Goal: Information Seeking & Learning: Learn about a topic

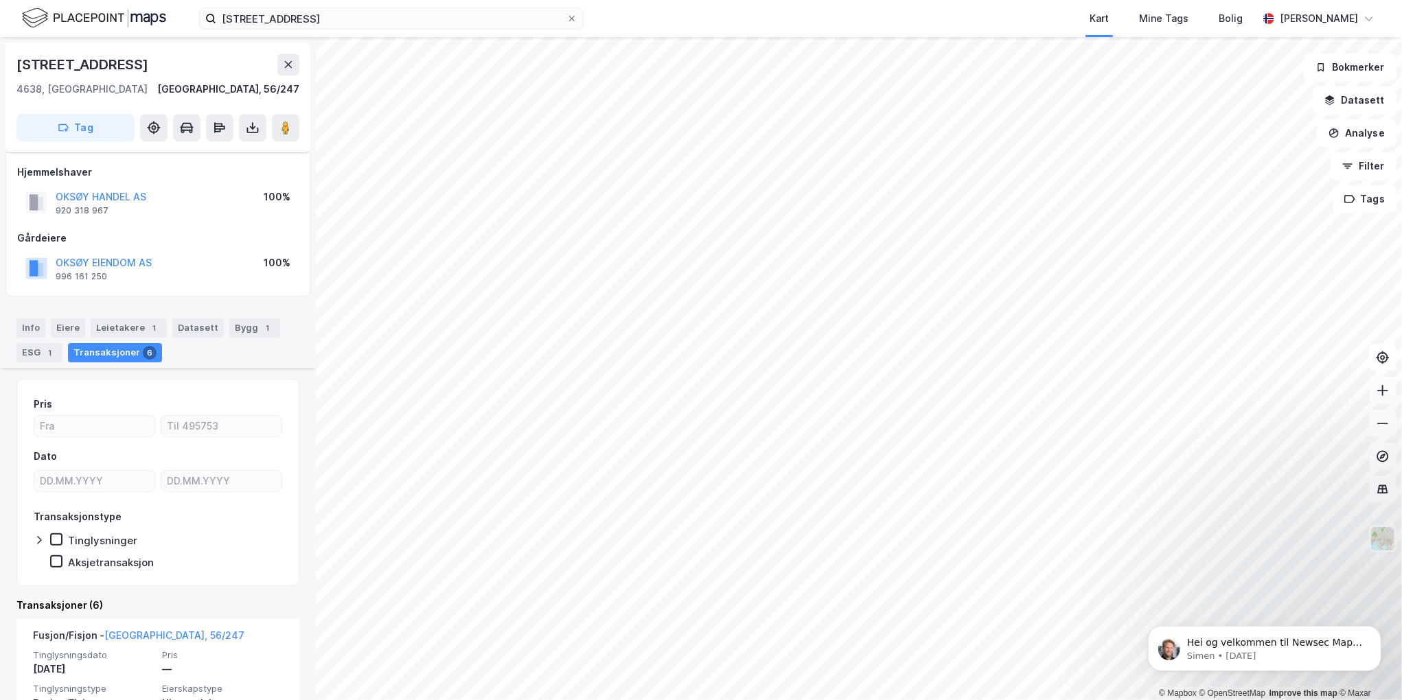
scroll to position [481, 0]
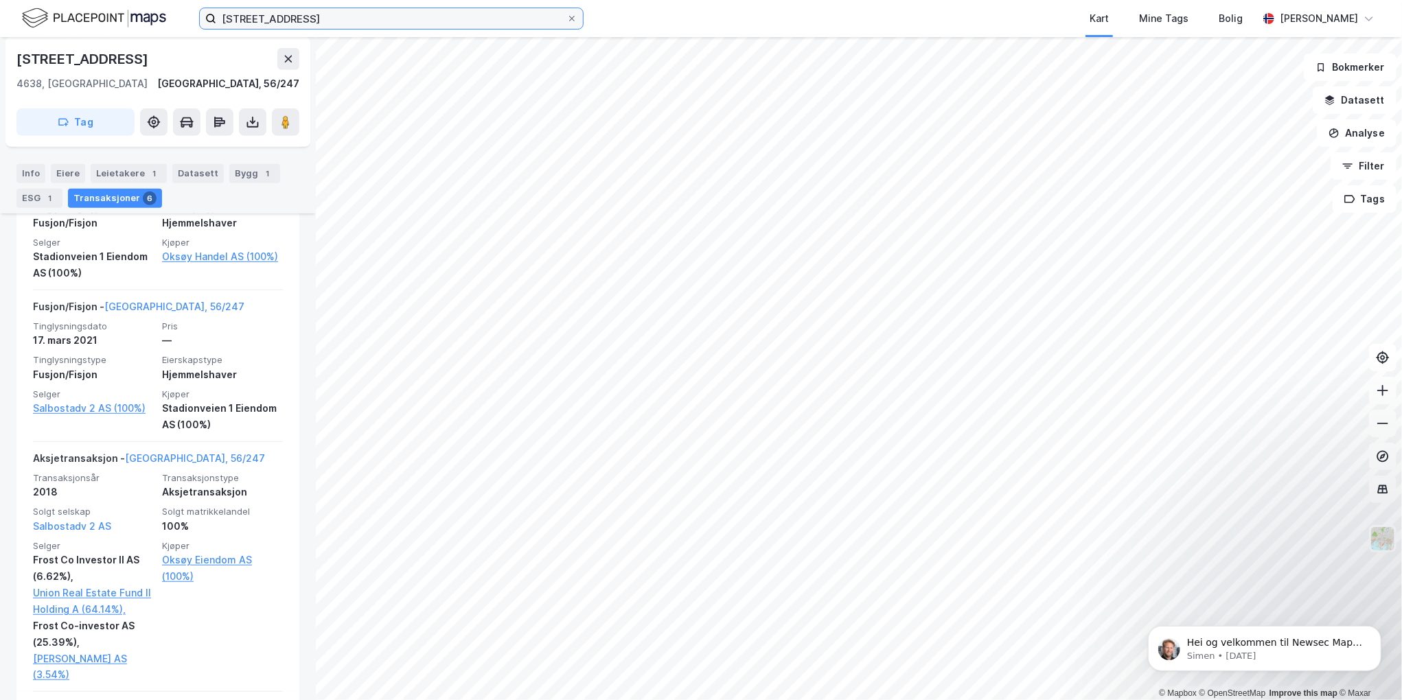
drag, startPoint x: 141, startPoint y: 10, endPoint x: 119, endPoint y: 8, distance: 22.1
click at [119, 8] on div "salbustadveien 2 Kart Mine Tags [PERSON_NAME] [PERSON_NAME]" at bounding box center [701, 18] width 1402 height 37
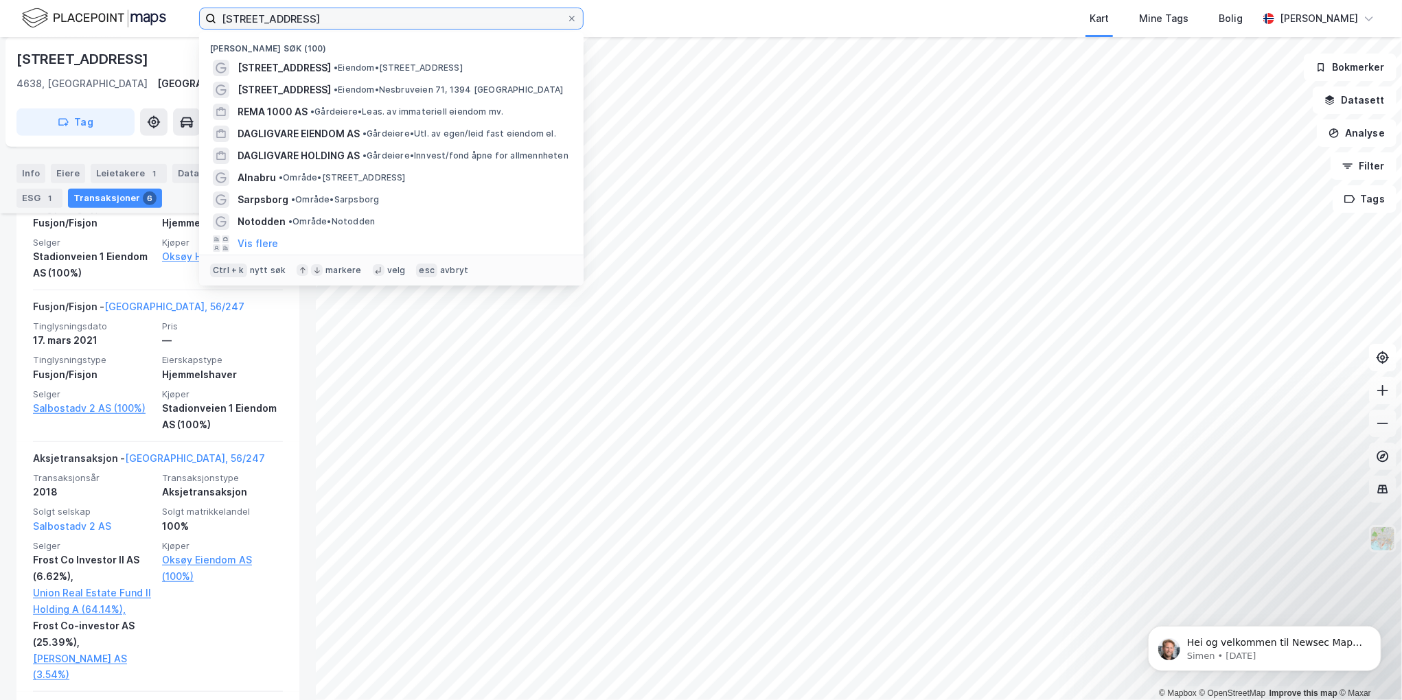
paste input "[STREET_ADDRESS]"
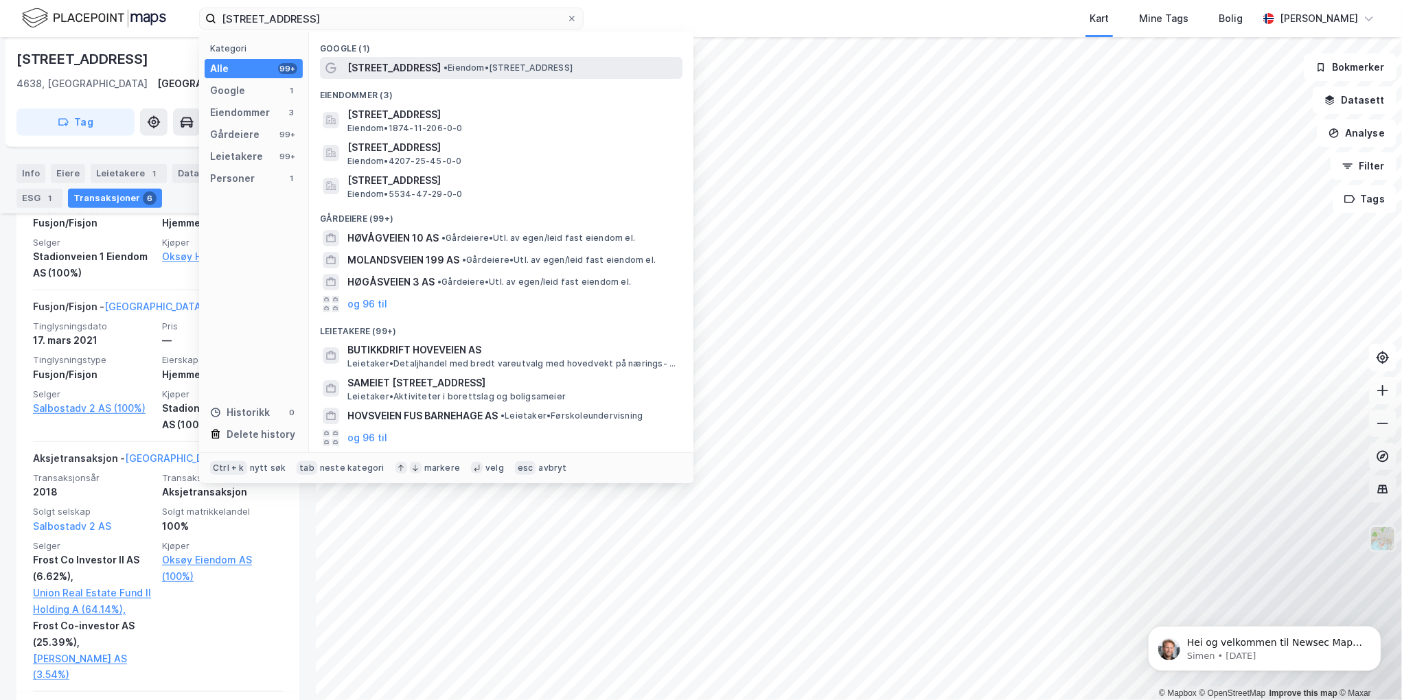
click at [402, 71] on span "[STREET_ADDRESS]" at bounding box center [393, 68] width 93 height 16
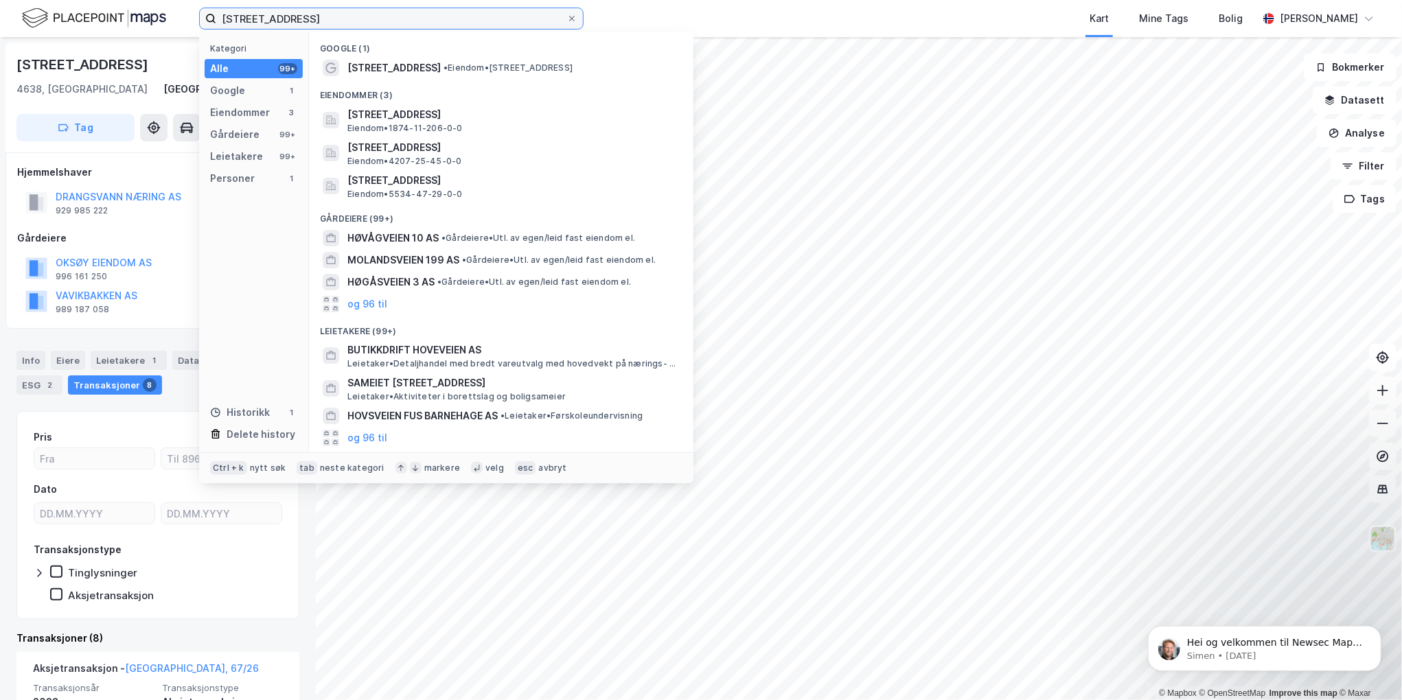
drag, startPoint x: 316, startPoint y: 13, endPoint x: 69, endPoint y: 36, distance: 248.2
click at [69, 36] on div "[STREET_ADDRESS] Kategori Alle 99+ Google 1 Eiendommer 3 Gårdeiere 99+ Leietake…" at bounding box center [701, 18] width 1402 height 37
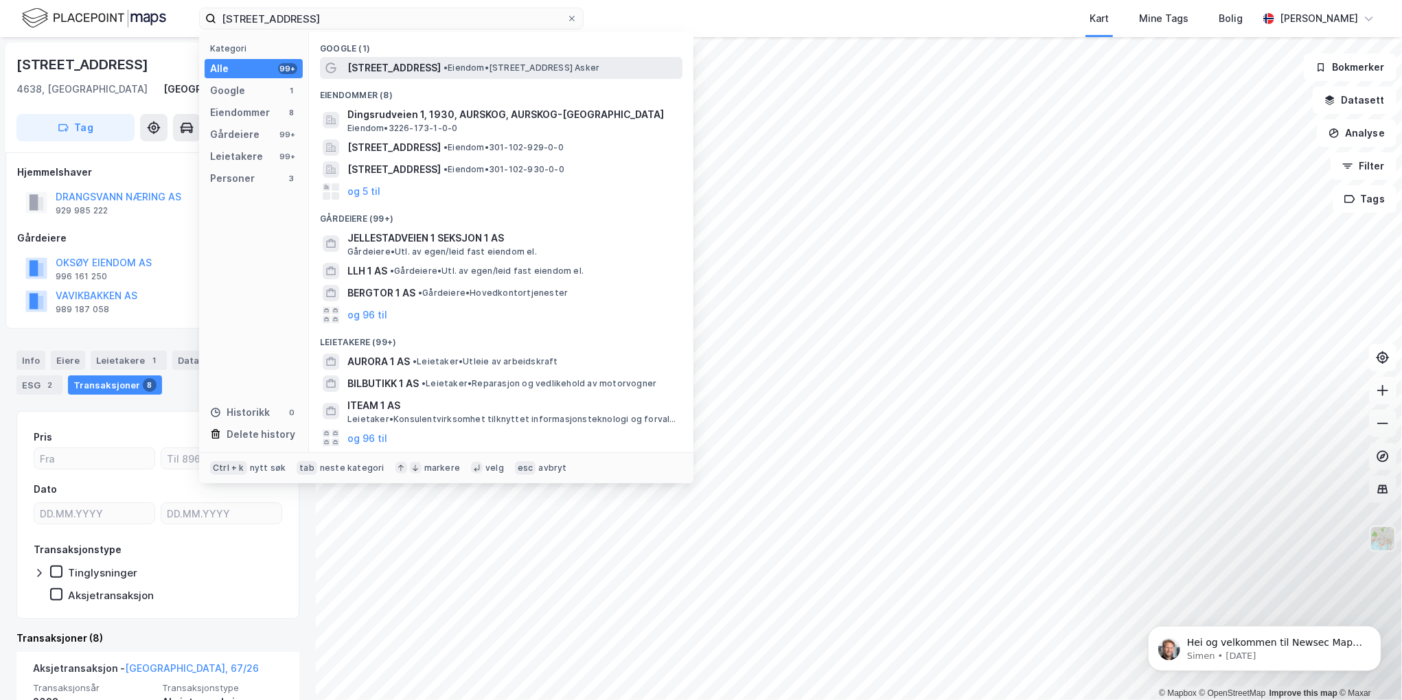
click at [408, 62] on span "[STREET_ADDRESS]" at bounding box center [393, 68] width 93 height 16
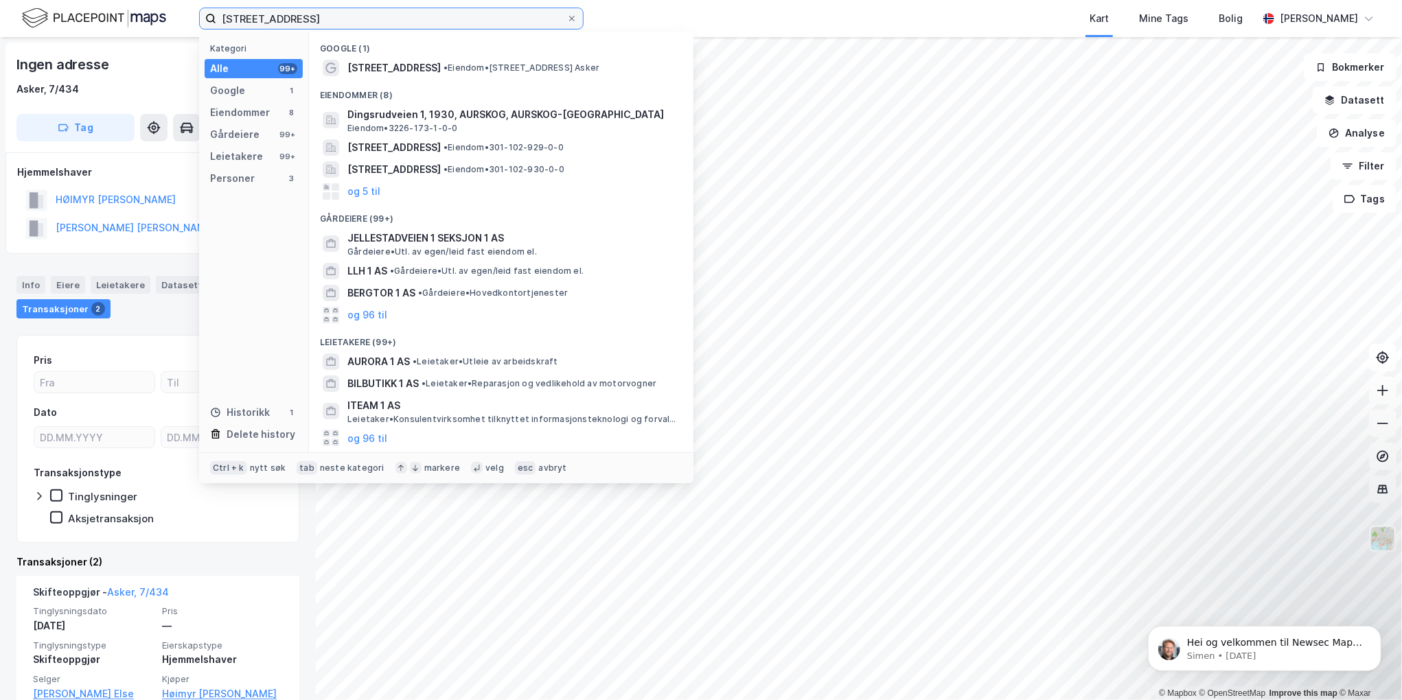
drag, startPoint x: 275, startPoint y: 16, endPoint x: 860, endPoint y: -9, distance: 585.4
click at [860, 0] on html "drengsrudveien 1 Kategori Alle 99+ Google 1 Eiendommer 8 Gårdeiere 99+ Leietake…" at bounding box center [701, 350] width 1402 height 700
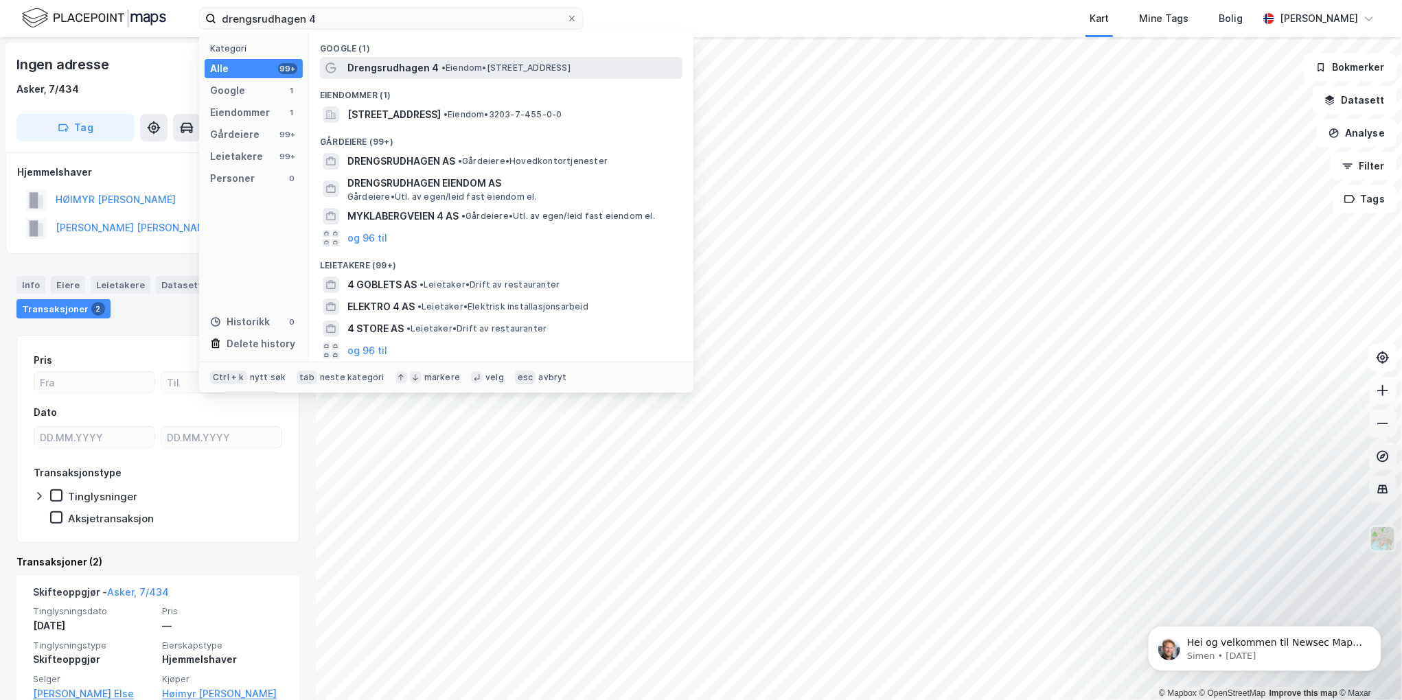
click at [534, 66] on span "• Eiendom • [STREET_ADDRESS] Asker" at bounding box center [505, 67] width 129 height 11
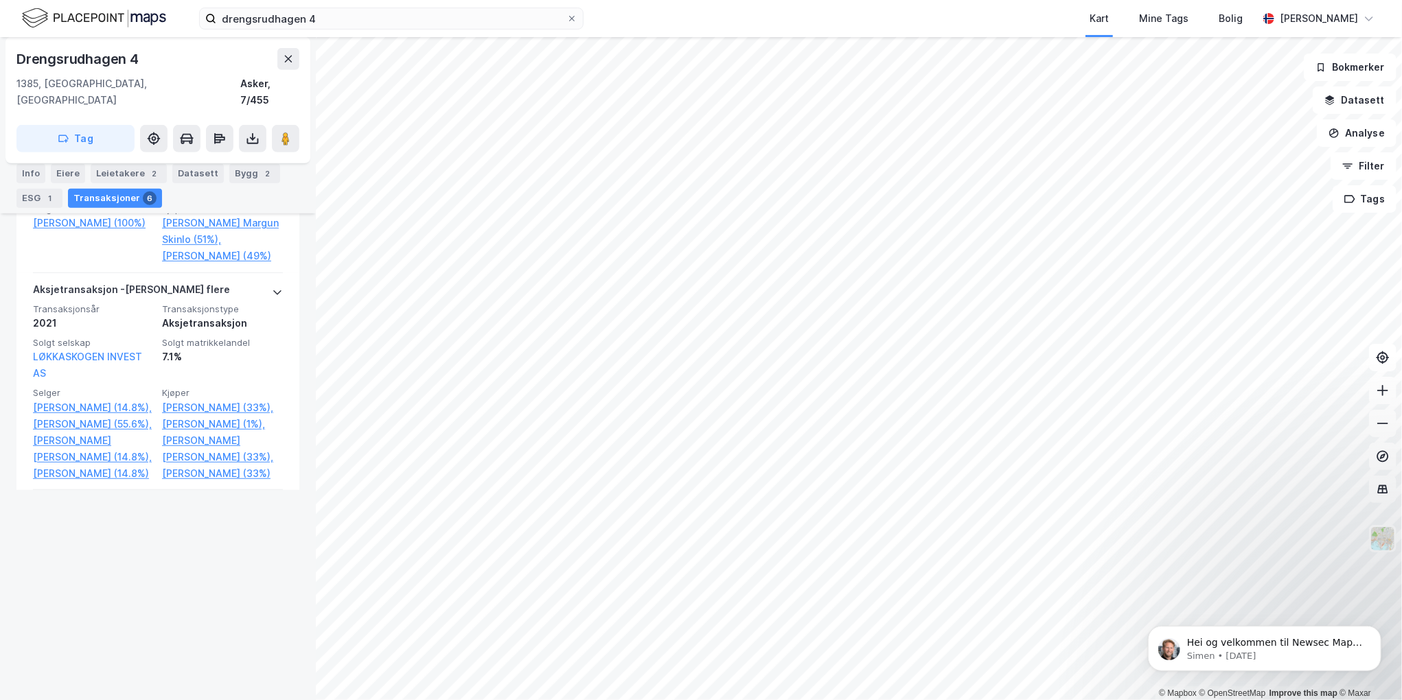
scroll to position [549, 0]
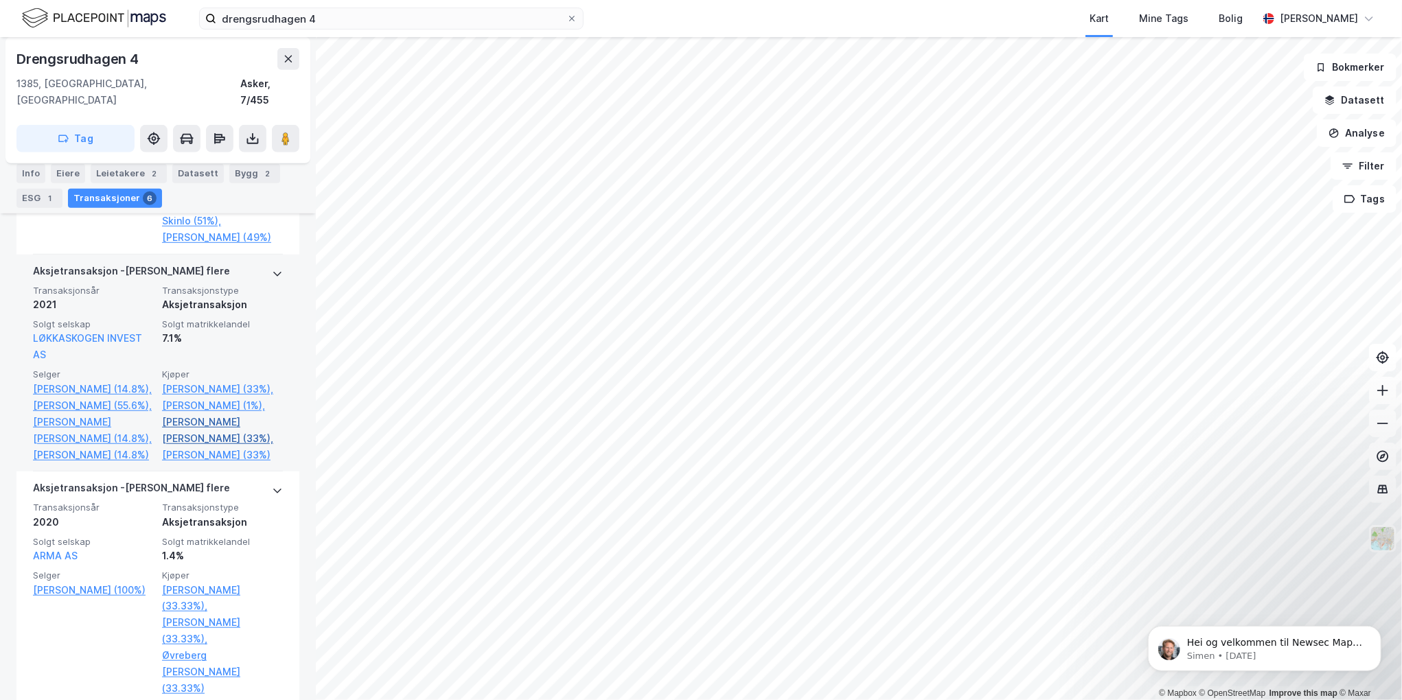
click at [186, 447] on link "[PERSON_NAME] [PERSON_NAME] (33%)," at bounding box center [222, 430] width 121 height 33
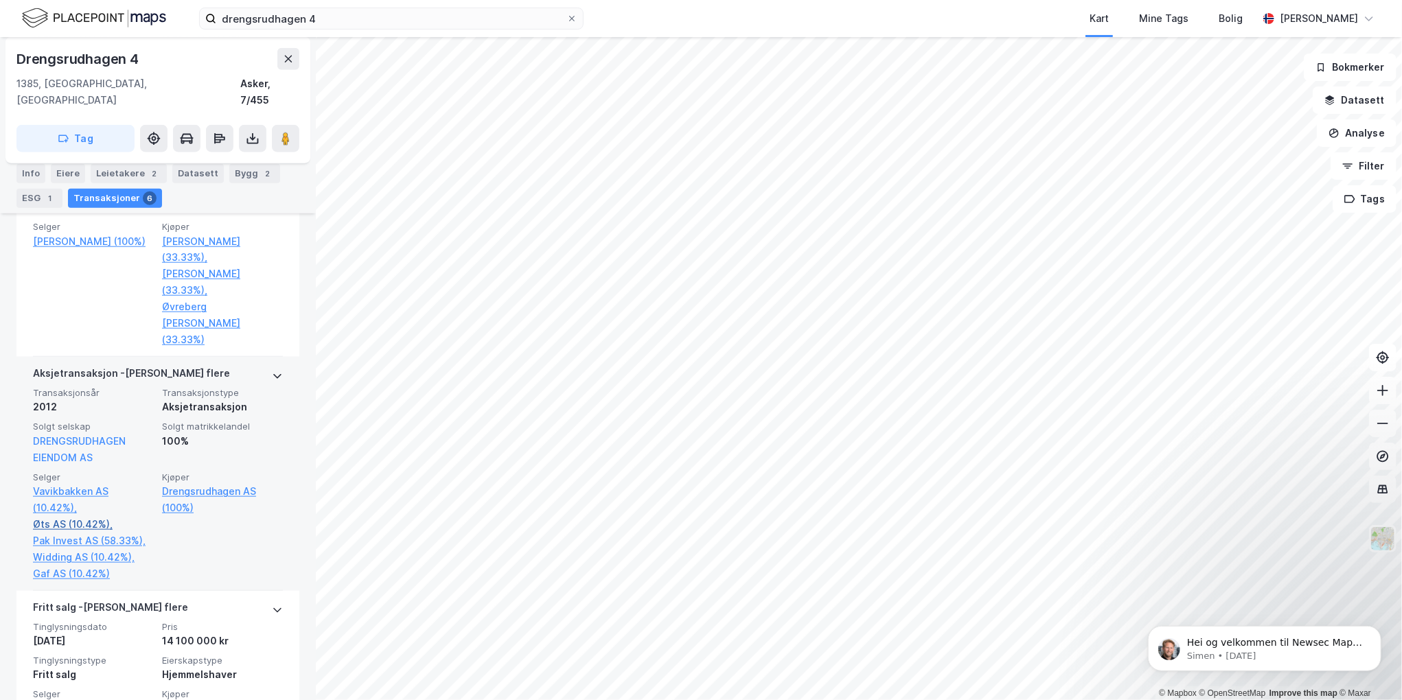
scroll to position [796, 0]
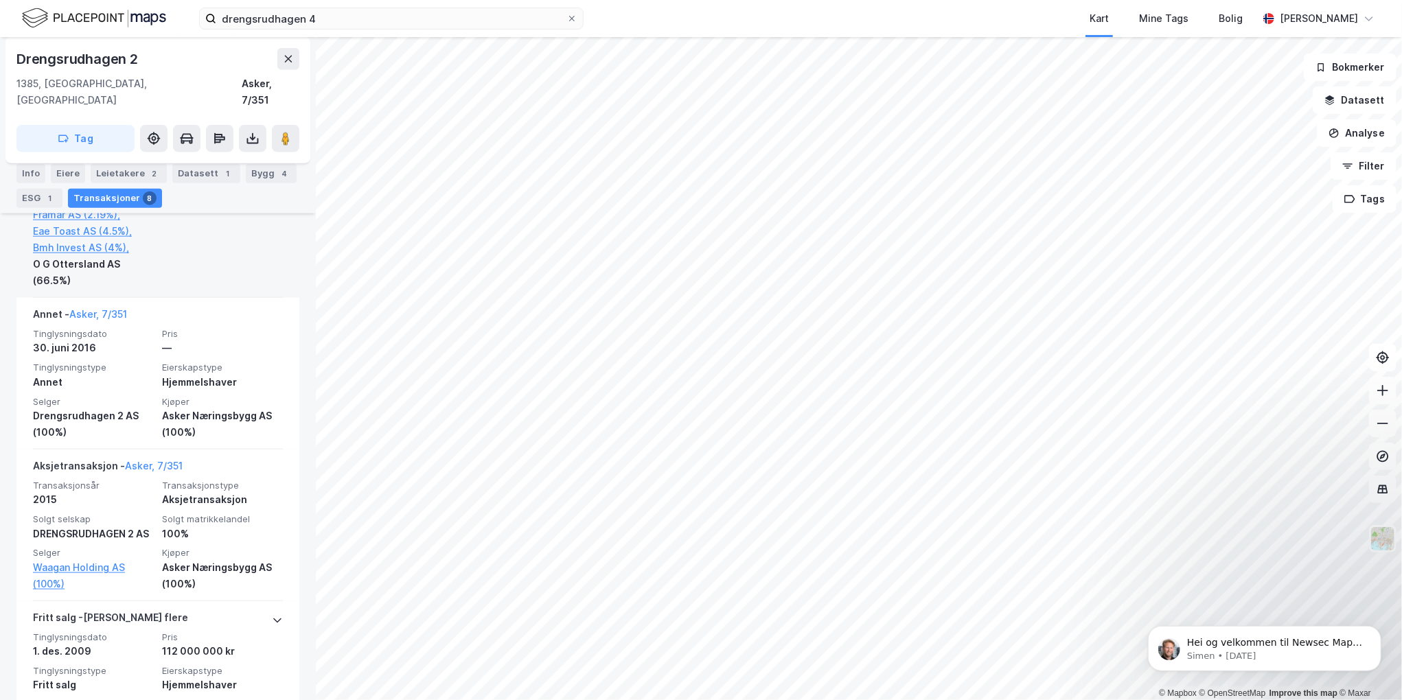
scroll to position [1030, 0]
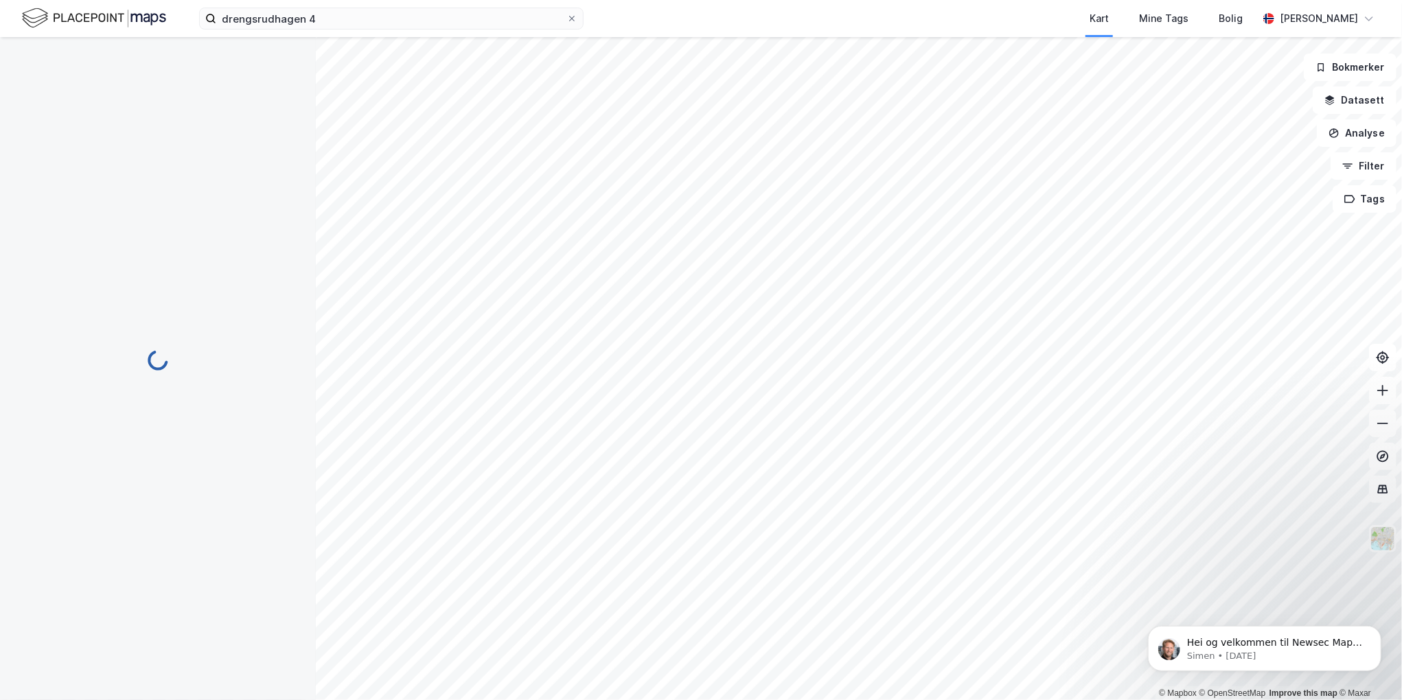
scroll to position [44, 0]
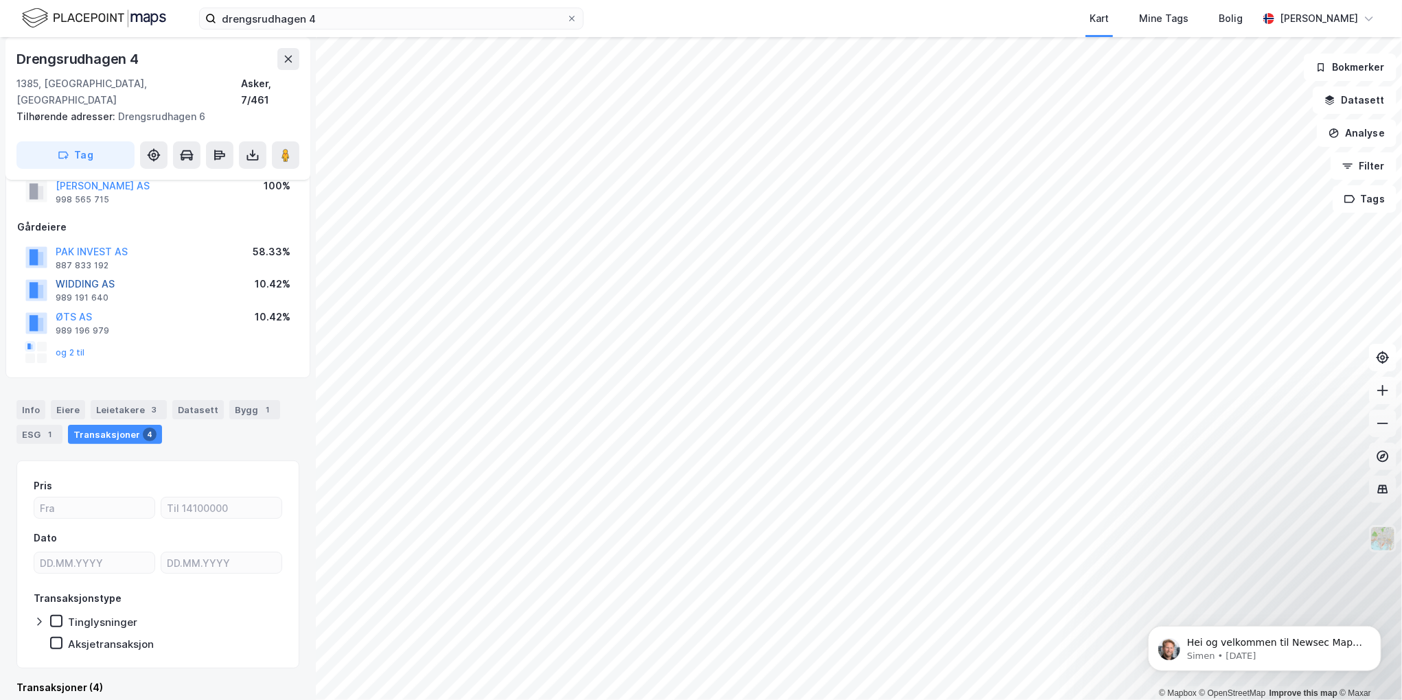
click at [0, 0] on button "WIDDING AS" at bounding box center [0, 0] width 0 height 0
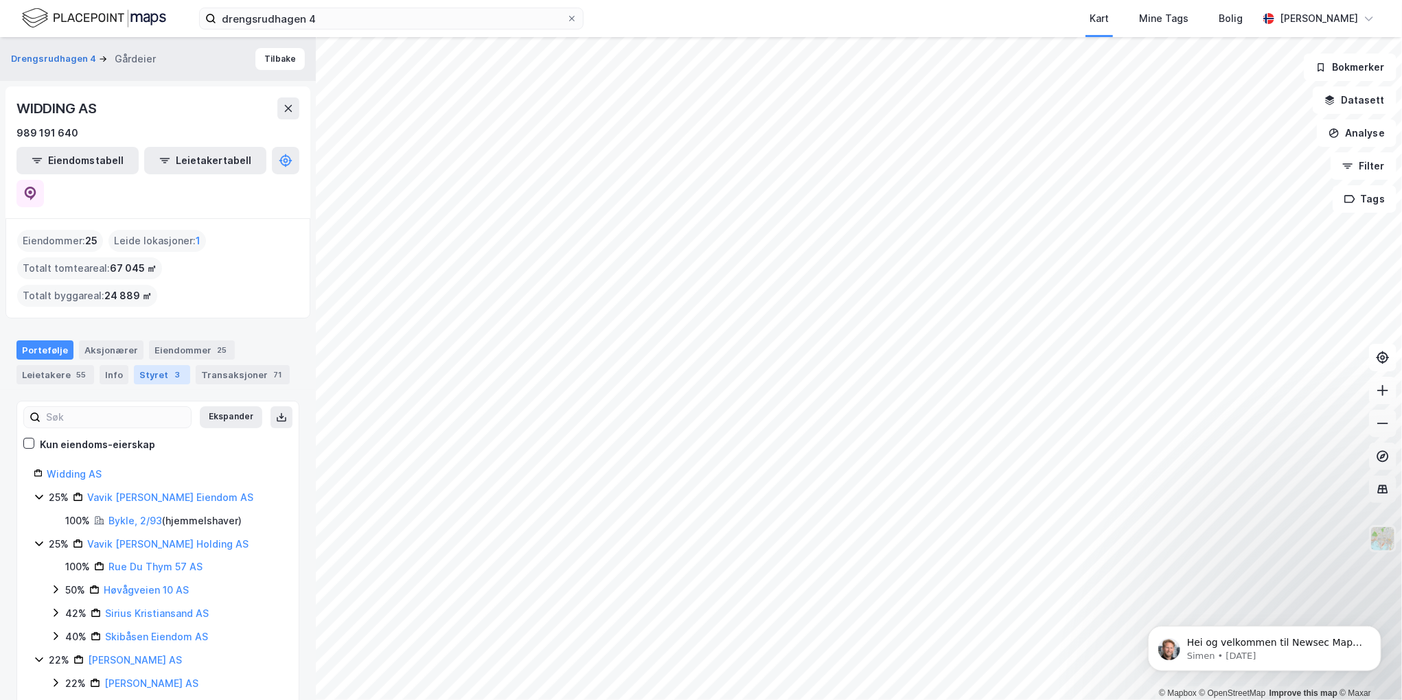
click at [143, 365] on div "Styret 3" at bounding box center [162, 374] width 56 height 19
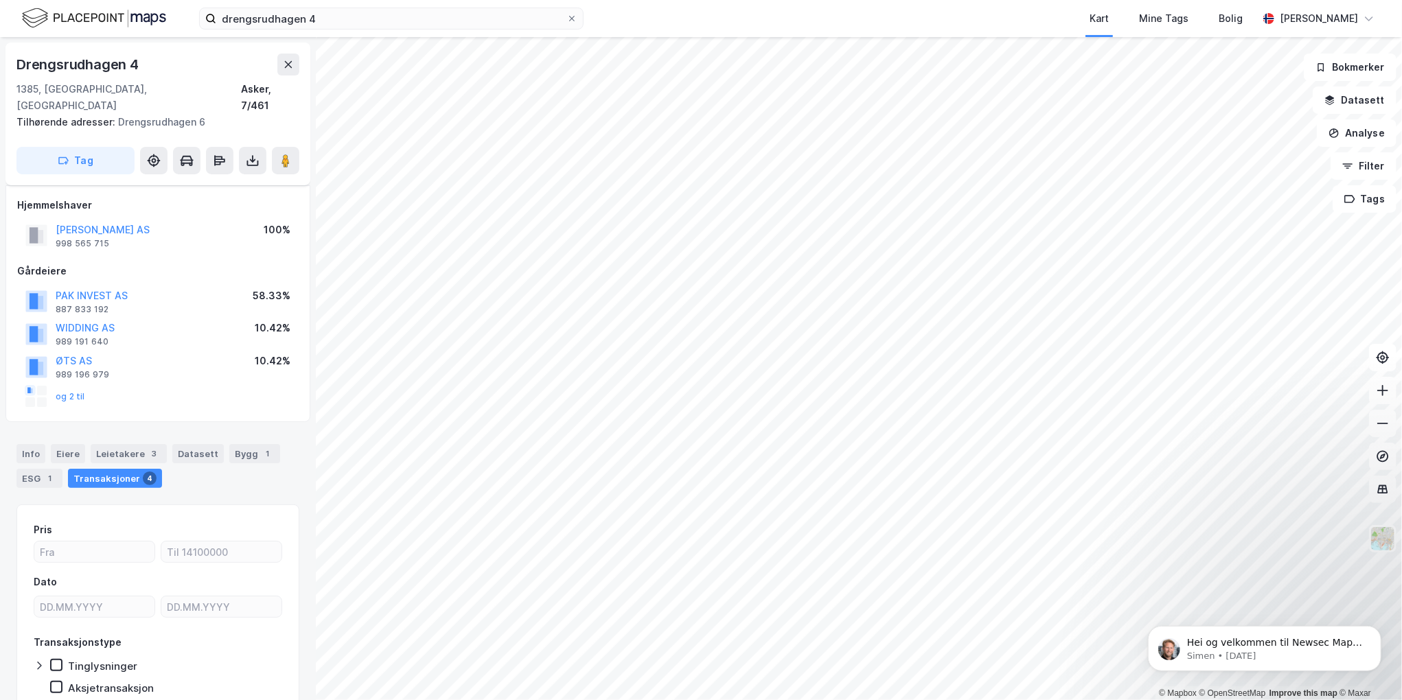
scroll to position [44, 0]
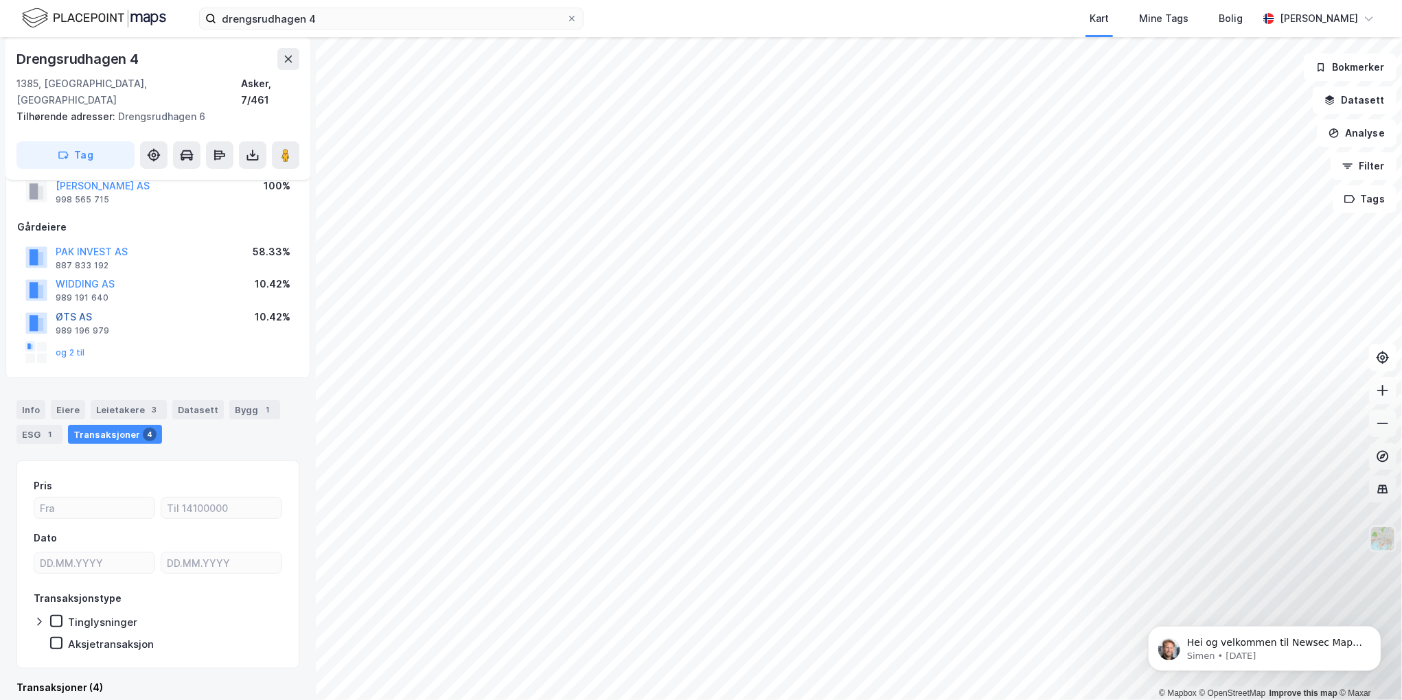
click at [0, 0] on button "ØTS AS" at bounding box center [0, 0] width 0 height 0
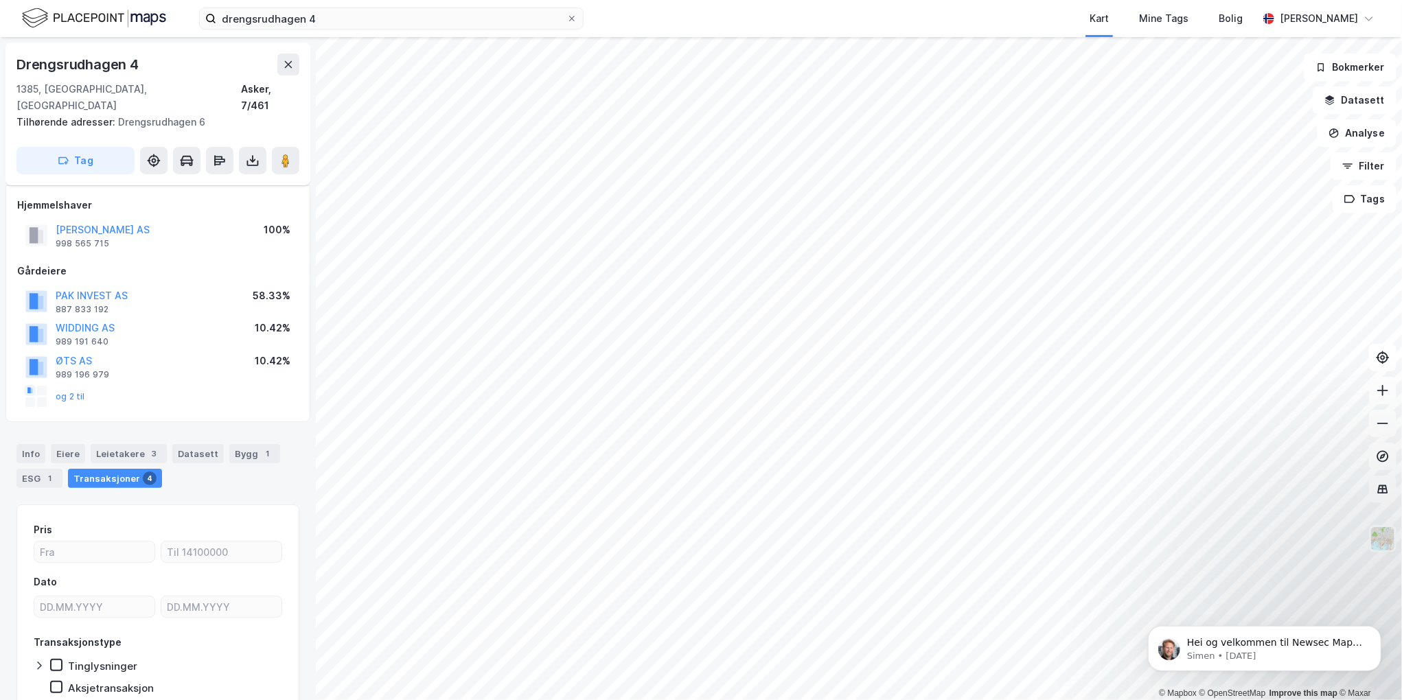
scroll to position [44, 0]
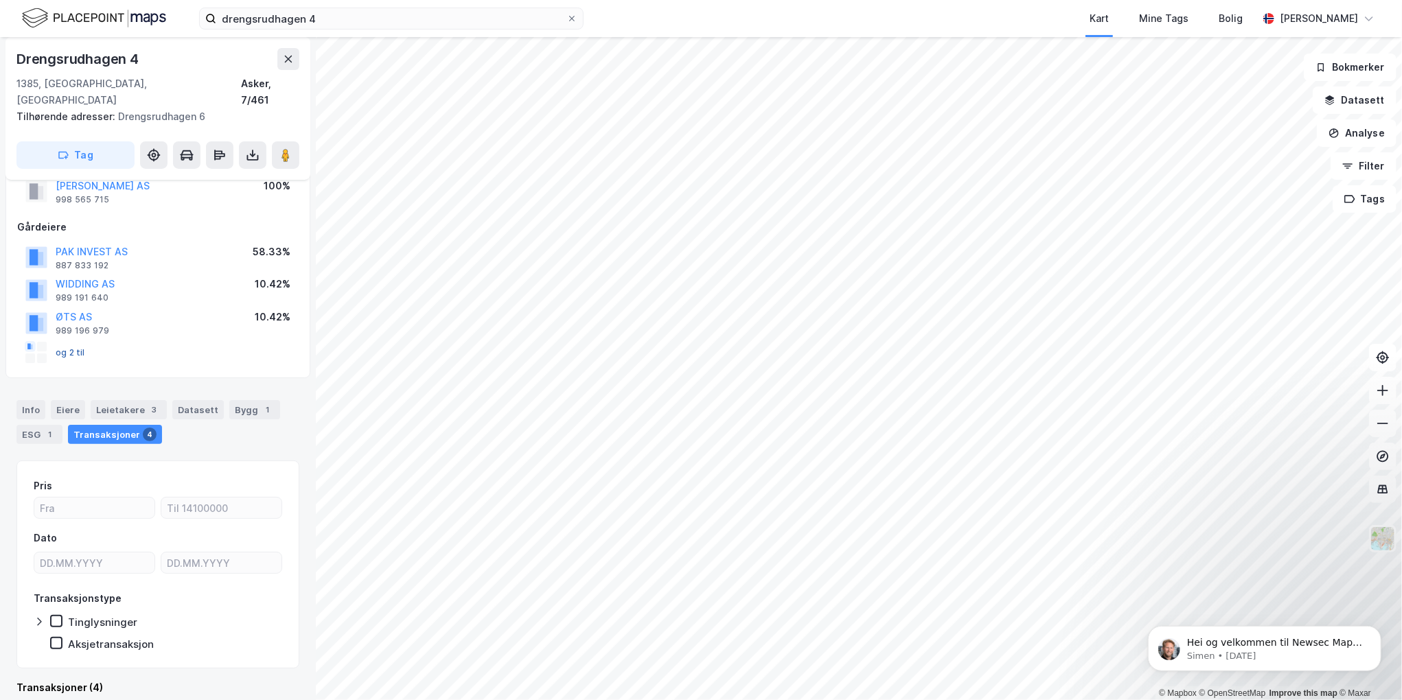
click at [0, 0] on button "og 2 til" at bounding box center [0, 0] width 0 height 0
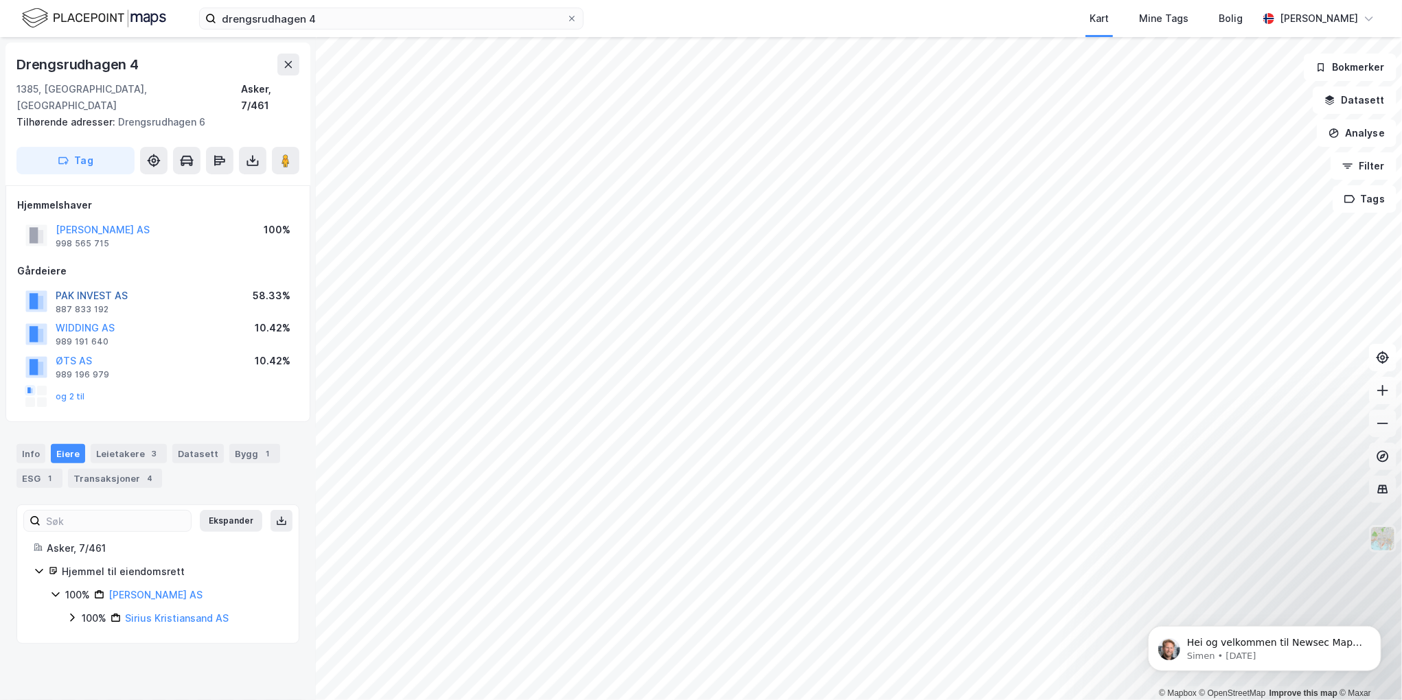
click at [0, 0] on button "PAK INVEST AS" at bounding box center [0, 0] width 0 height 0
click at [118, 444] on div "Leietakere 3" at bounding box center [129, 453] width 76 height 19
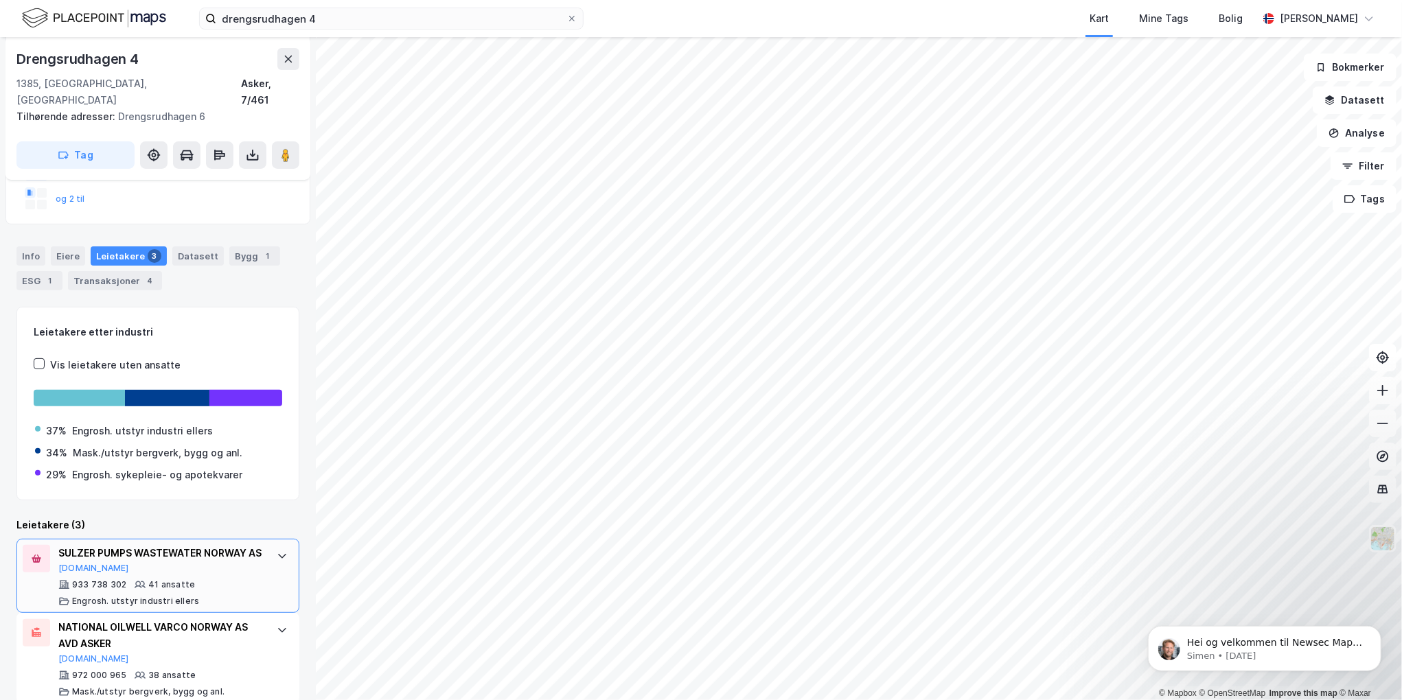
scroll to position [289, 0]
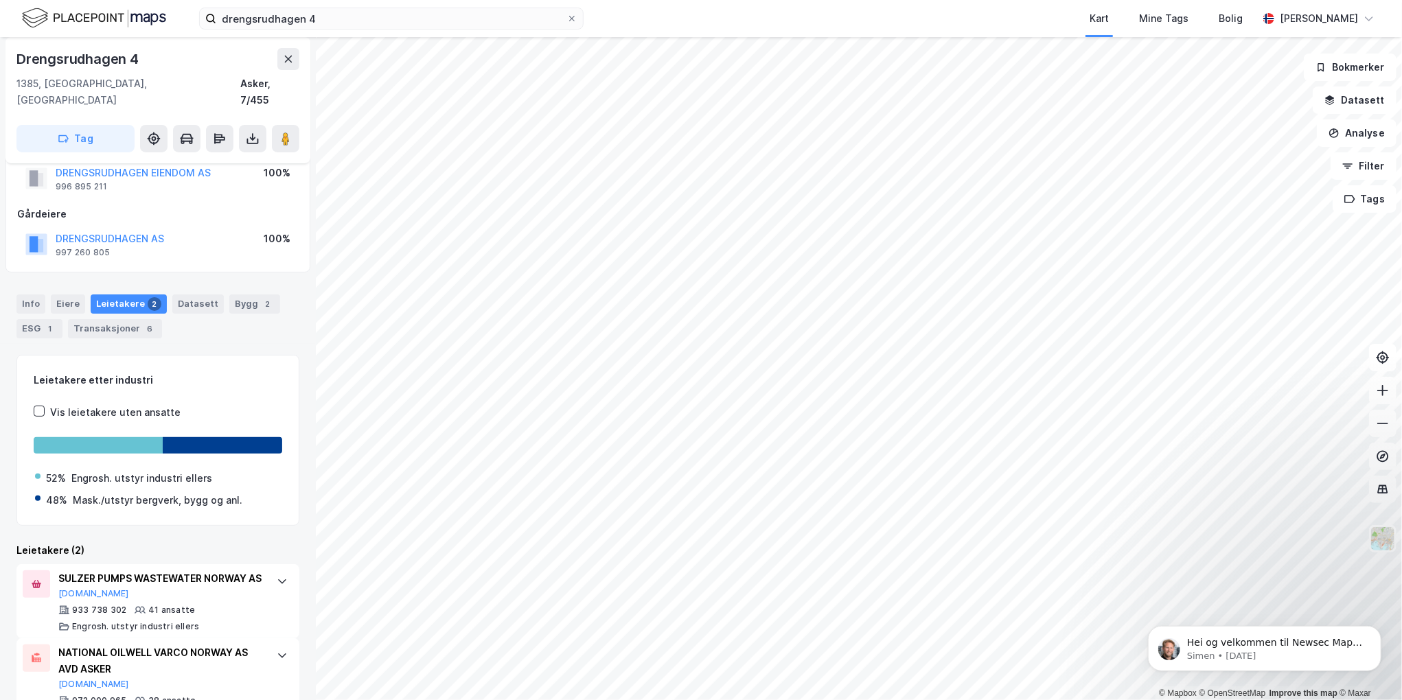
scroll to position [84, 0]
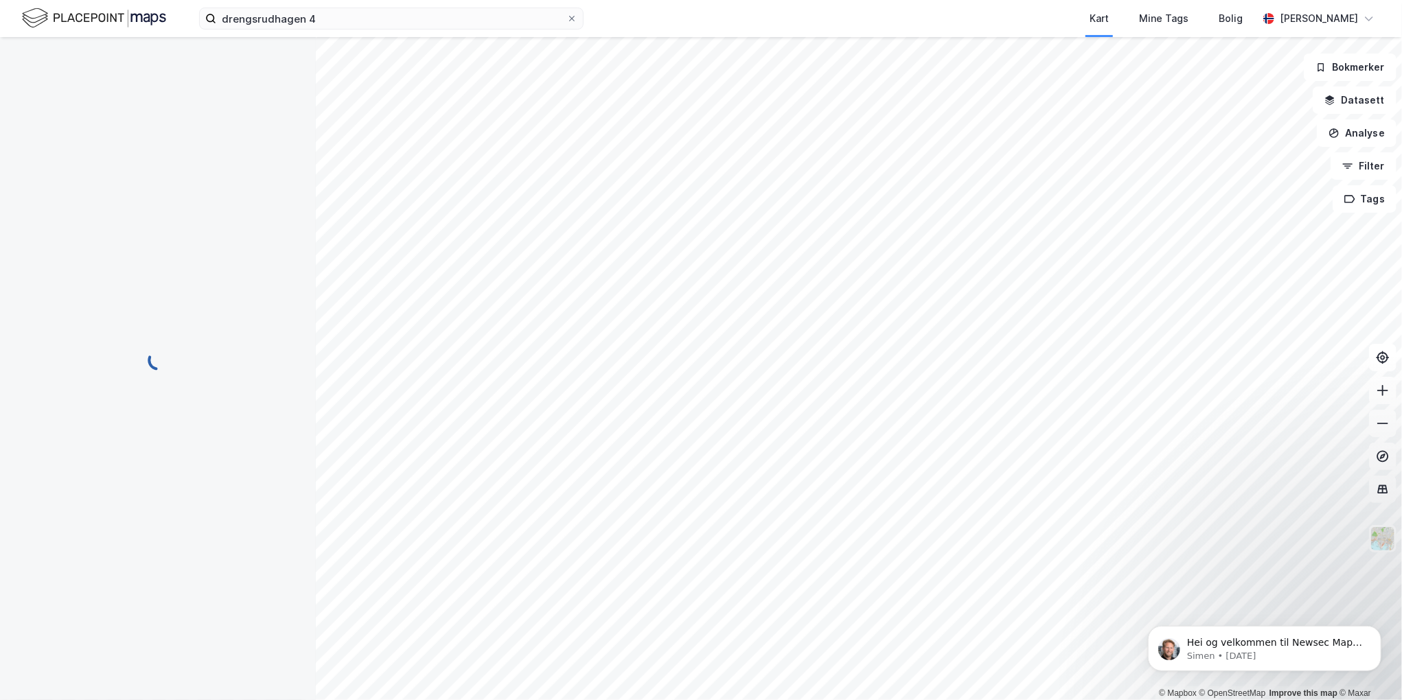
scroll to position [36, 0]
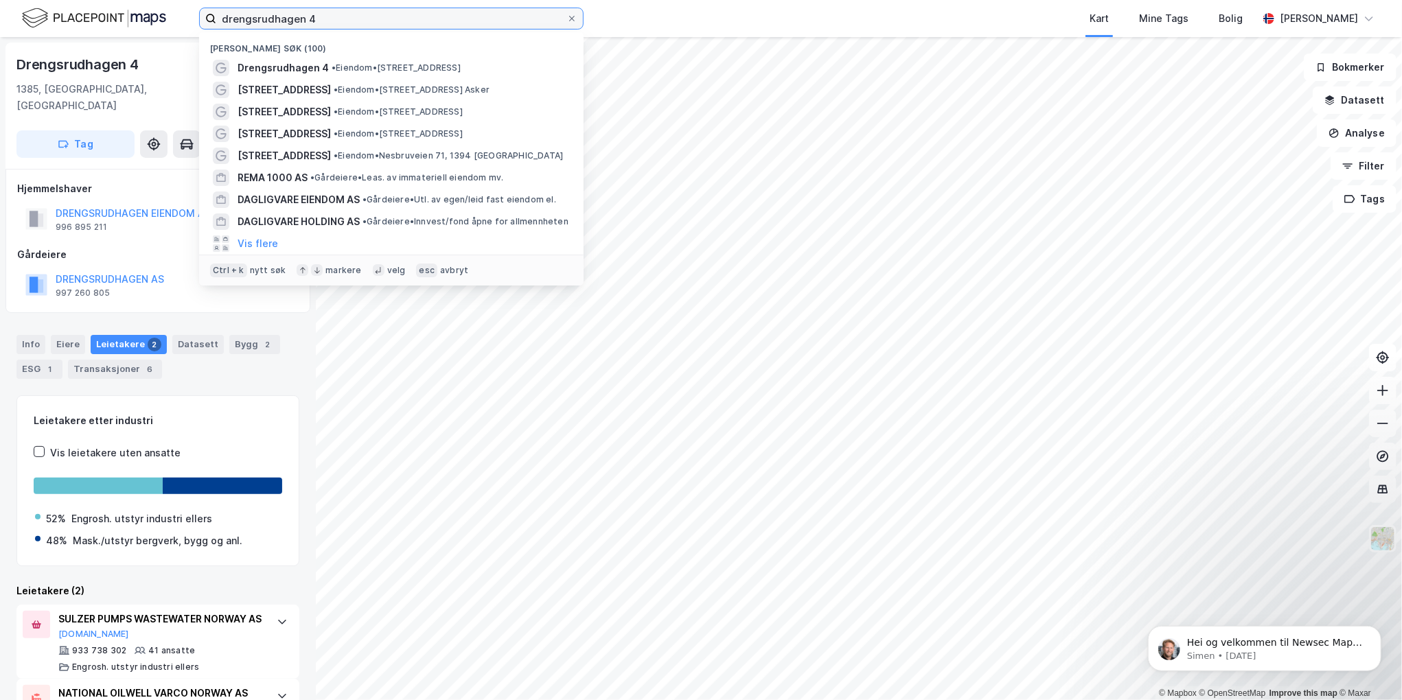
drag, startPoint x: 321, startPoint y: 15, endPoint x: -41, endPoint y: 68, distance: 365.6
click at [0, 68] on html "drengsrudhagen 4 Nylige søk (100) Drengsrudhagen 4 • Eiendom • [STREET_ADDRESS]…" at bounding box center [701, 350] width 1402 height 700
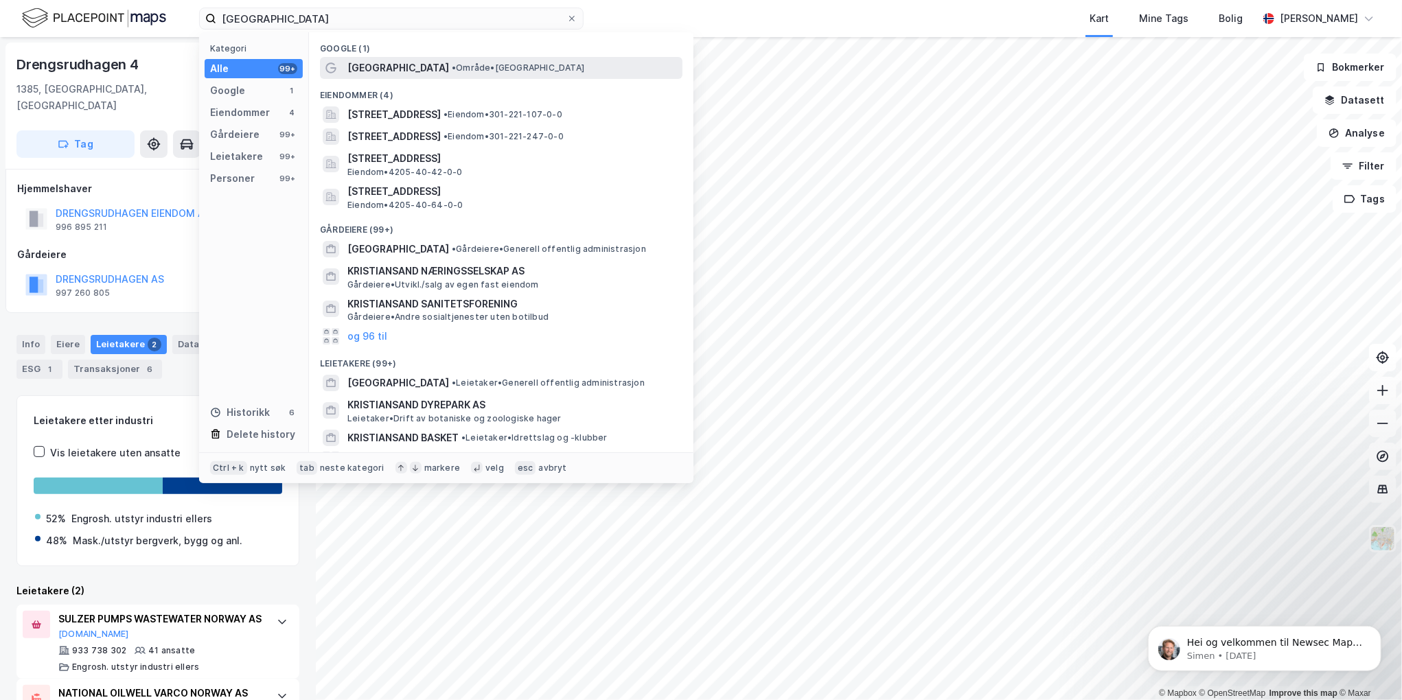
click at [452, 69] on span "• Område • [GEOGRAPHIC_DATA]" at bounding box center [518, 67] width 133 height 11
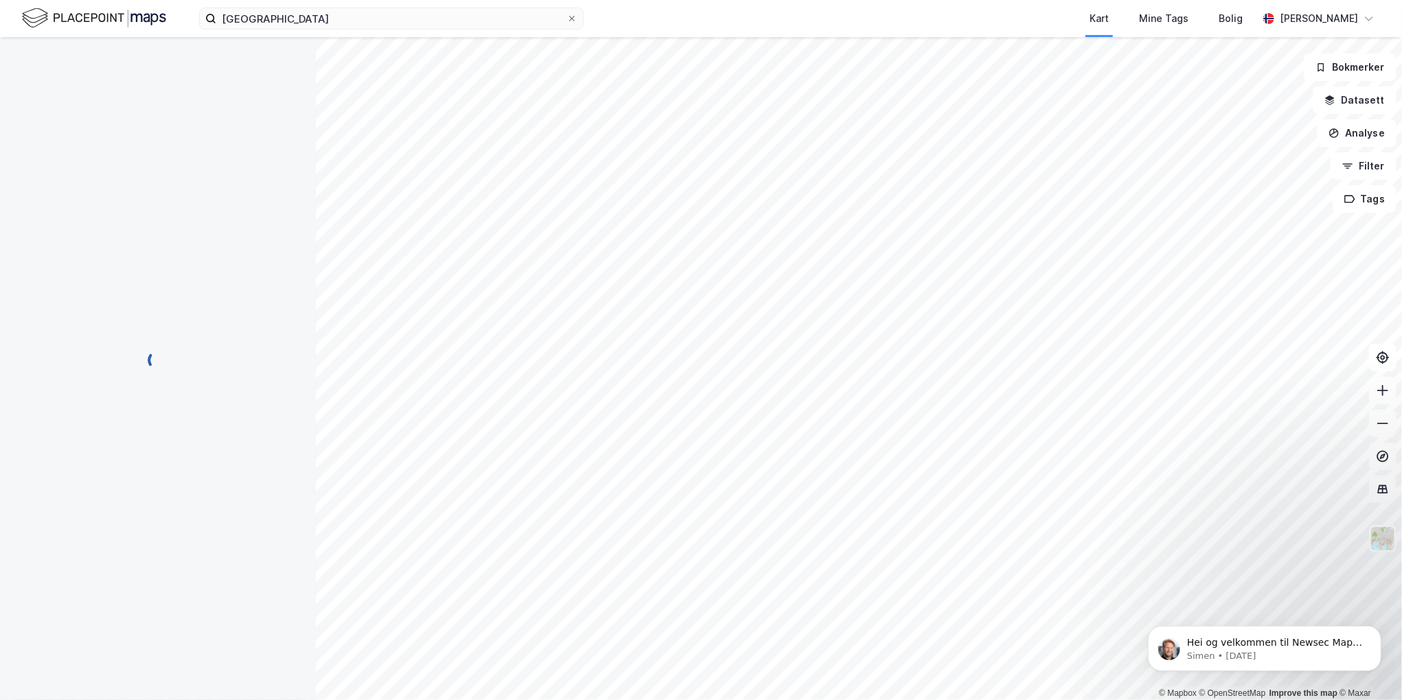
scroll to position [1, 0]
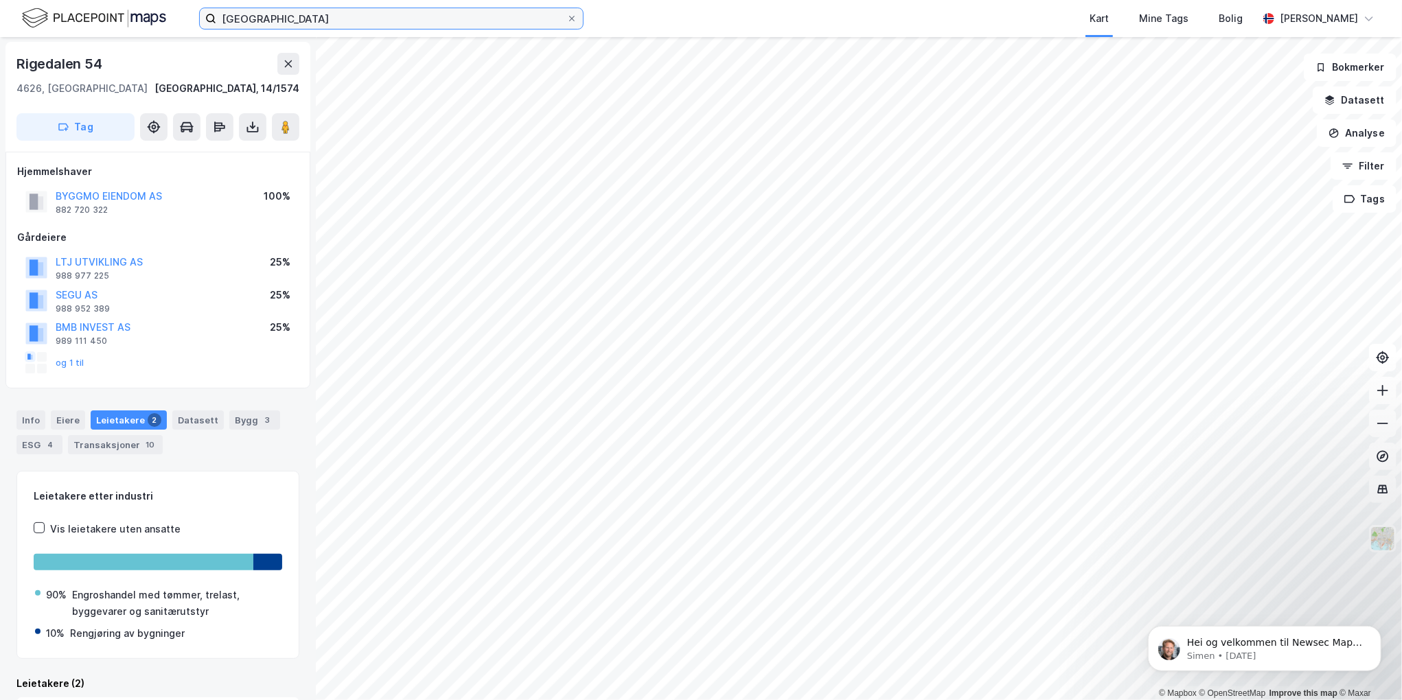
drag, startPoint x: 243, startPoint y: 13, endPoint x: 38, endPoint y: 27, distance: 205.0
click at [37, 30] on div "kristiansand Kart Mine Tags [PERSON_NAME] [PERSON_NAME]" at bounding box center [701, 18] width 1402 height 37
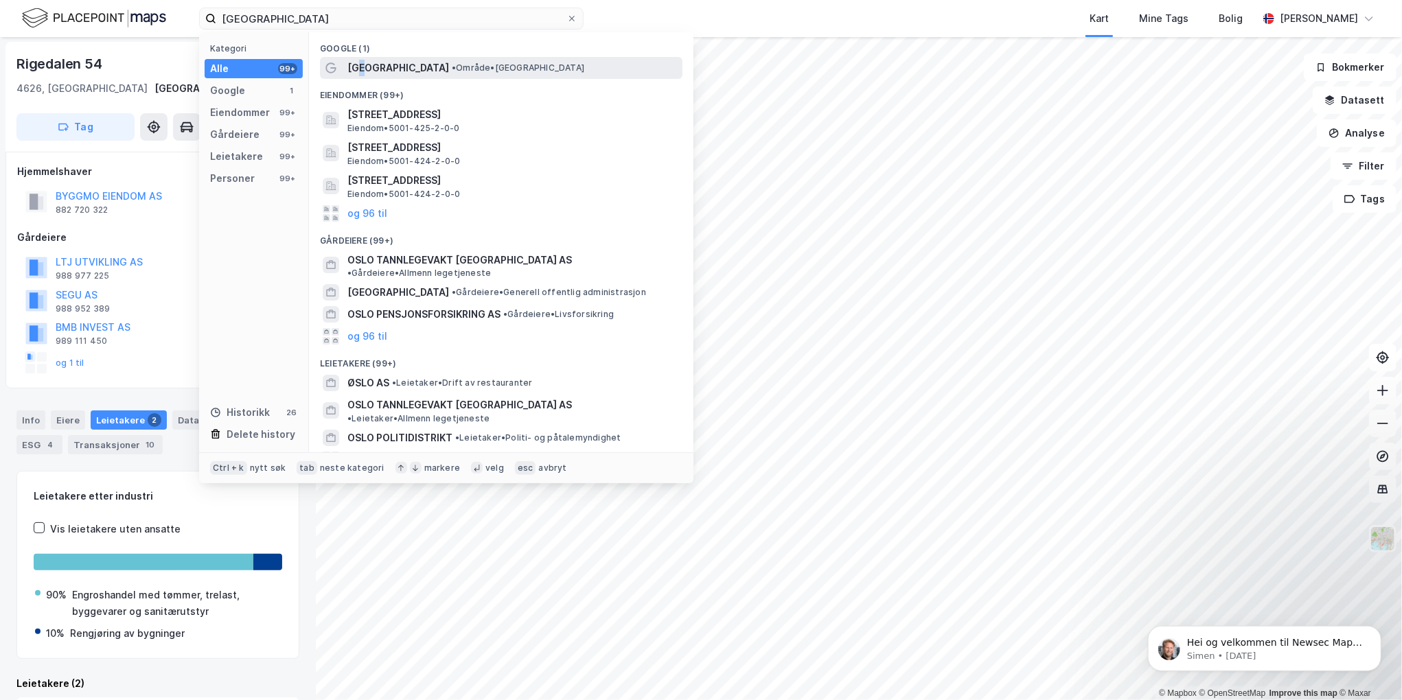
click at [361, 62] on span "[GEOGRAPHIC_DATA]" at bounding box center [398, 68] width 102 height 16
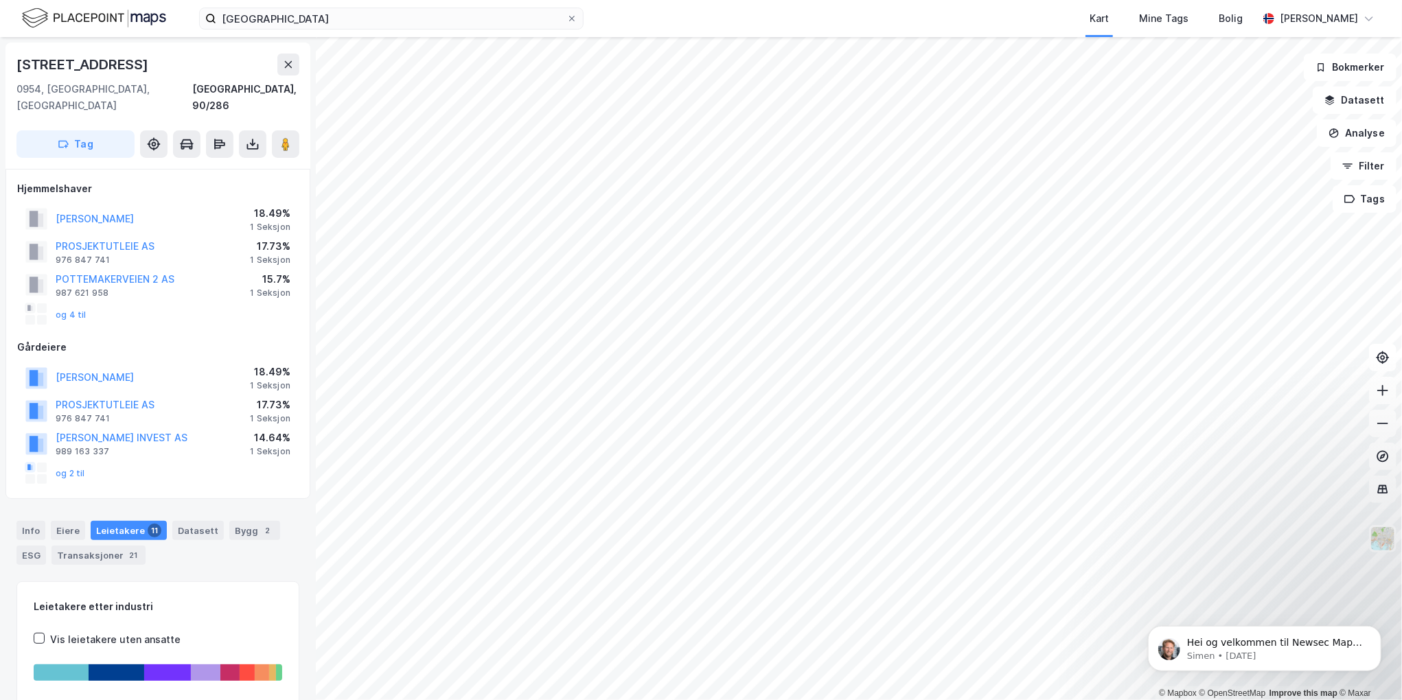
scroll to position [1, 0]
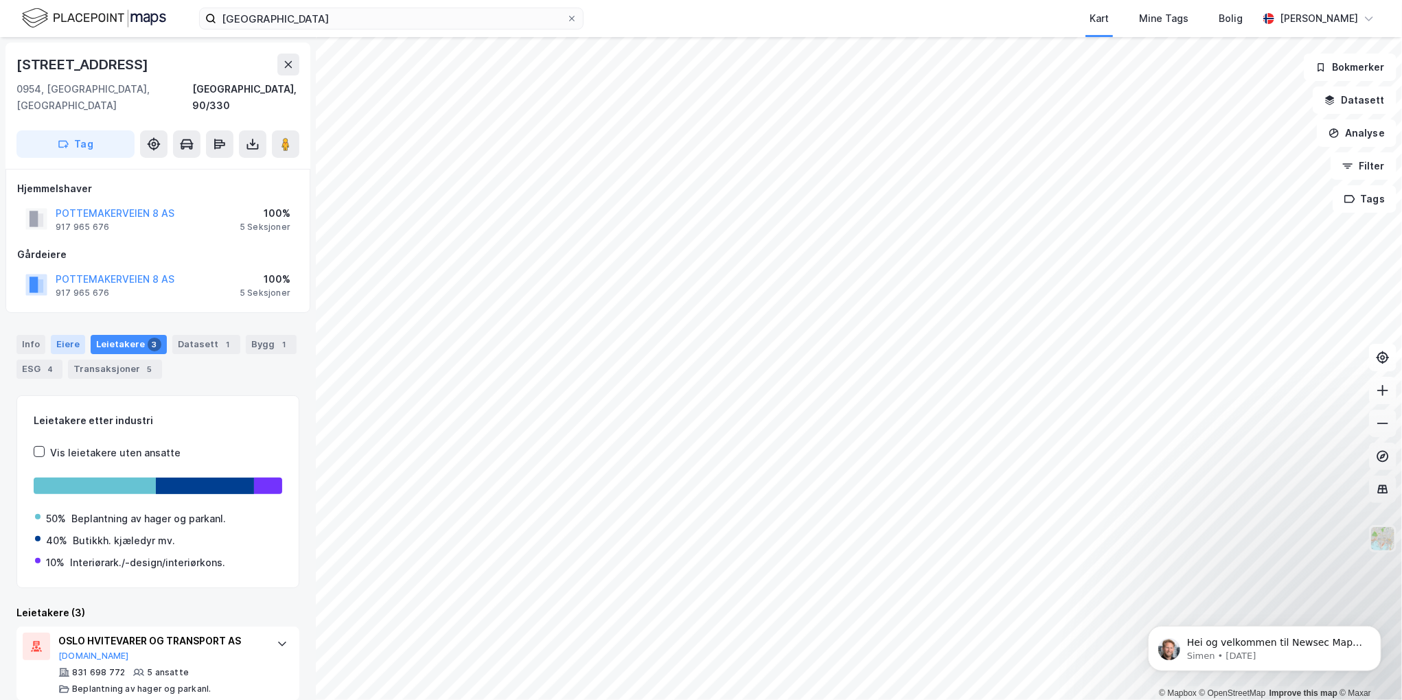
click at [69, 335] on div "Eiere" at bounding box center [68, 344] width 34 height 19
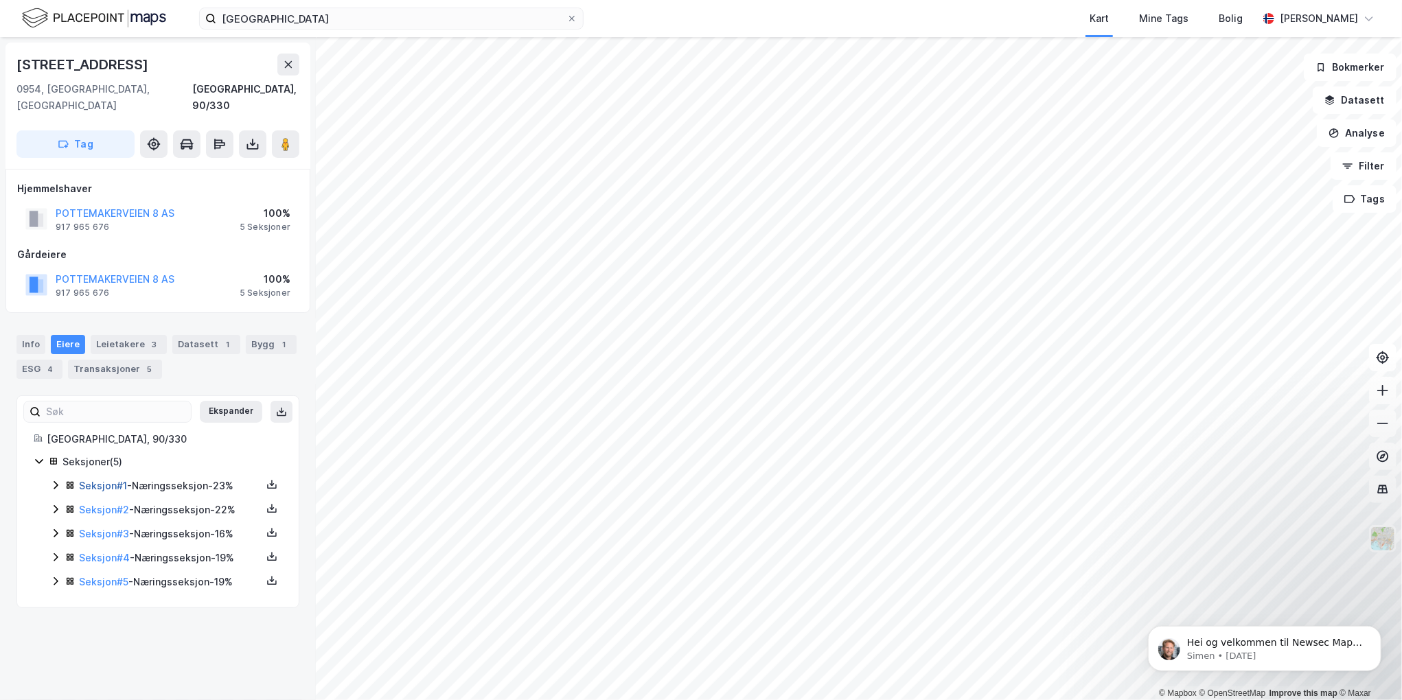
click at [122, 480] on link "Seksjon # 1" at bounding box center [103, 486] width 48 height 12
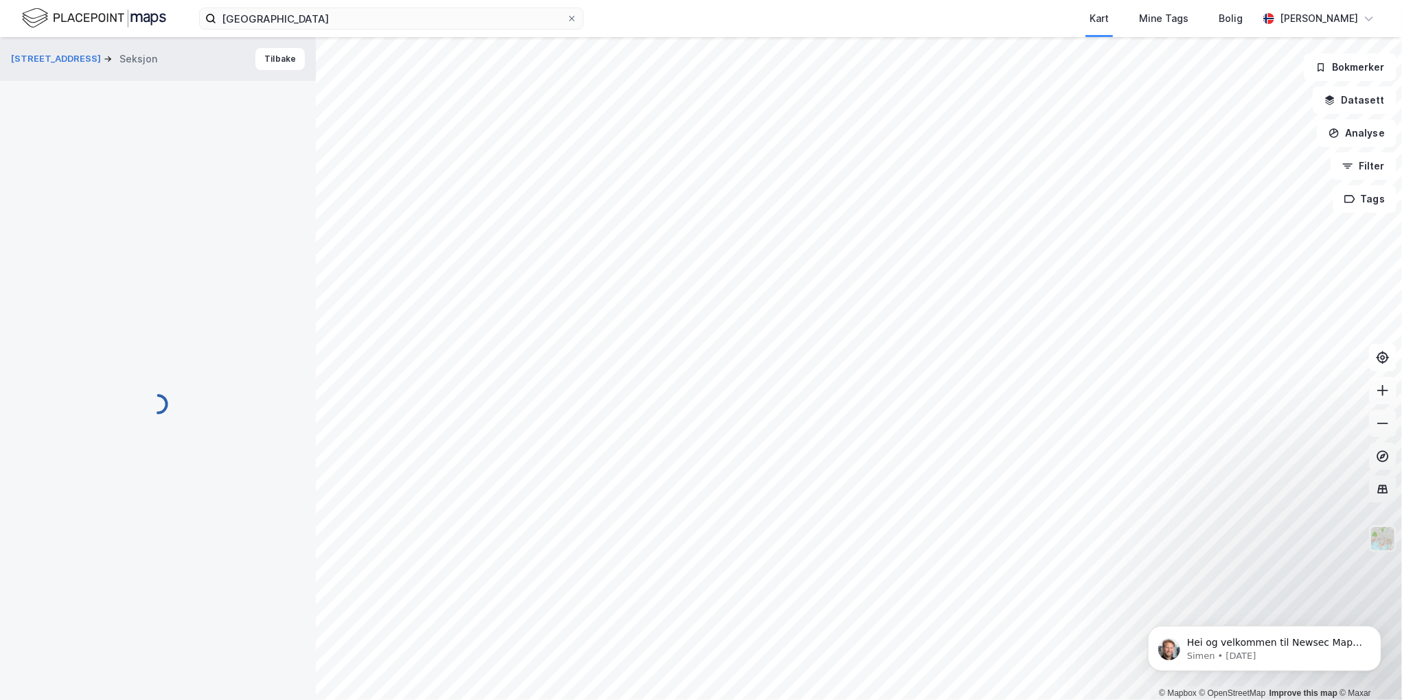
scroll to position [1, 0]
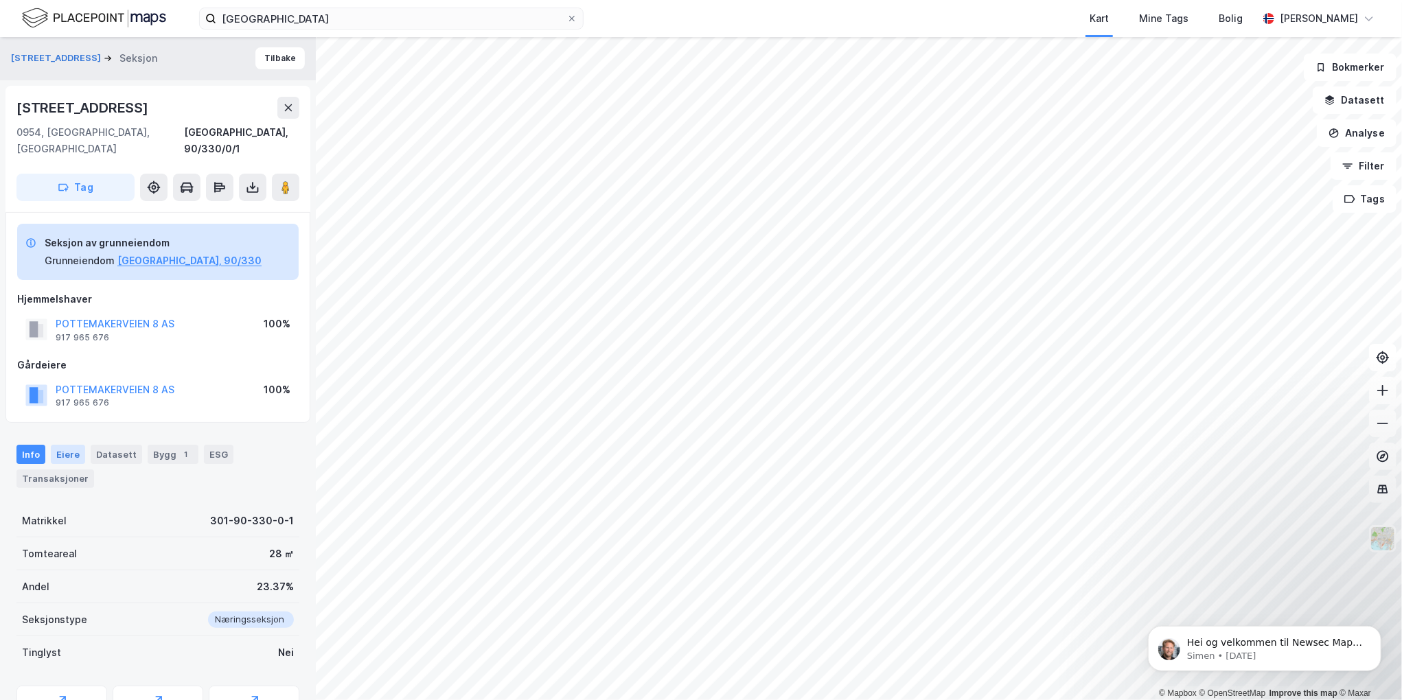
click at [71, 445] on div "Eiere" at bounding box center [68, 454] width 34 height 19
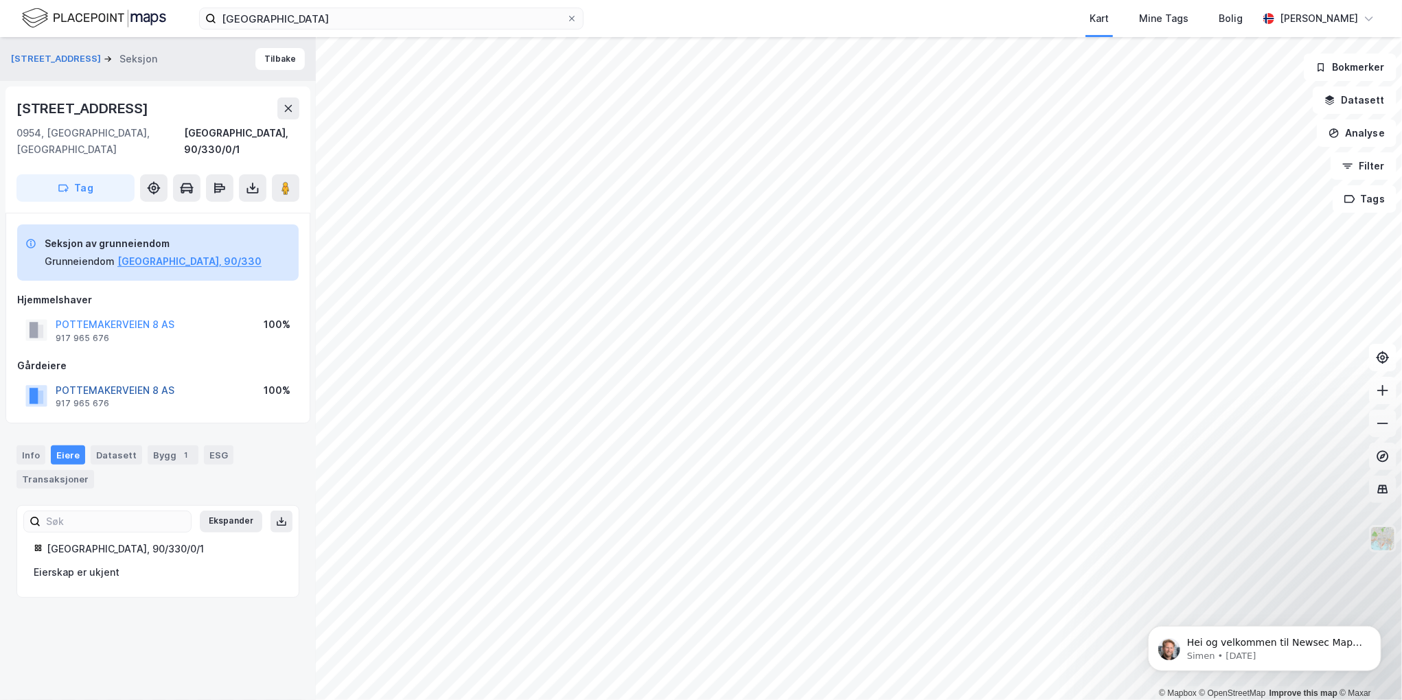
click at [0, 0] on button "POTTEMAKERVEIEN 8 AS" at bounding box center [0, 0] width 0 height 0
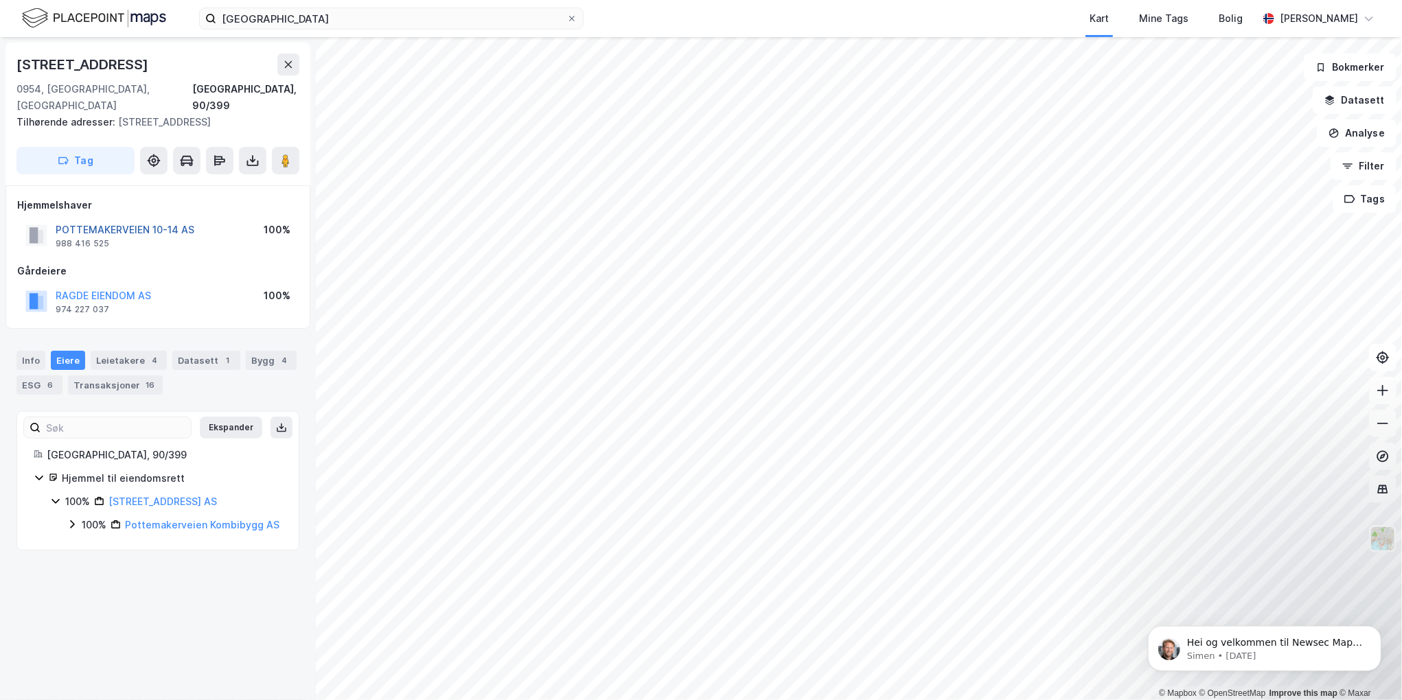
click at [0, 0] on button "POTTEMAKERVEIEN 10-14 AS" at bounding box center [0, 0] width 0 height 0
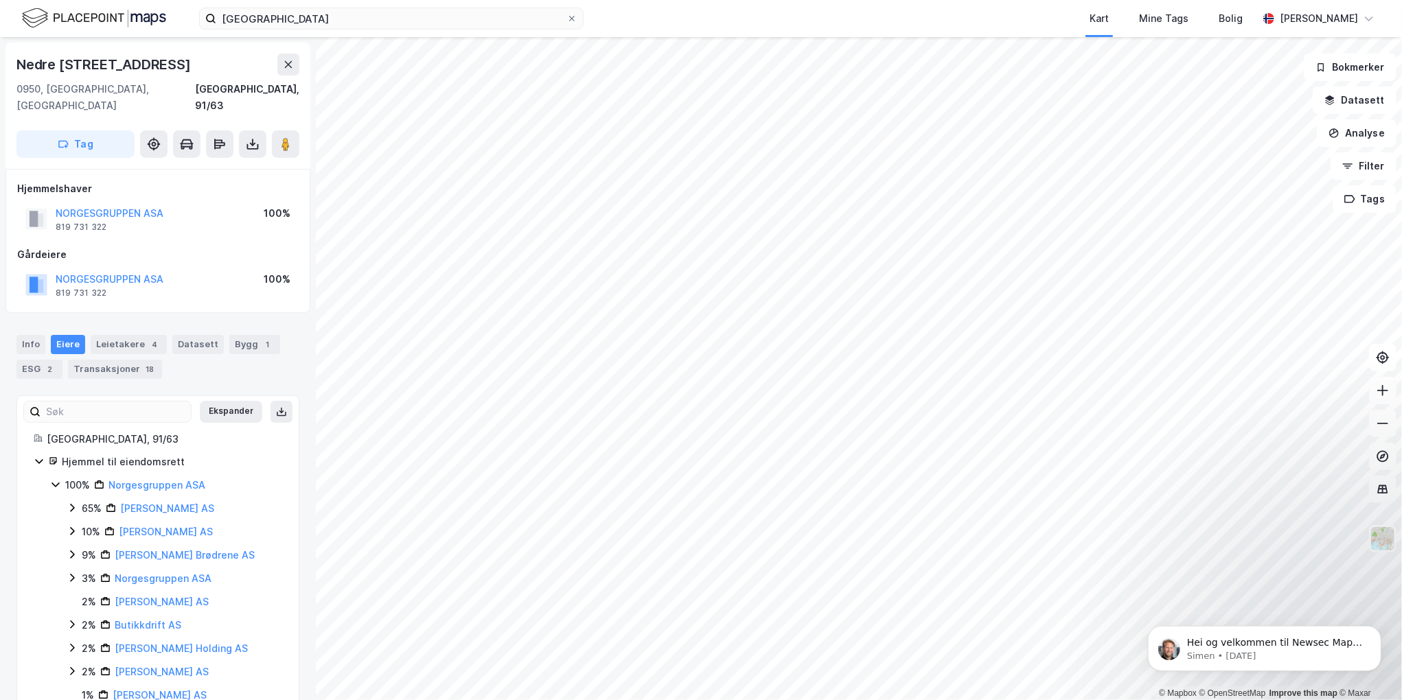
scroll to position [1, 0]
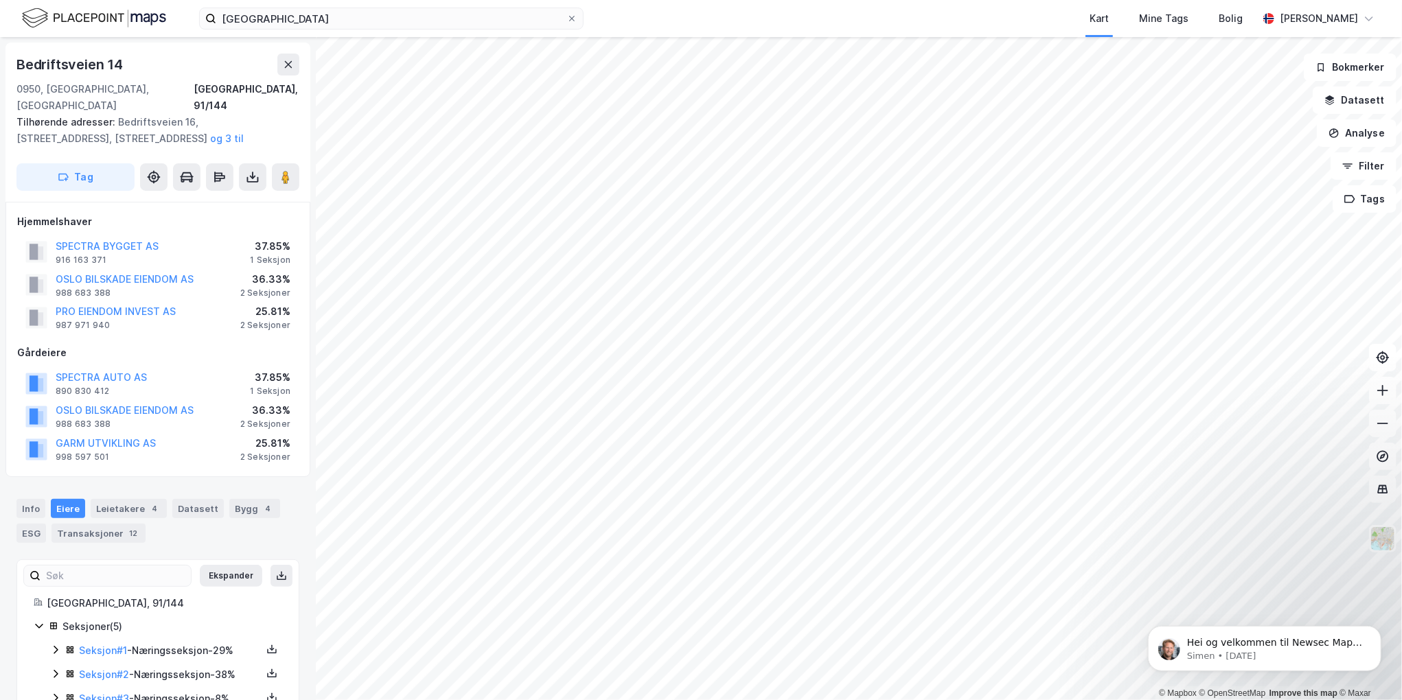
scroll to position [1, 0]
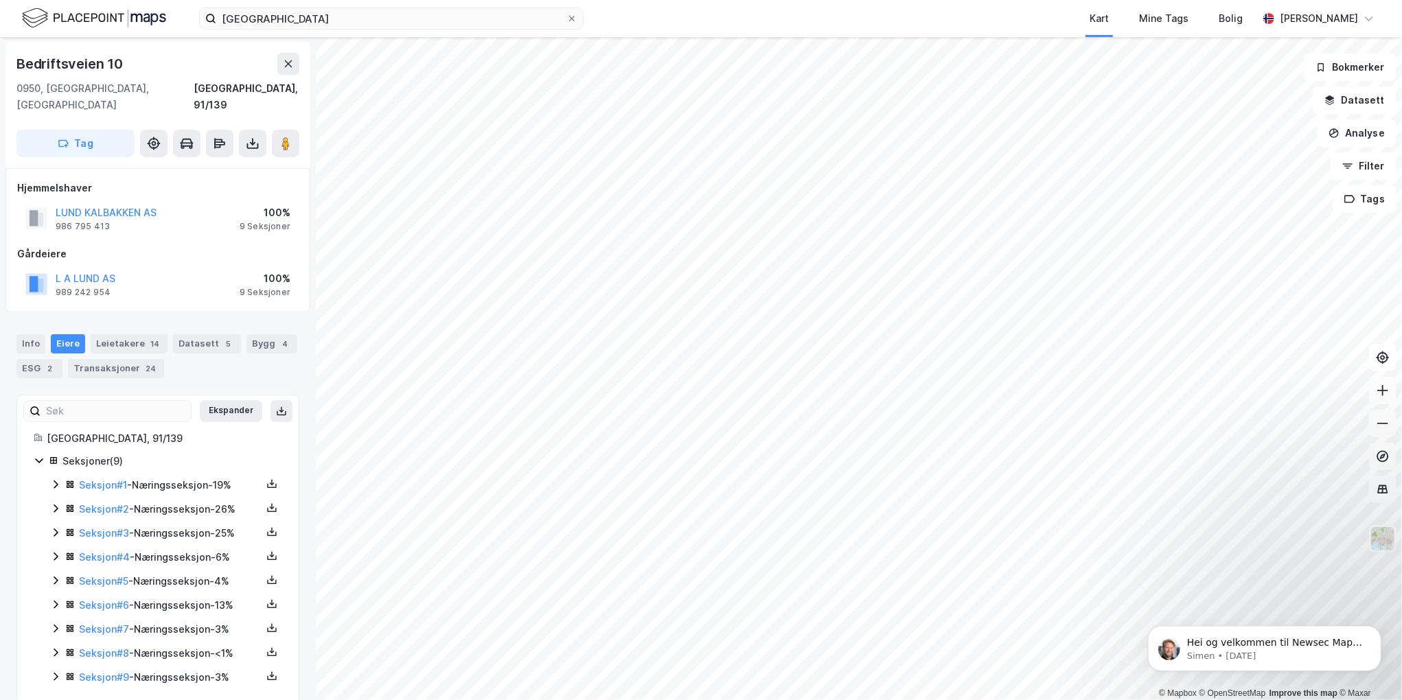
scroll to position [1, 0]
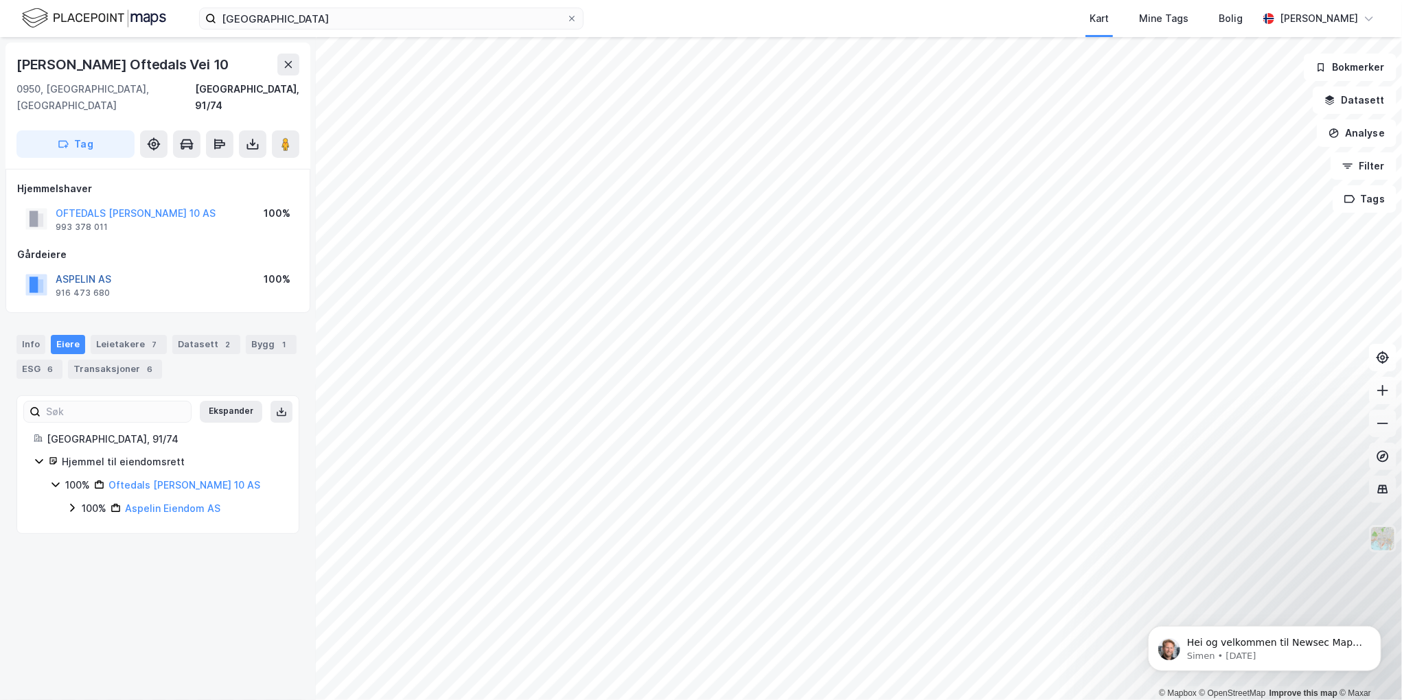
click at [0, 0] on button "ASPELIN AS" at bounding box center [0, 0] width 0 height 0
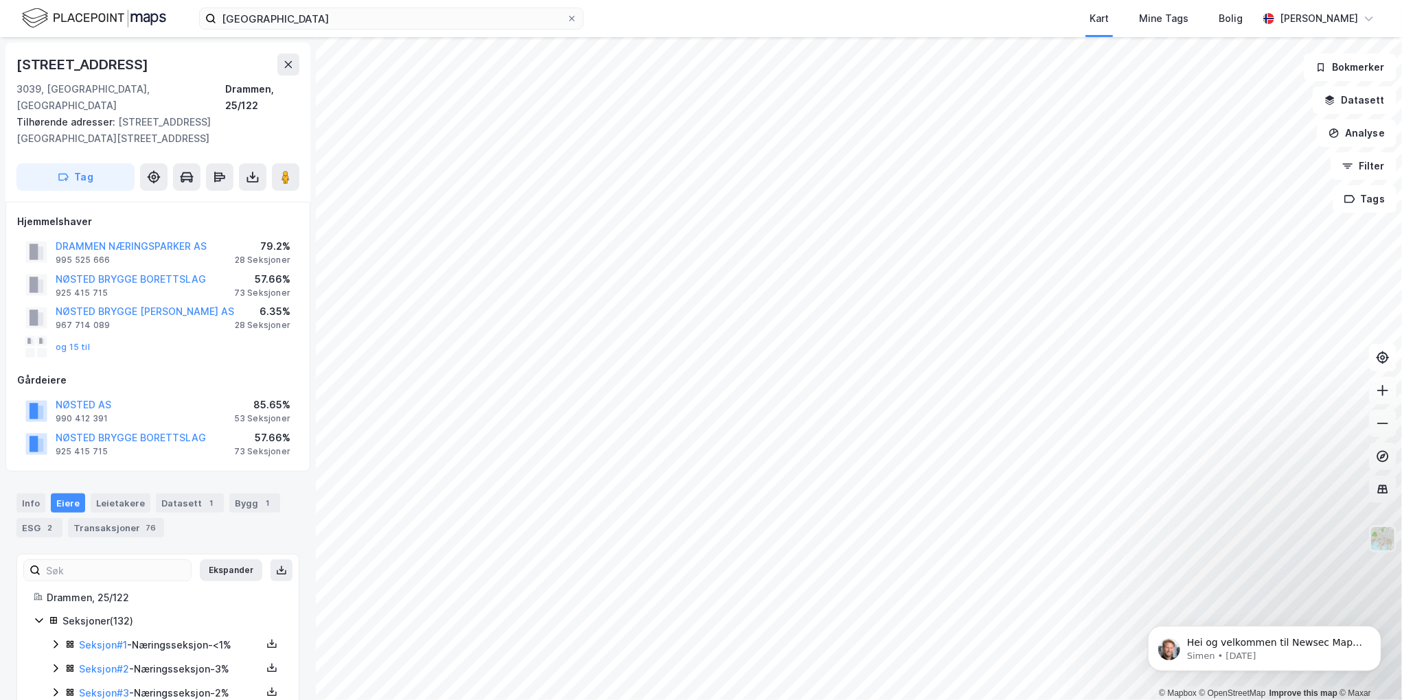
scroll to position [1, 0]
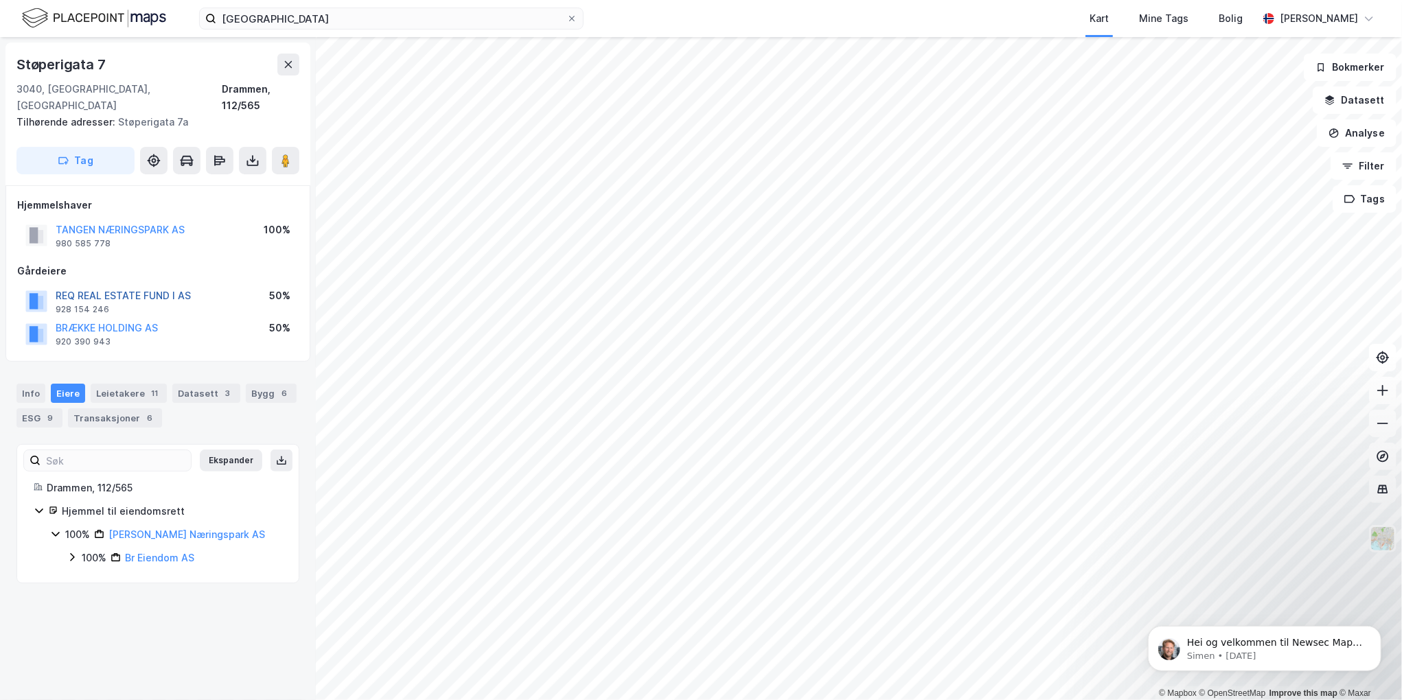
click at [0, 0] on button "REQ REAL ESTATE FUND I AS" at bounding box center [0, 0] width 0 height 0
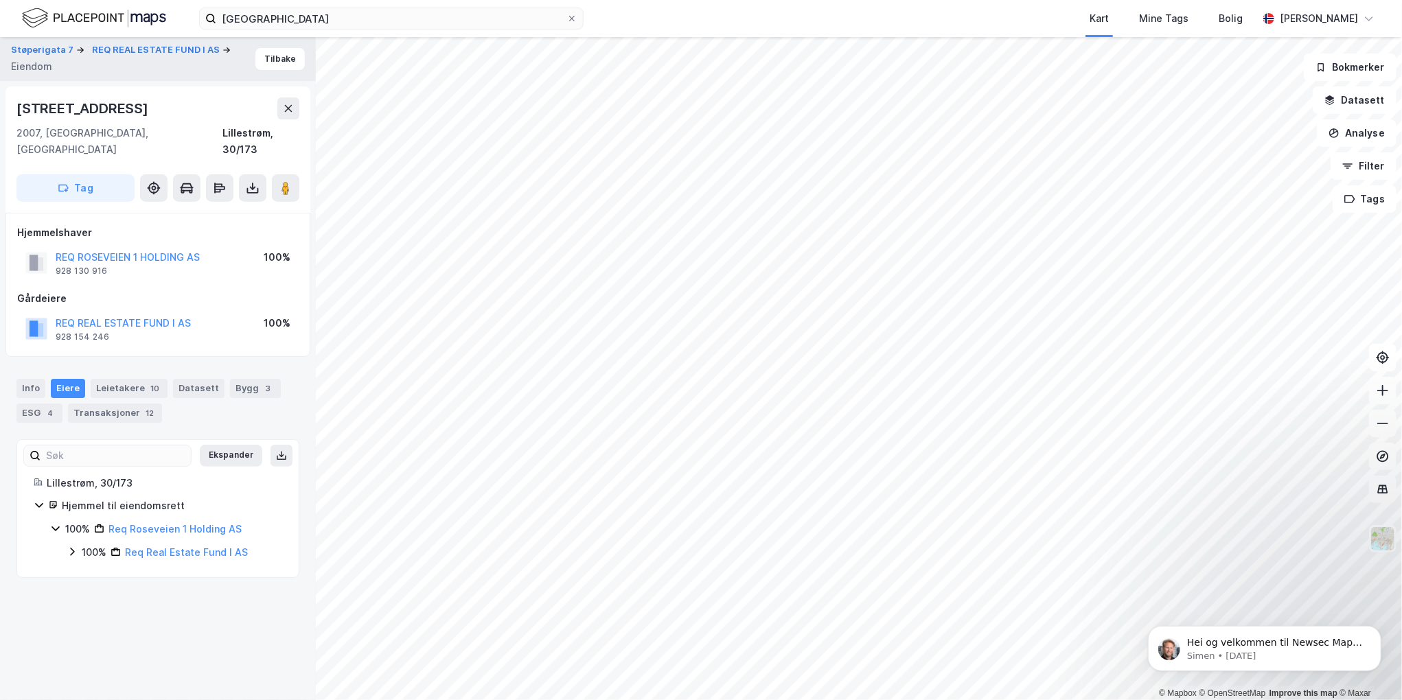
click at [777, 0] on html "oslo Kart Mine Tags [PERSON_NAME] [PERSON_NAME] © Mapbox © OpenStreetMap Improv…" at bounding box center [701, 350] width 1402 height 700
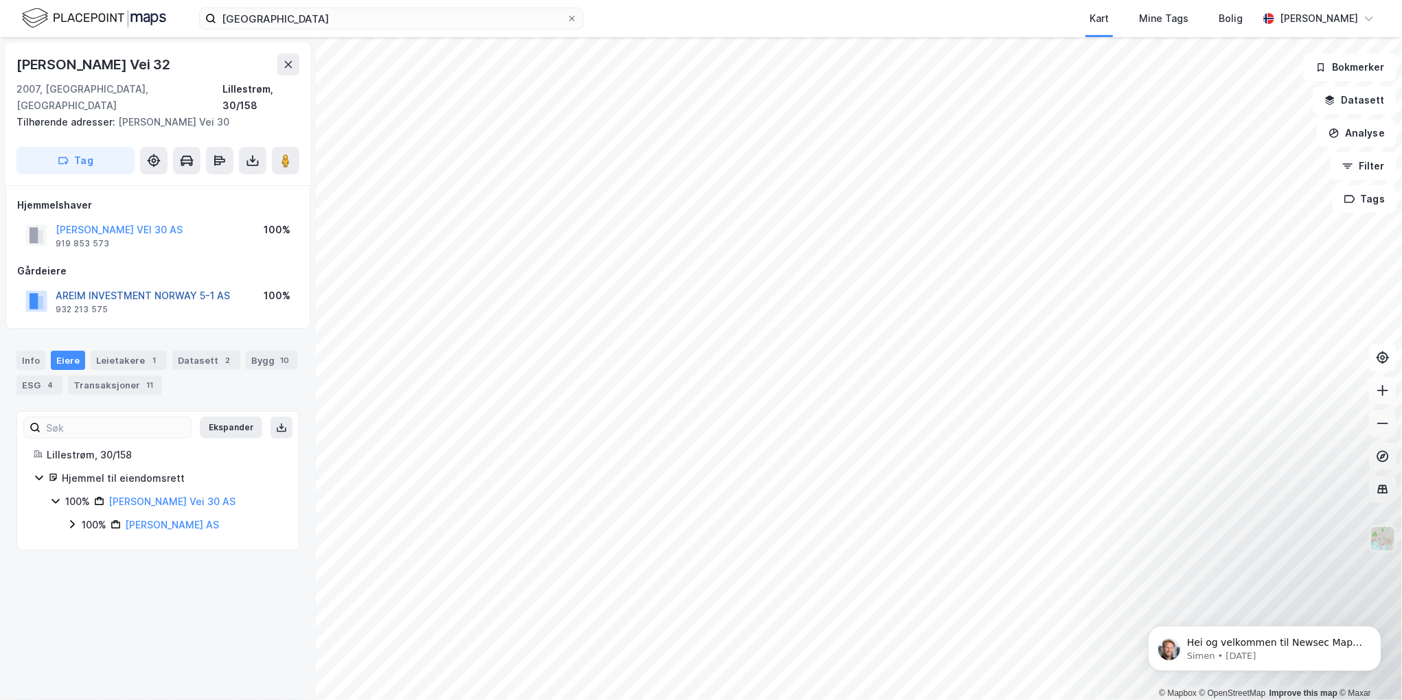
click at [0, 0] on button "AREIM INVESTMENT NORWAY 5-1 AS" at bounding box center [0, 0] width 0 height 0
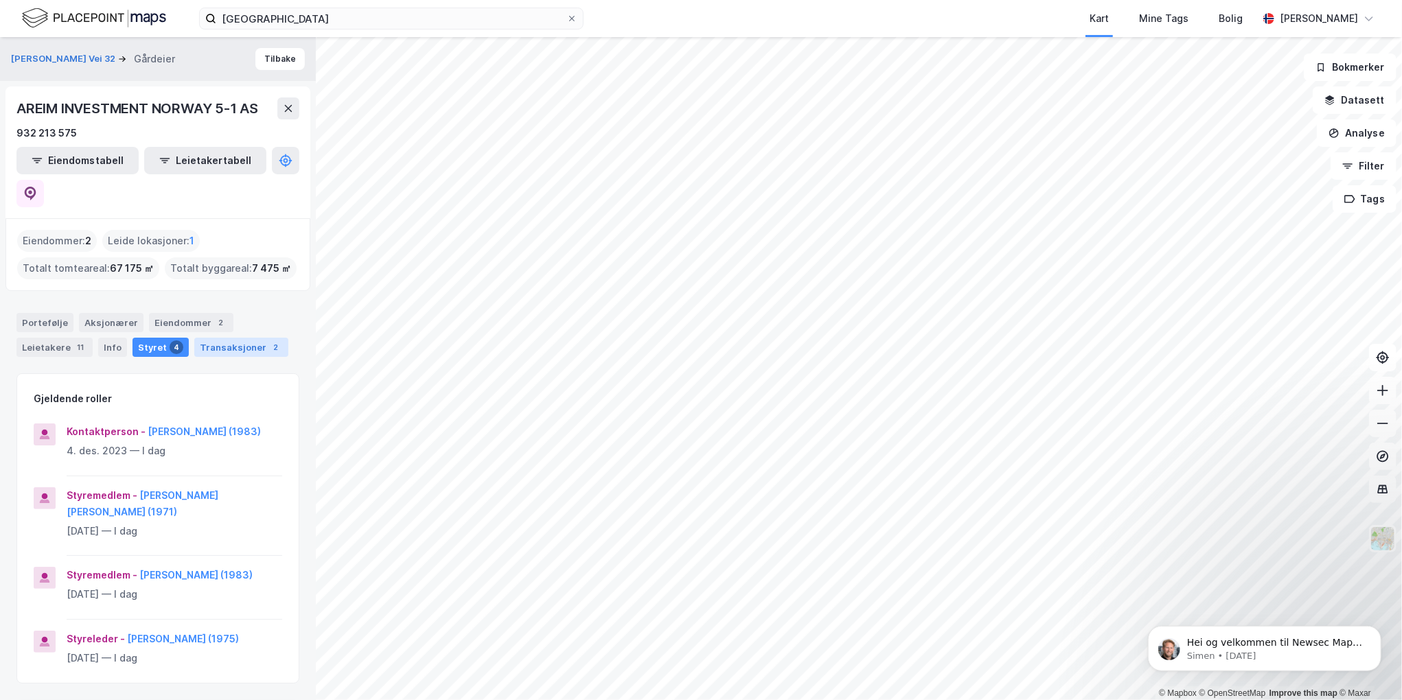
click at [226, 338] on div "Transaksjoner 2" at bounding box center [241, 347] width 94 height 19
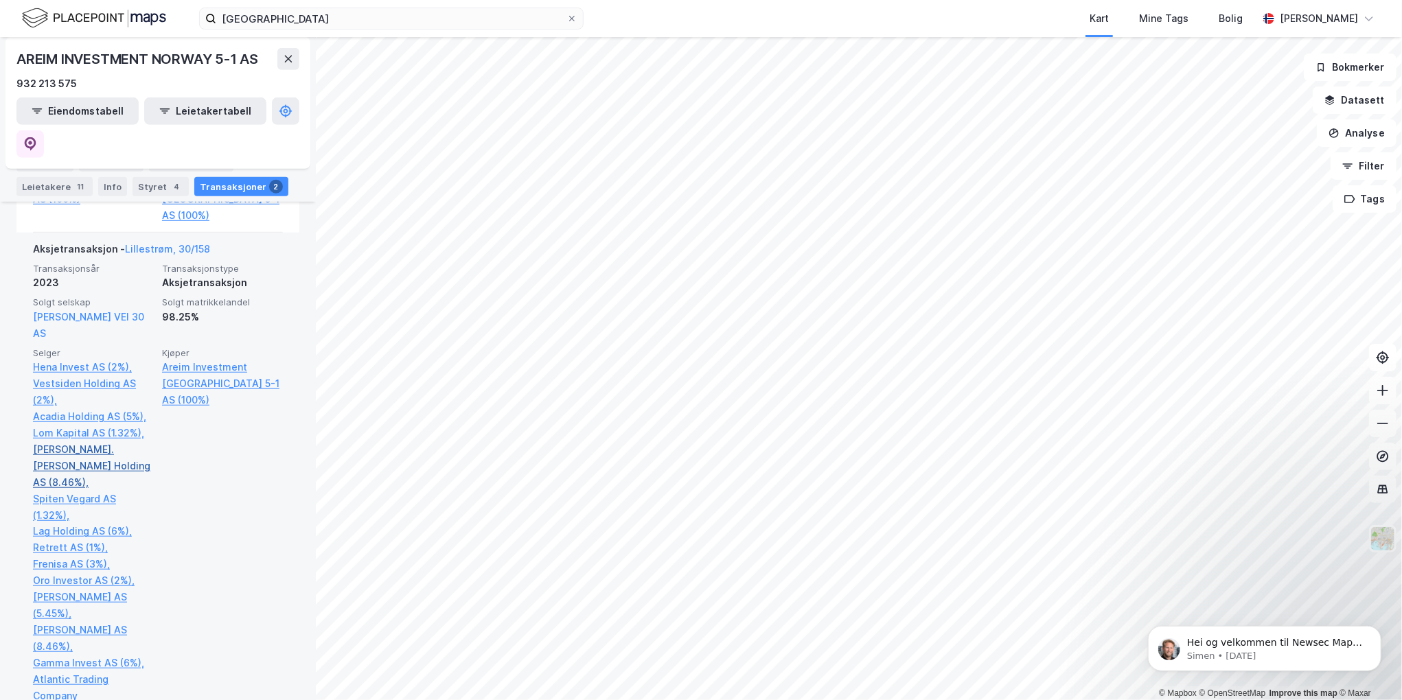
scroll to position [561, 0]
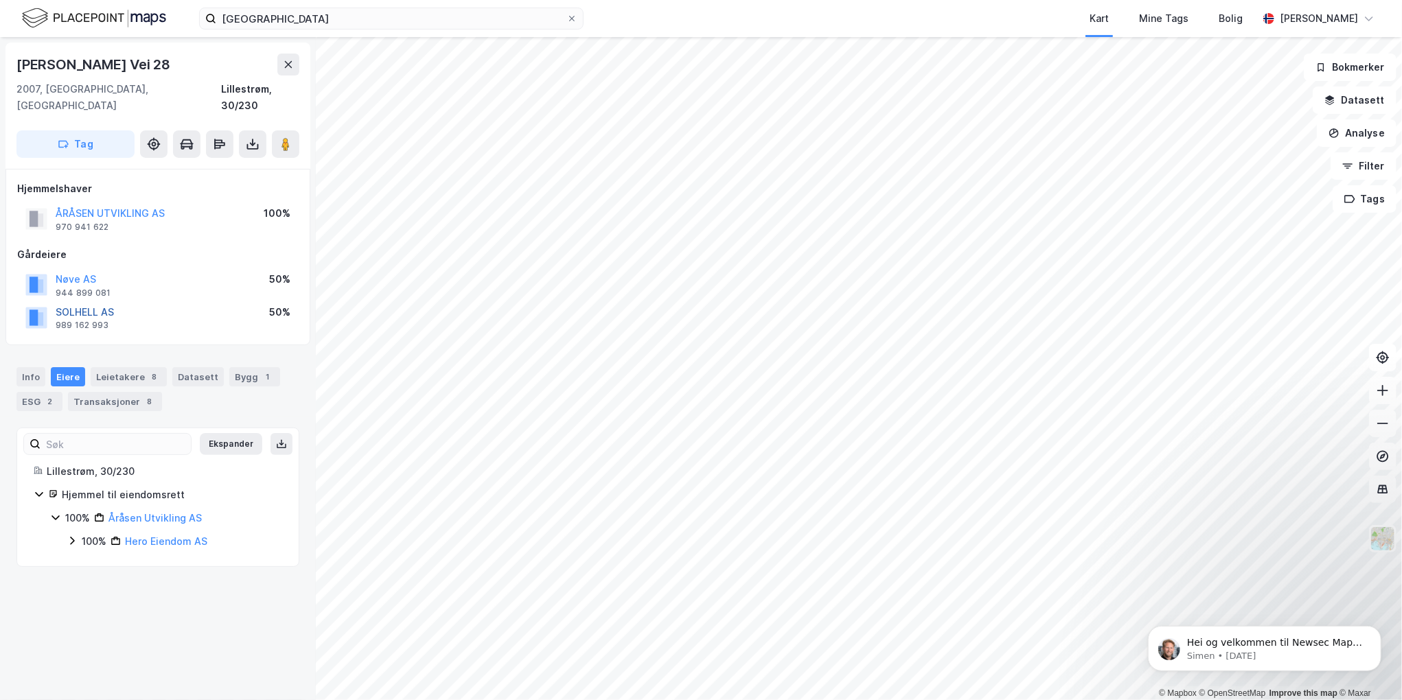
click at [0, 0] on button "SOLHELL AS" at bounding box center [0, 0] width 0 height 0
click at [0, 0] on button "Nøve AS" at bounding box center [0, 0] width 0 height 0
click at [102, 392] on div "Transaksjoner 8" at bounding box center [115, 401] width 94 height 19
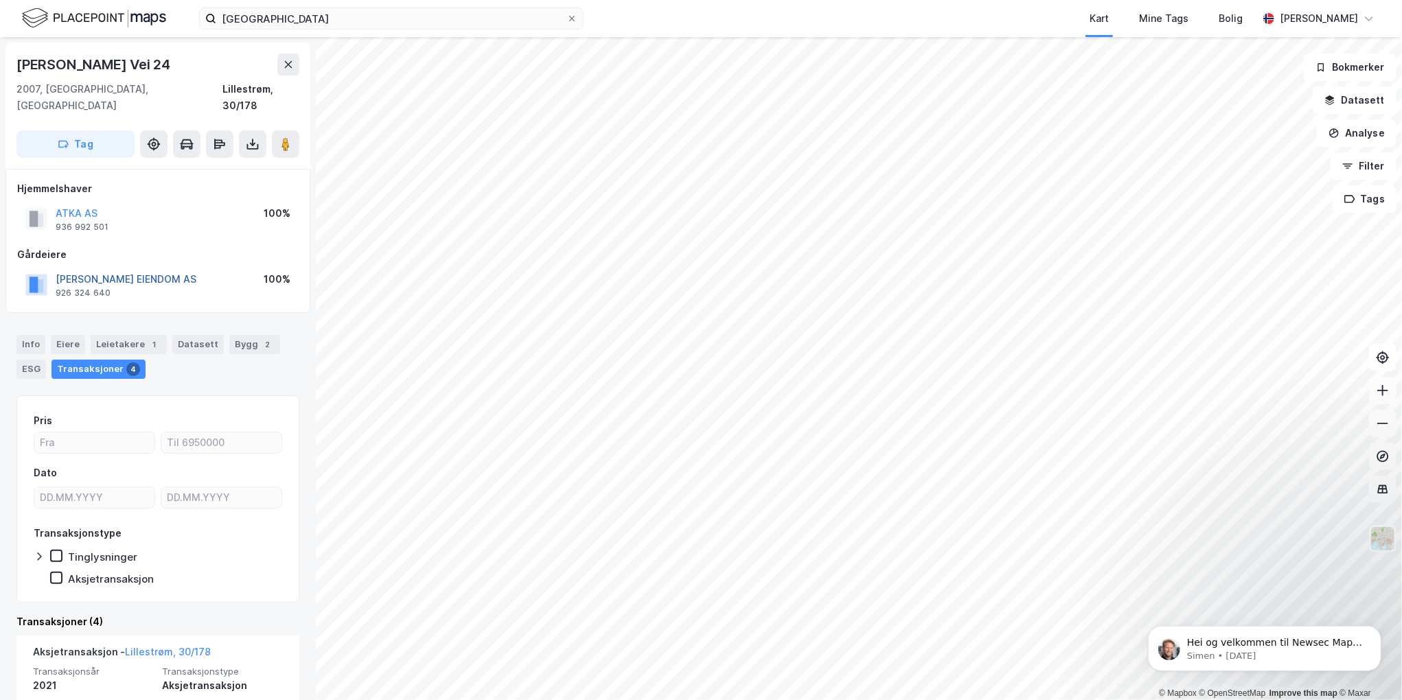
click at [0, 0] on button "[PERSON_NAME] EIENDOM AS" at bounding box center [0, 0] width 0 height 0
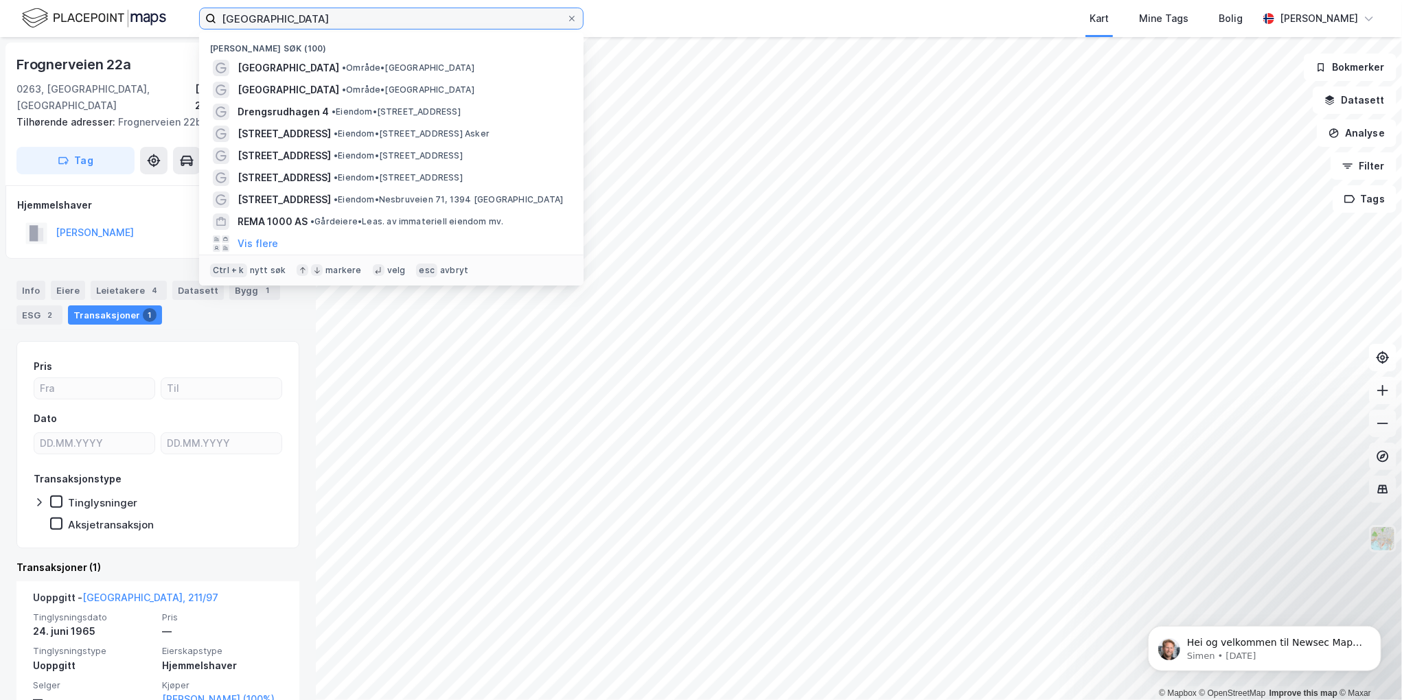
drag, startPoint x: 247, startPoint y: 14, endPoint x: 183, endPoint y: 15, distance: 64.5
click at [183, 15] on div "oslo Nylige søk (100) [GEOGRAPHIC_DATA] • Område • [GEOGRAPHIC_DATA] [GEOGRAPHI…" at bounding box center [701, 18] width 1402 height 37
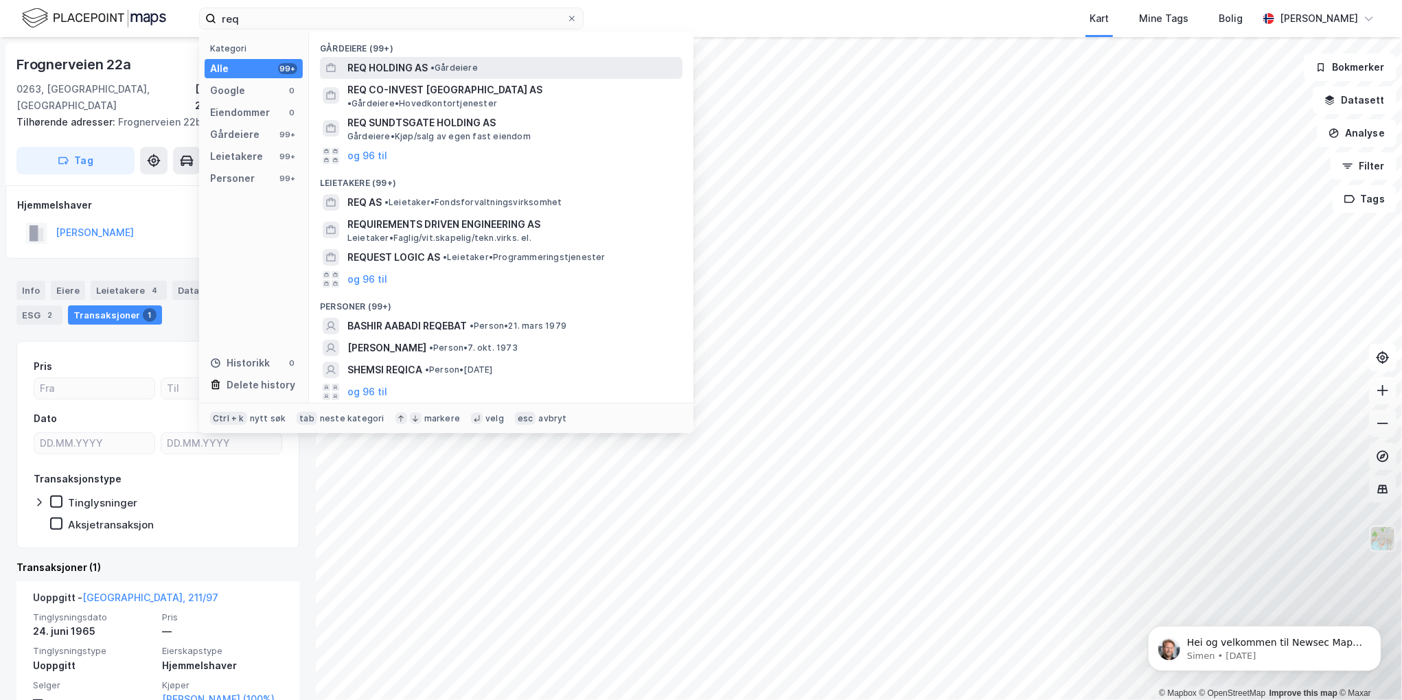
click at [398, 68] on span "REQ HOLDING AS" at bounding box center [387, 68] width 80 height 16
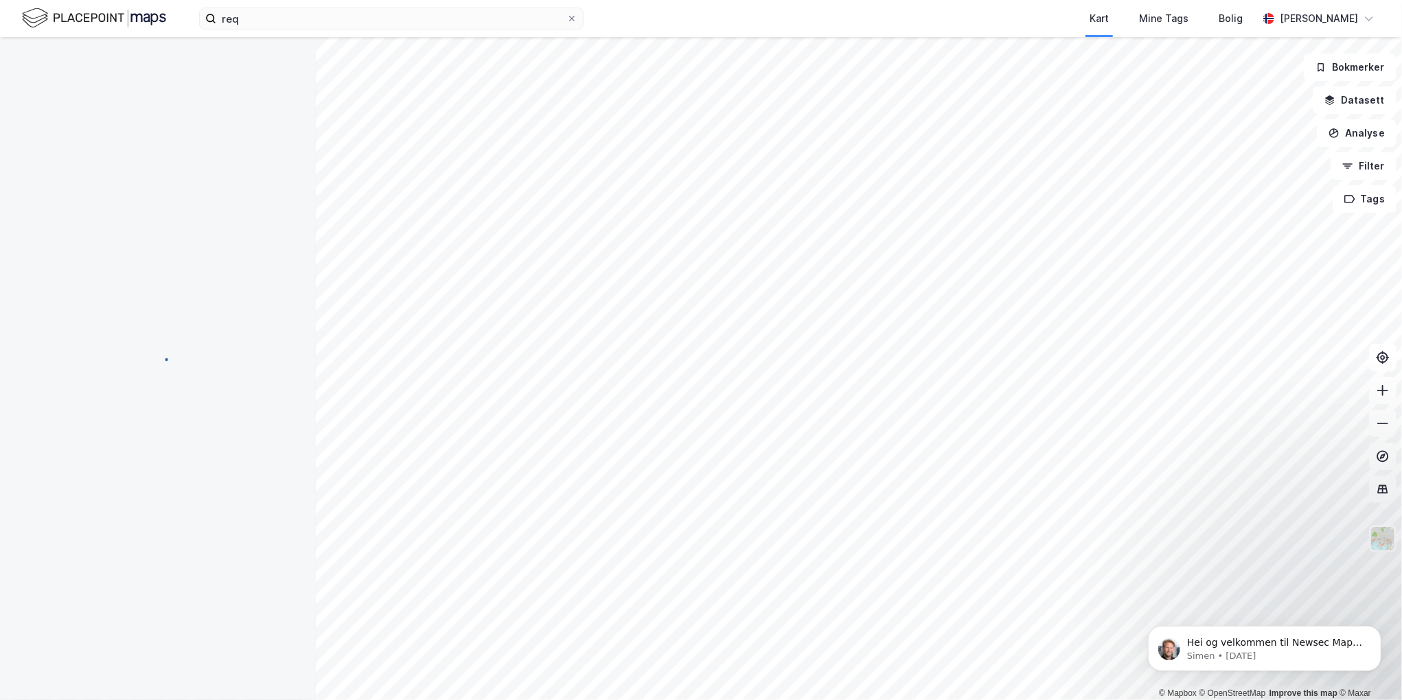
scroll to position [1, 0]
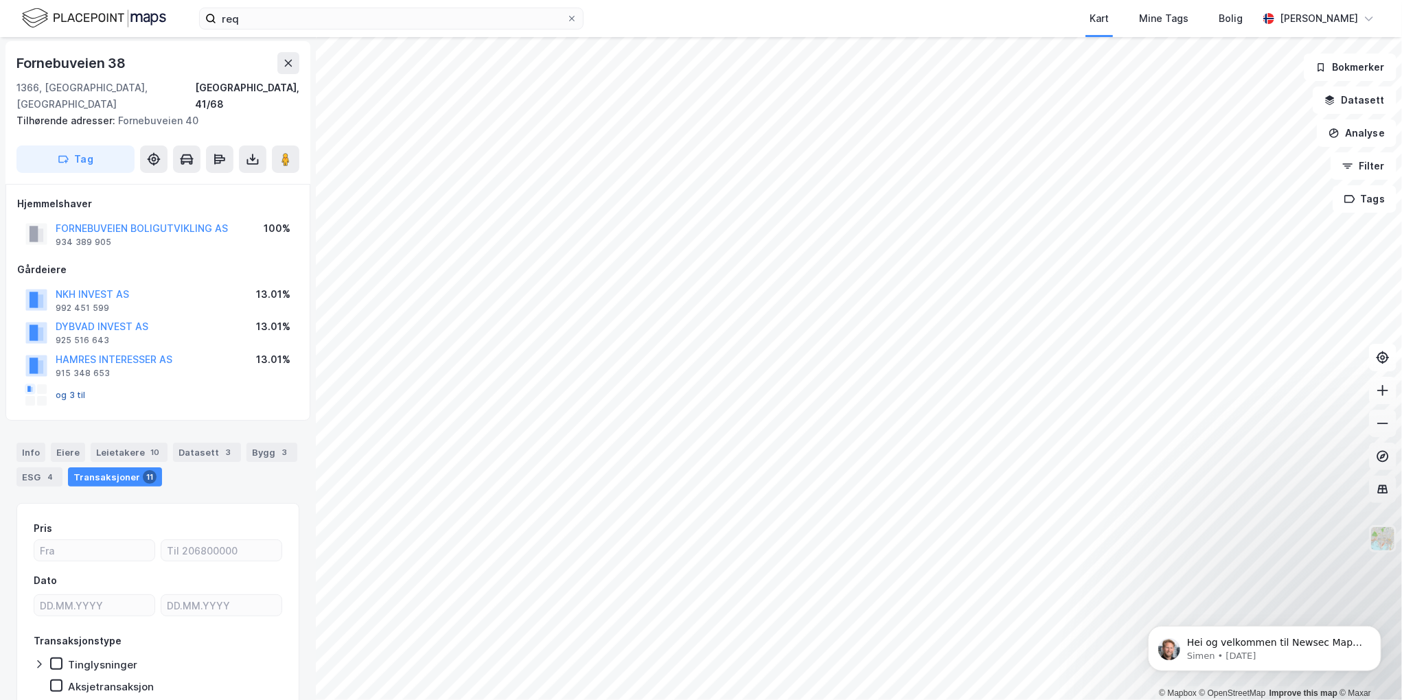
click at [0, 0] on button "og 3 til" at bounding box center [0, 0] width 0 height 0
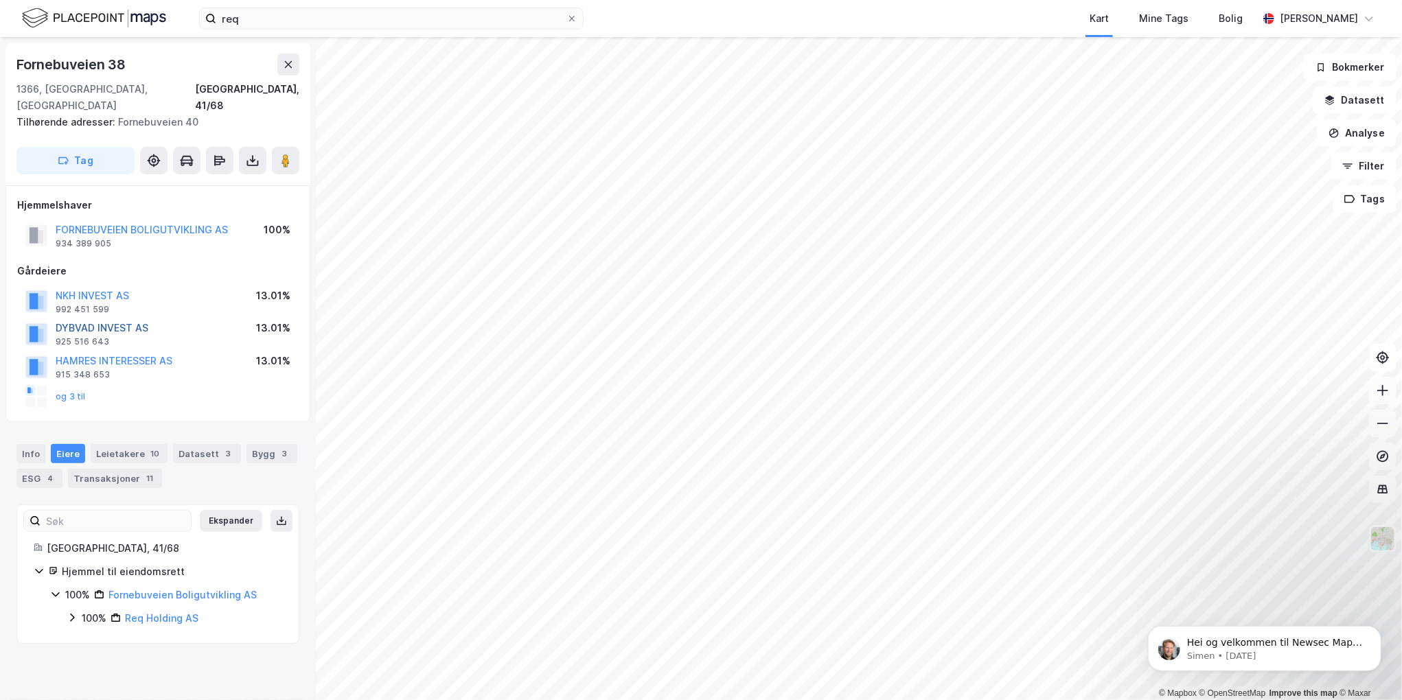
click at [0, 0] on button "DYBVAD INVEST AS" at bounding box center [0, 0] width 0 height 0
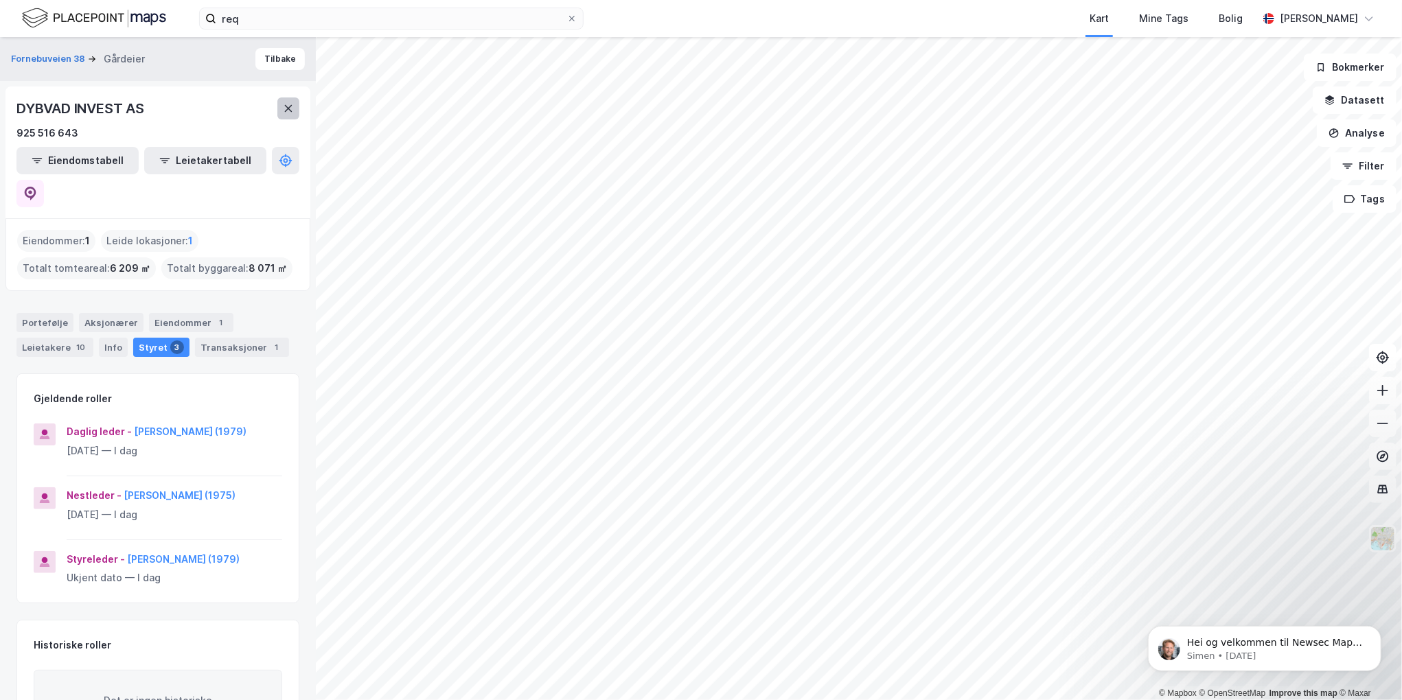
click at [293, 114] on button at bounding box center [288, 108] width 22 height 22
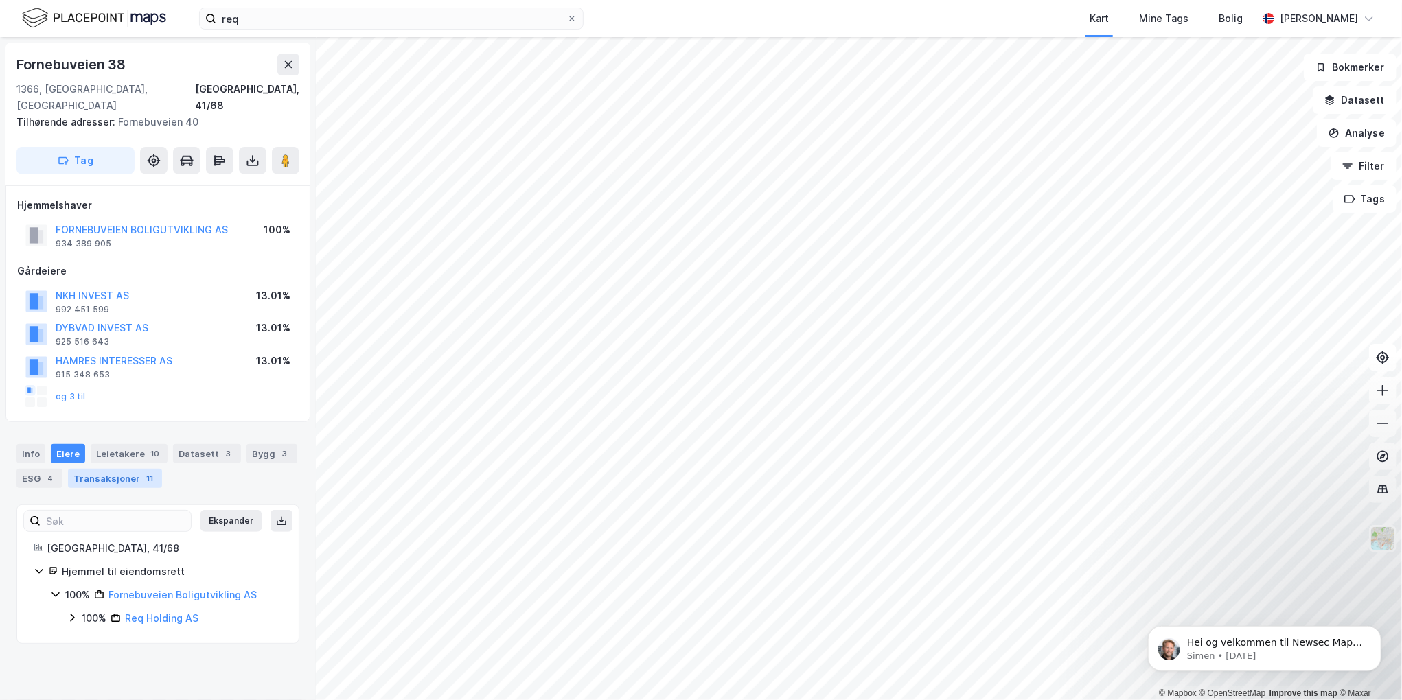
click at [116, 469] on div "Transaksjoner 11" at bounding box center [115, 478] width 94 height 19
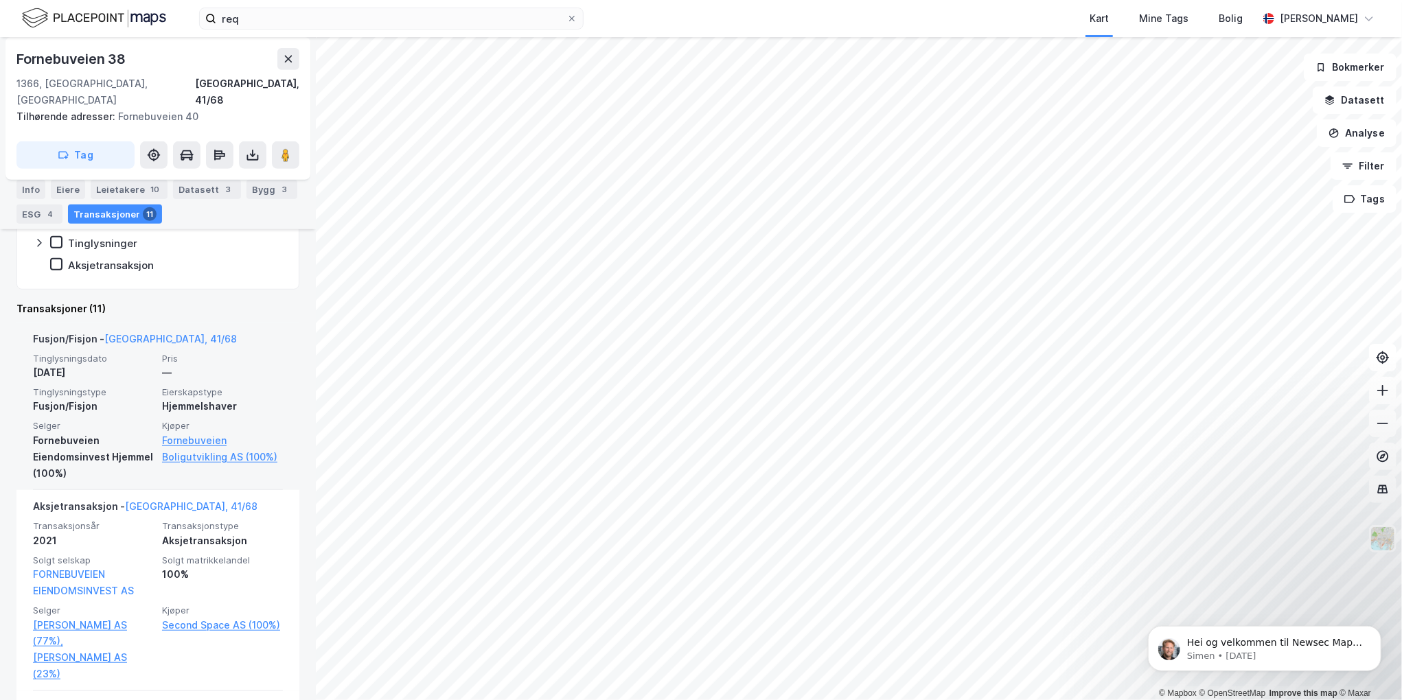
scroll to position [388, 0]
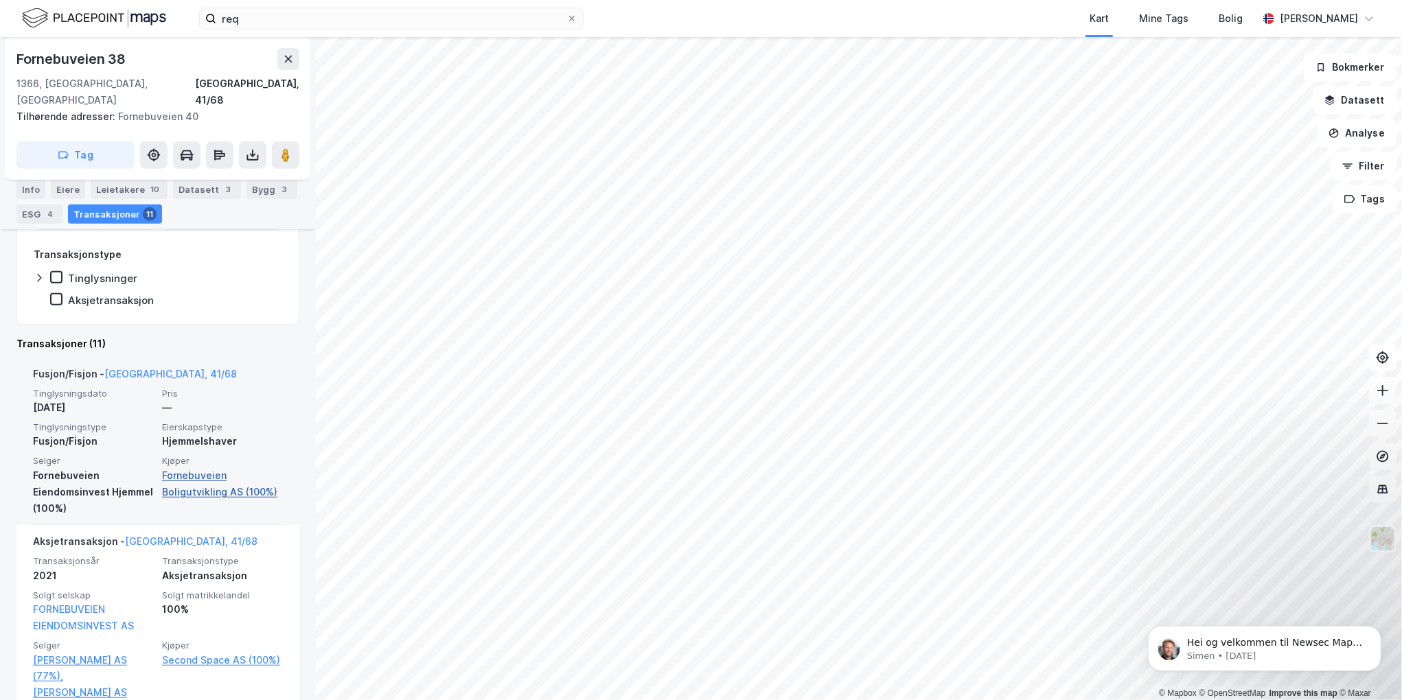
click at [189, 468] on link "Fornebuveien Boligutvikling AS (100%)" at bounding box center [222, 484] width 121 height 33
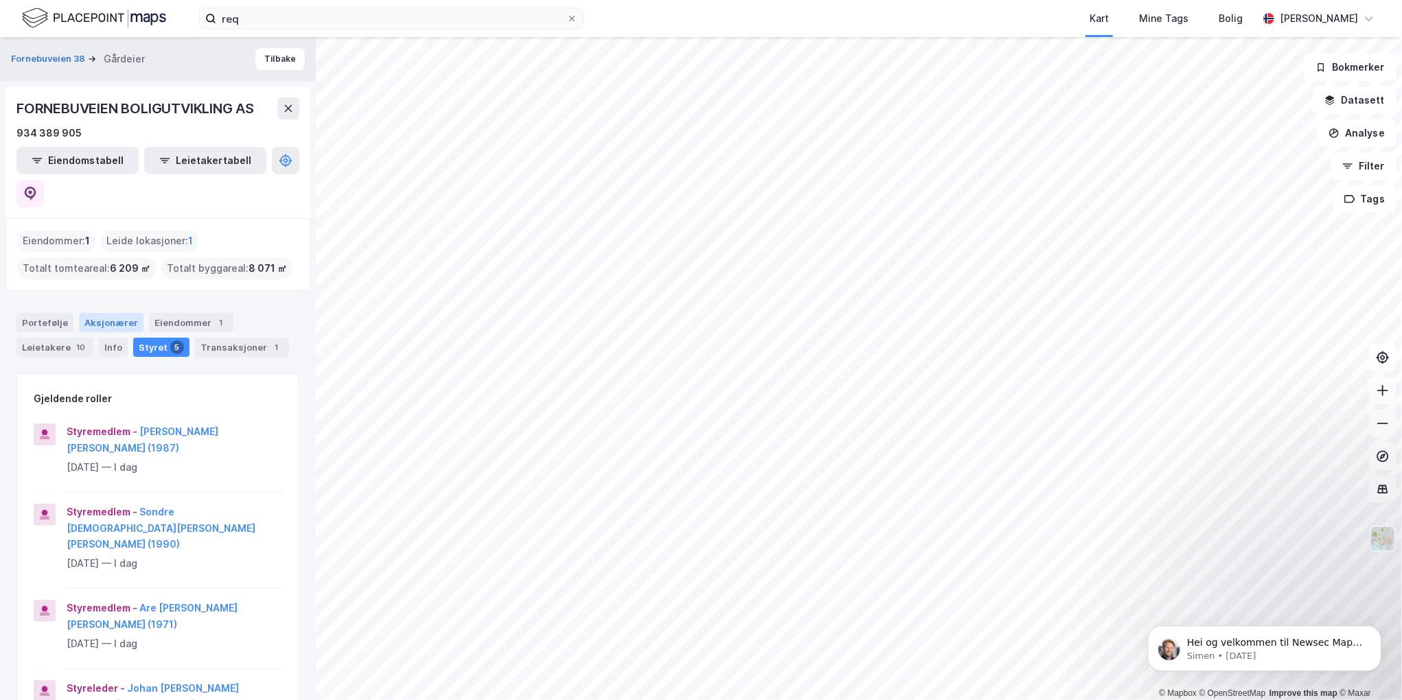
click at [108, 313] on div "Aksjonærer" at bounding box center [111, 322] width 65 height 19
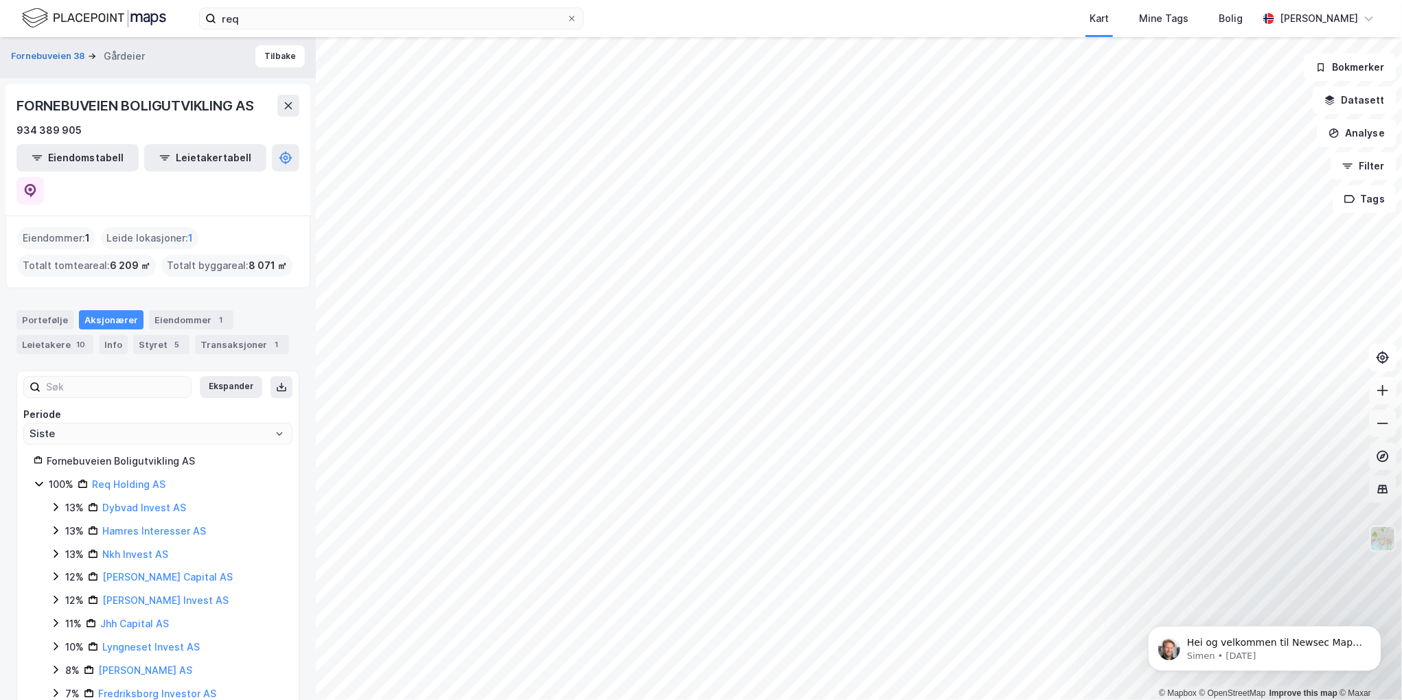
scroll to position [5, 0]
click at [127, 523] on link "Hamres Interesser AS" at bounding box center [154, 529] width 104 height 12
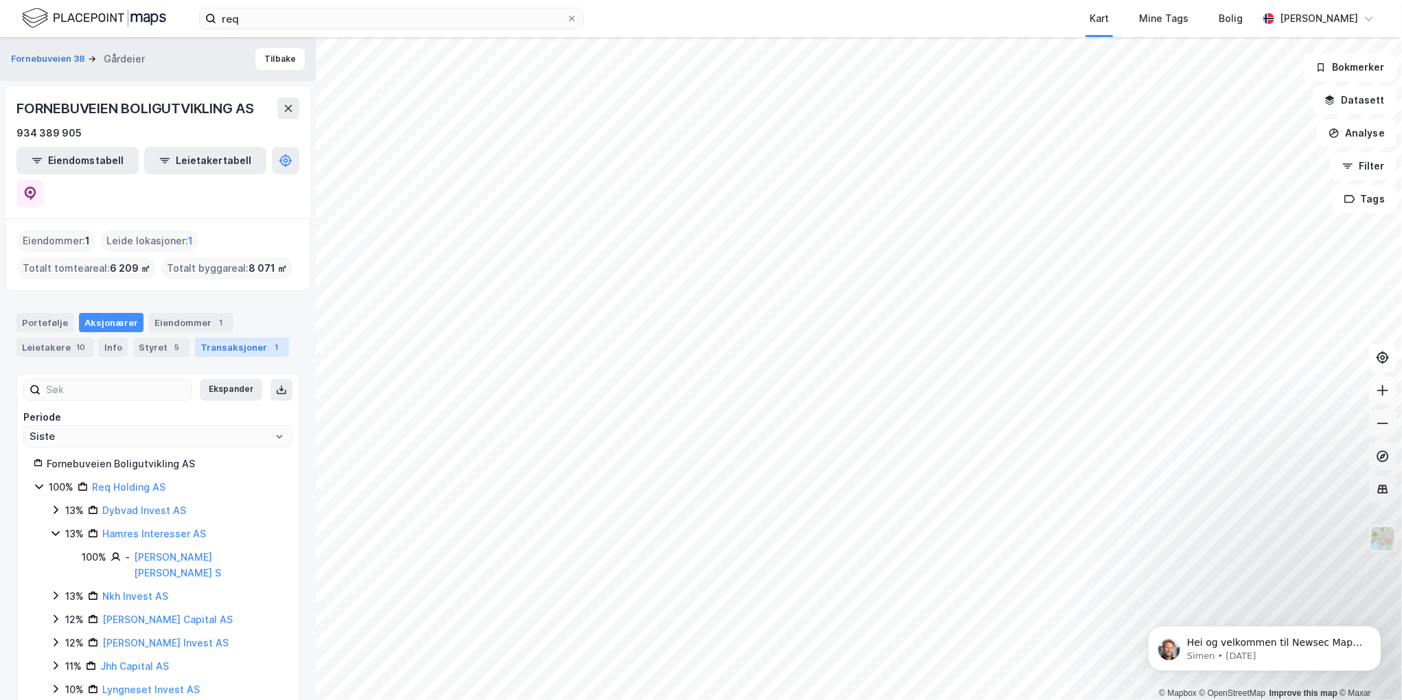
click at [229, 338] on div "Transaksjoner 1" at bounding box center [242, 347] width 94 height 19
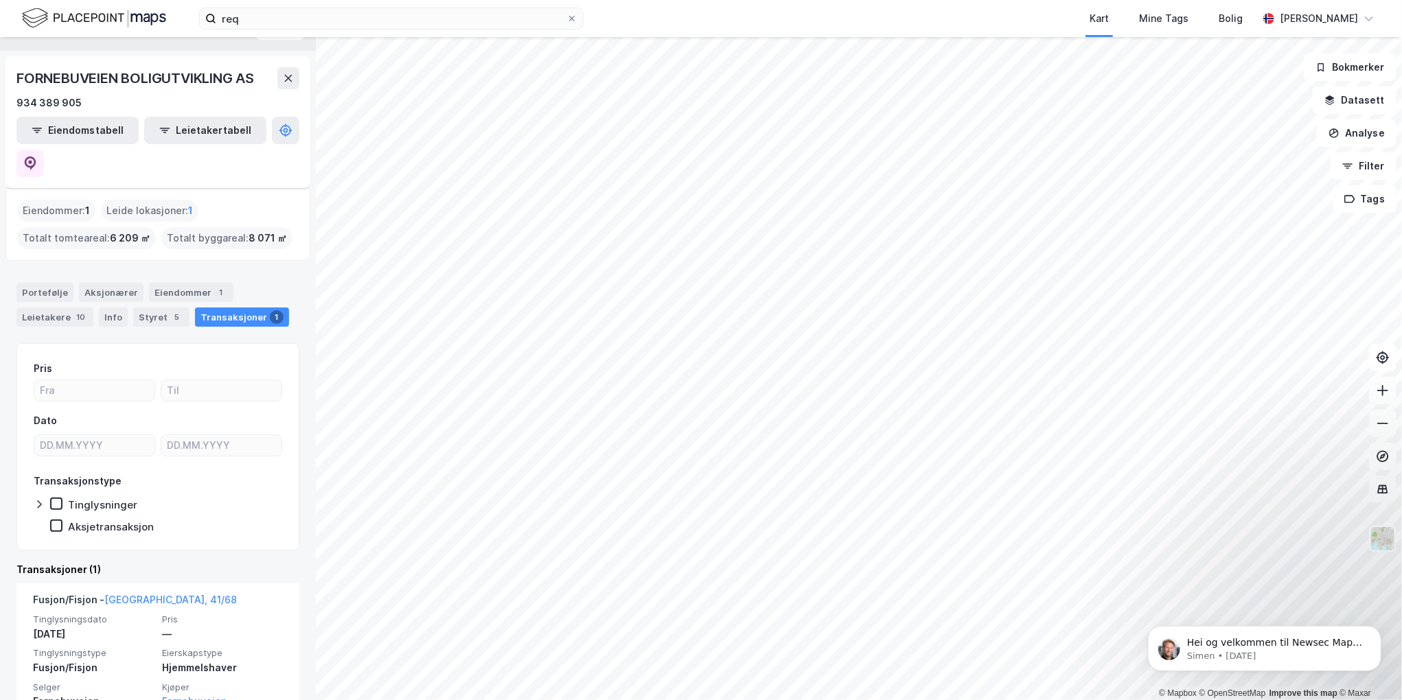
scroll to position [64, 0]
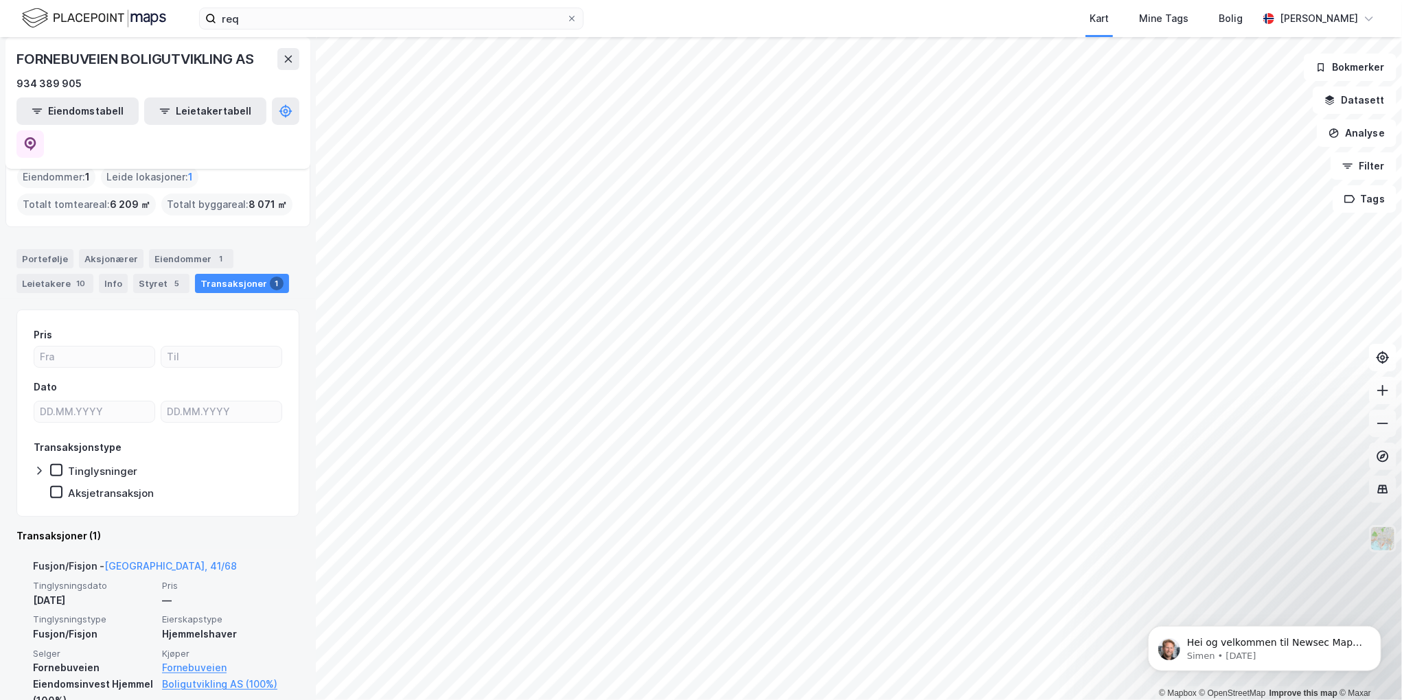
click at [61, 660] on div "Fornebuveien Eiendomsinvest Hjemmel (100%)" at bounding box center [93, 684] width 121 height 49
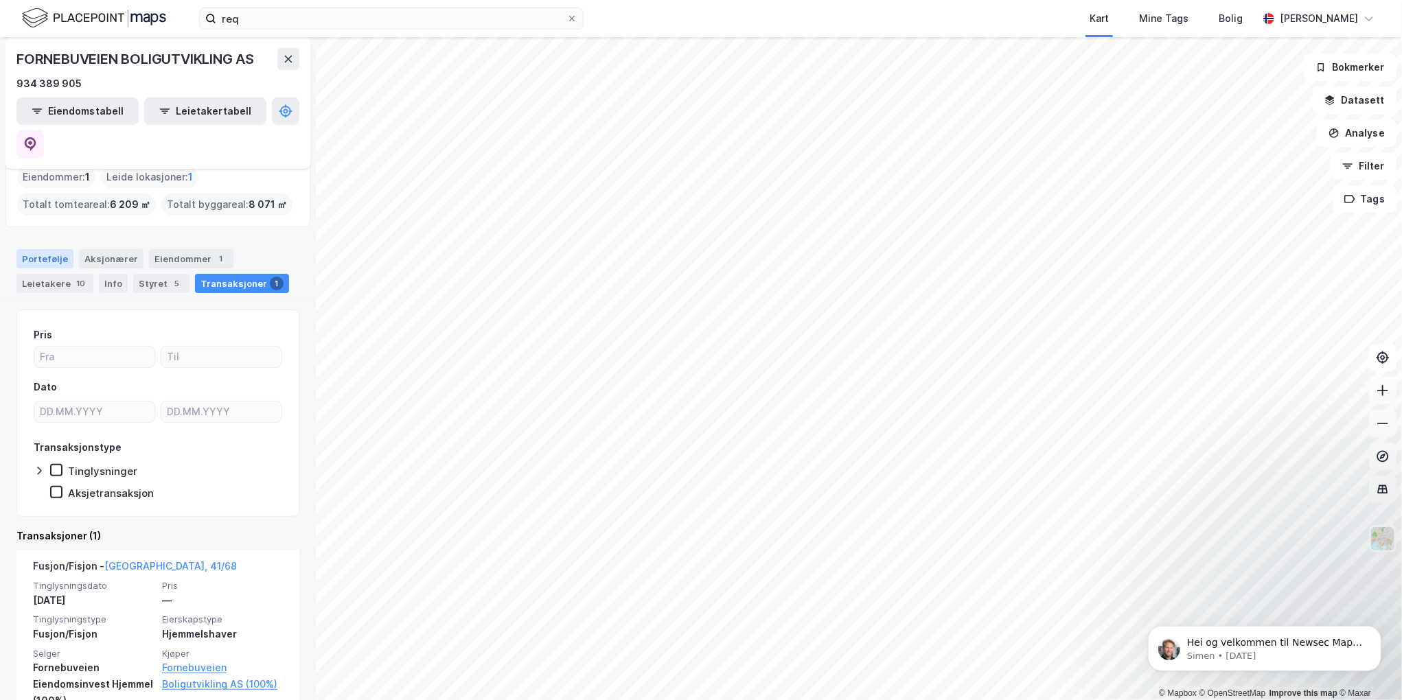
click at [40, 249] on div "Portefølje" at bounding box center [44, 258] width 57 height 19
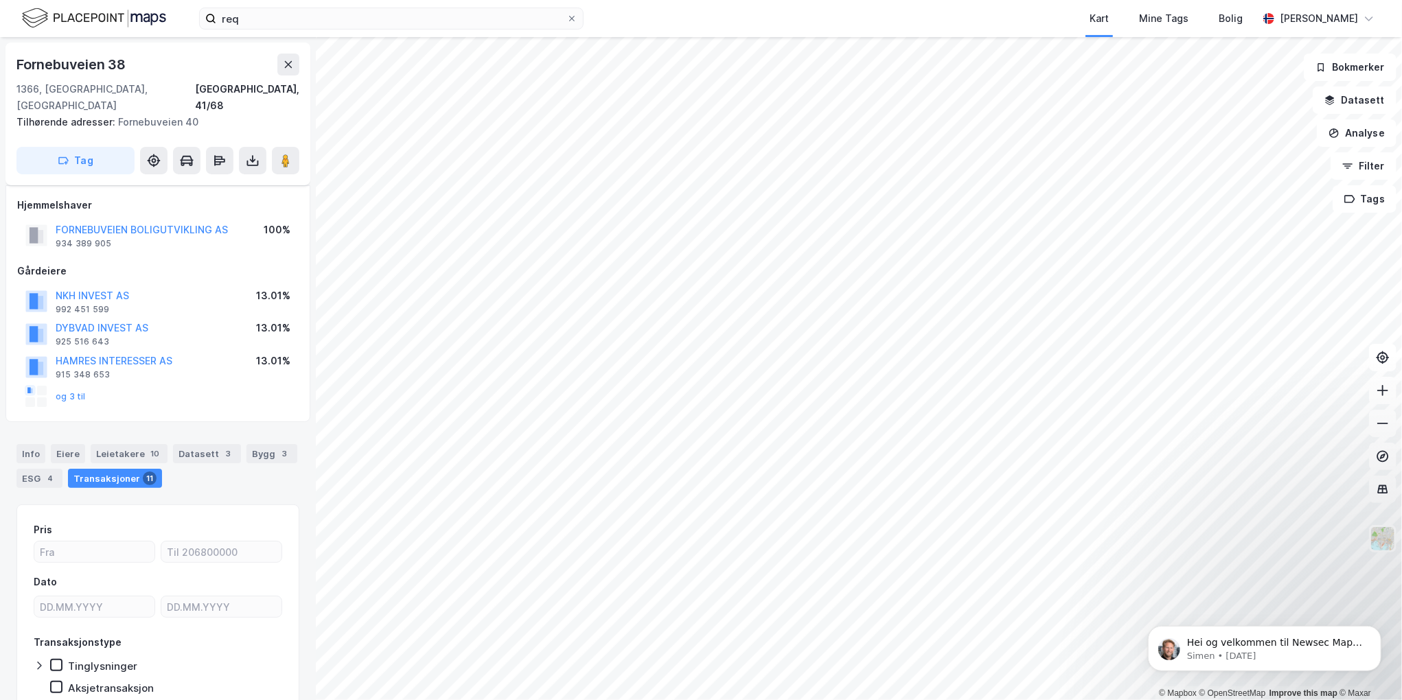
scroll to position [44, 0]
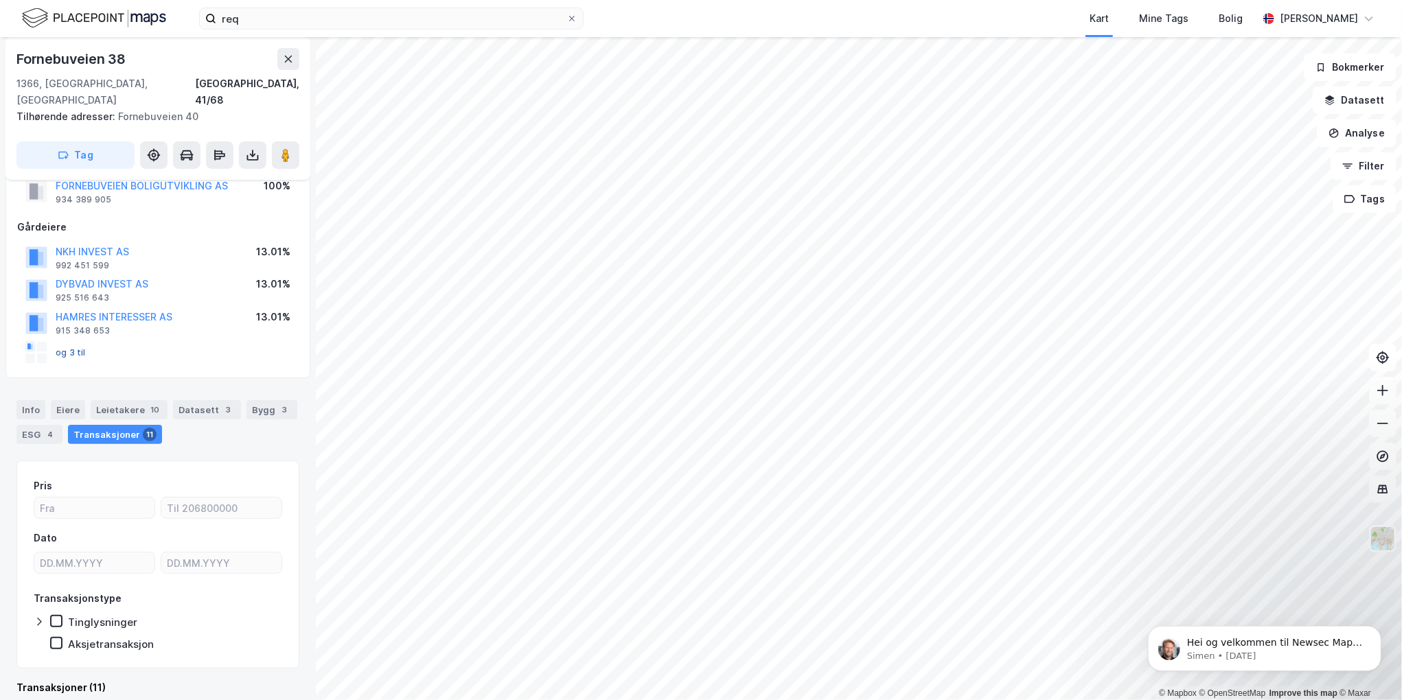
click at [0, 0] on button "og 3 til" at bounding box center [0, 0] width 0 height 0
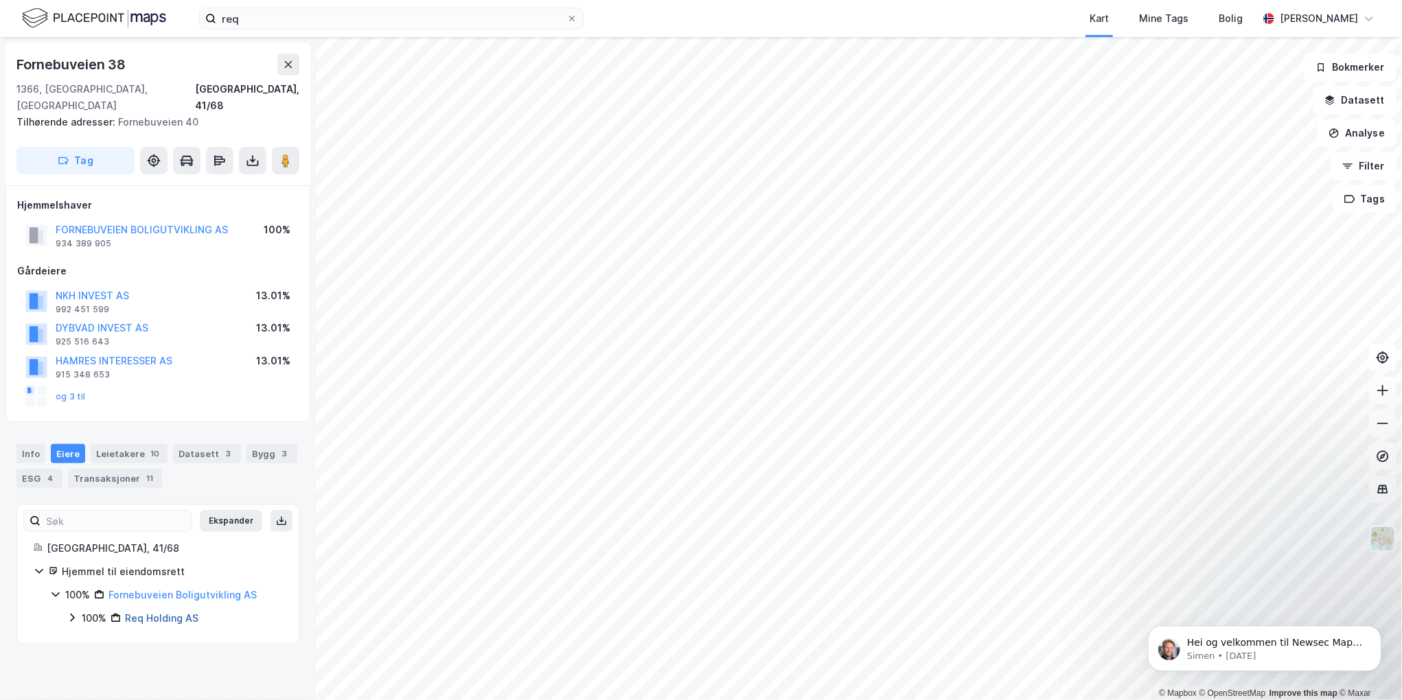
click at [142, 612] on link "Req Holding AS" at bounding box center [161, 618] width 73 height 12
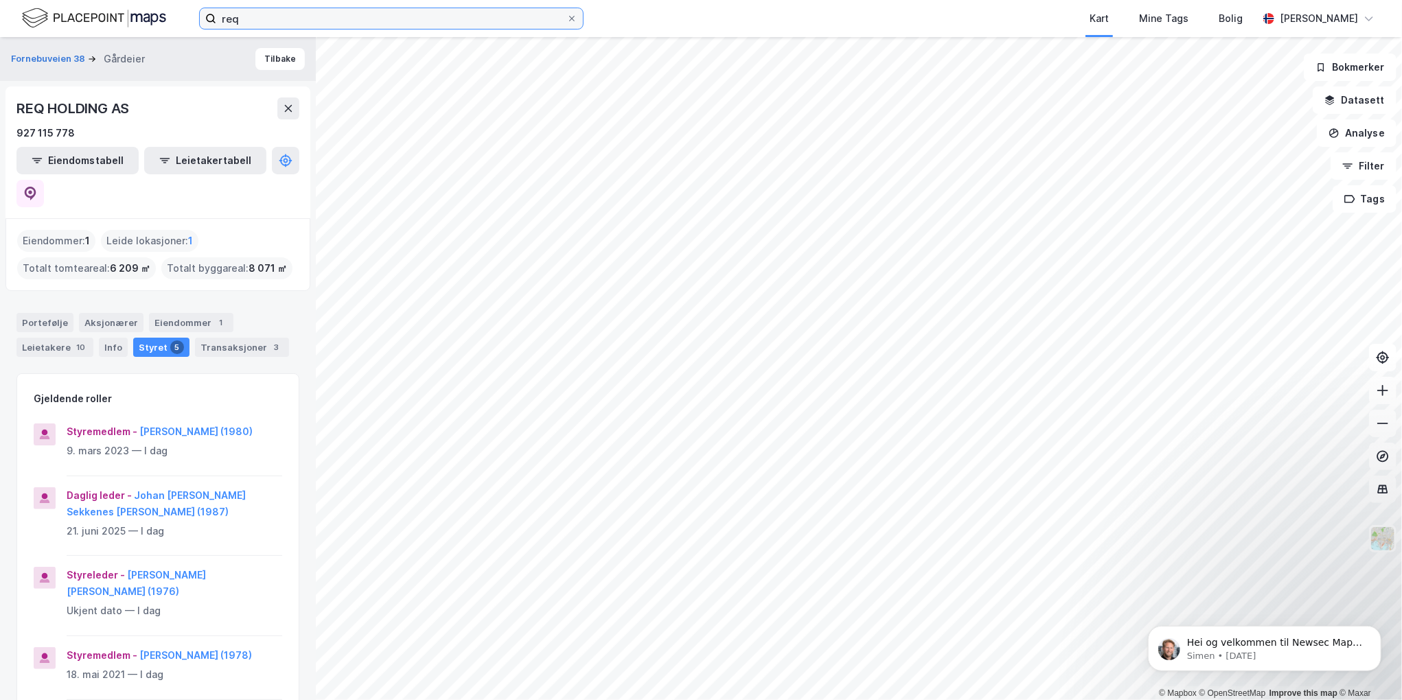
click at [260, 21] on input "req" at bounding box center [391, 18] width 350 height 21
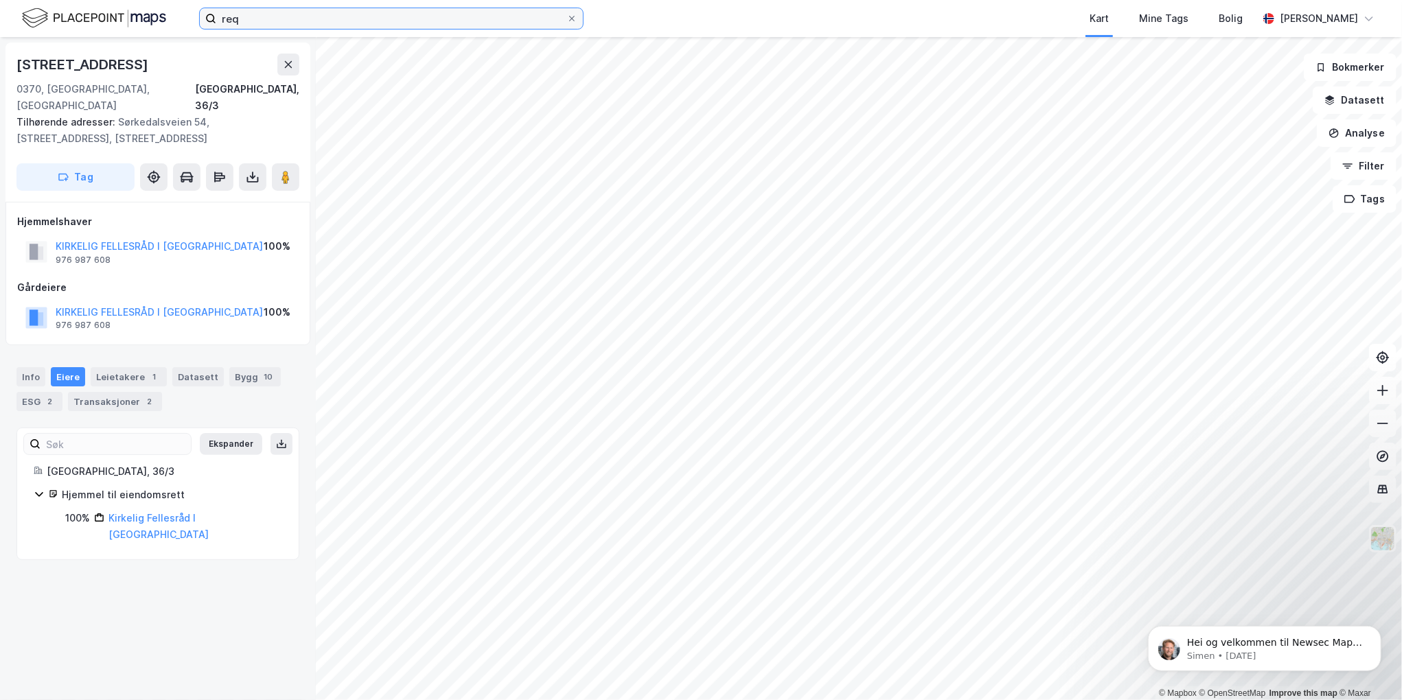
drag, startPoint x: 291, startPoint y: 16, endPoint x: 1, endPoint y: 41, distance: 290.8
click at [0, 43] on html "req Kart Mine Tags [PERSON_NAME] [PERSON_NAME] © Mapbox © OpenStreetMap Improve…" at bounding box center [701, 350] width 1402 height 700
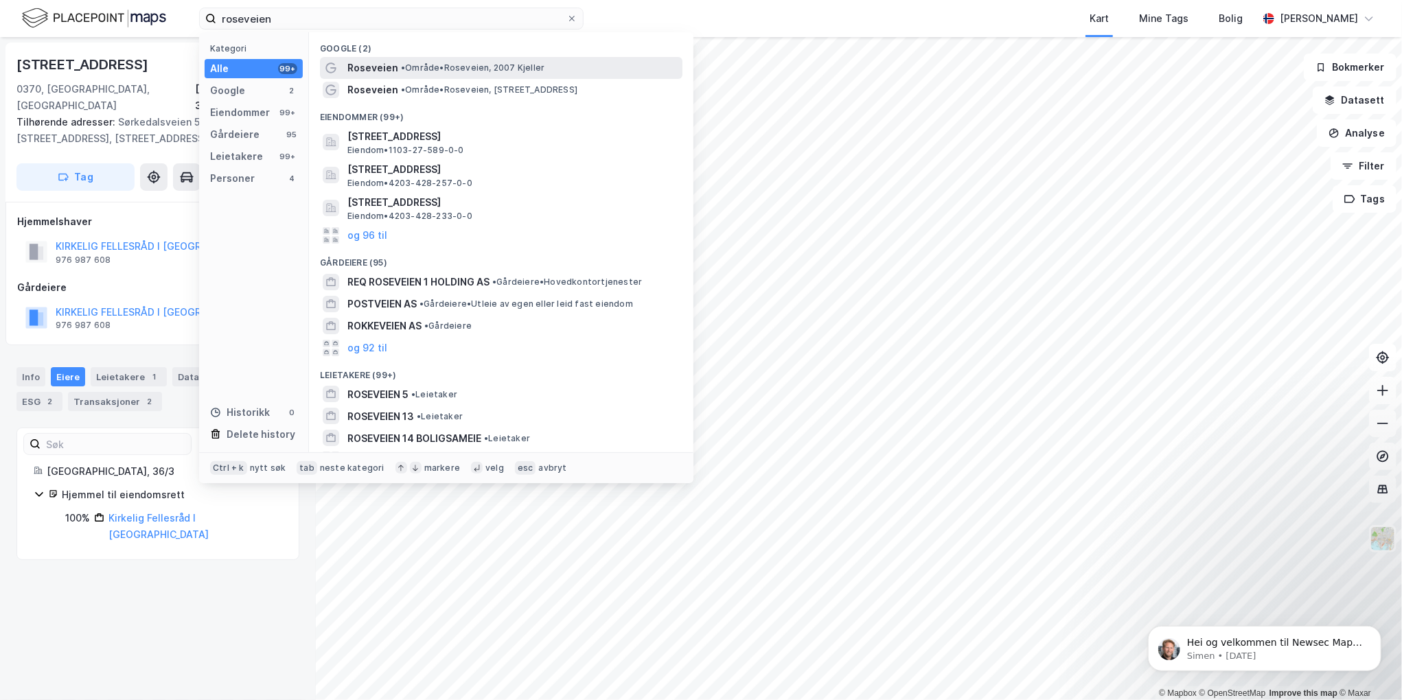
click at [365, 68] on span "Roseveien" at bounding box center [372, 68] width 51 height 16
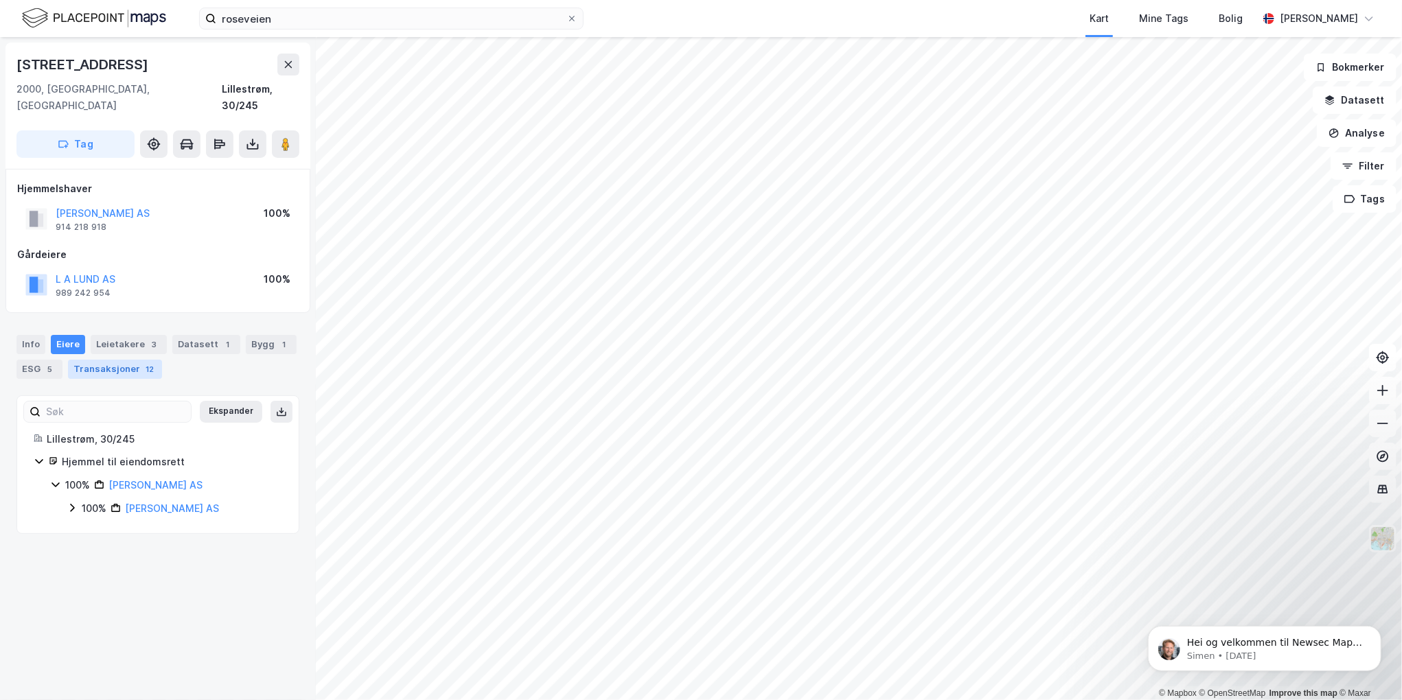
click at [119, 360] on div "Transaksjoner 12" at bounding box center [115, 369] width 94 height 19
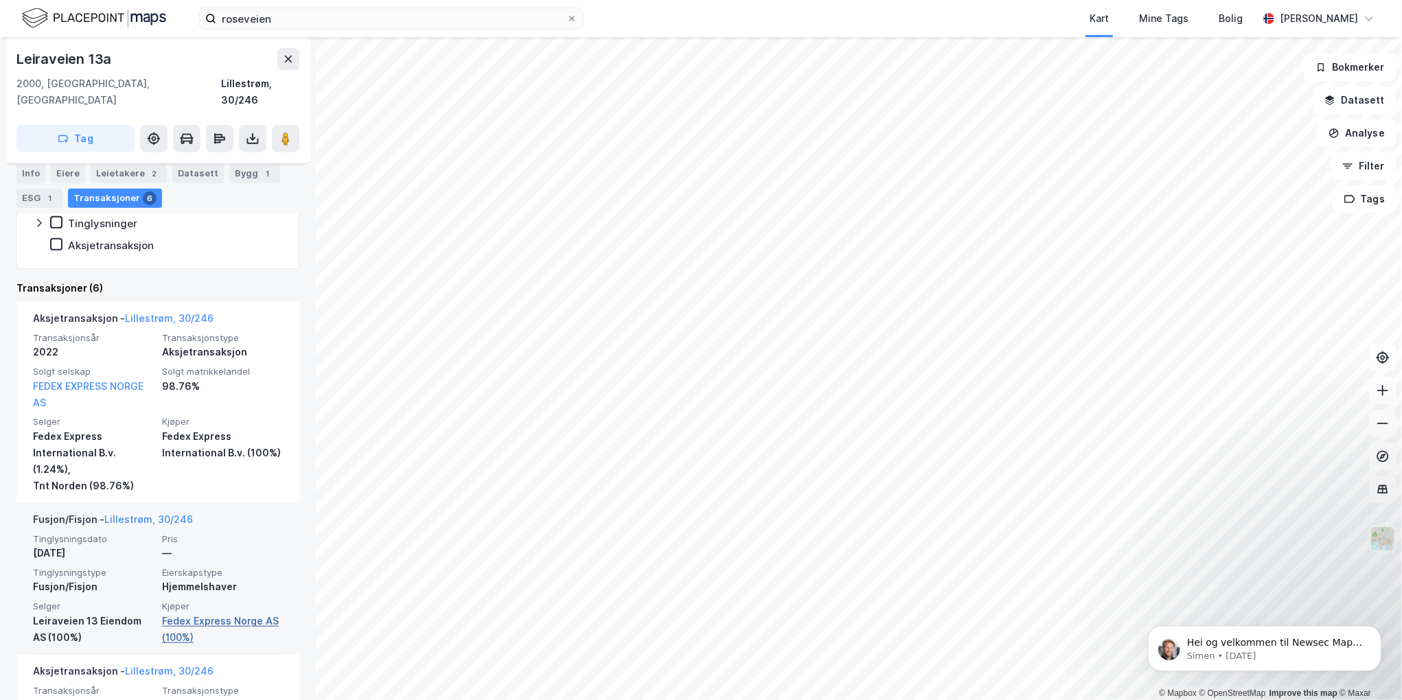
scroll to position [137, 0]
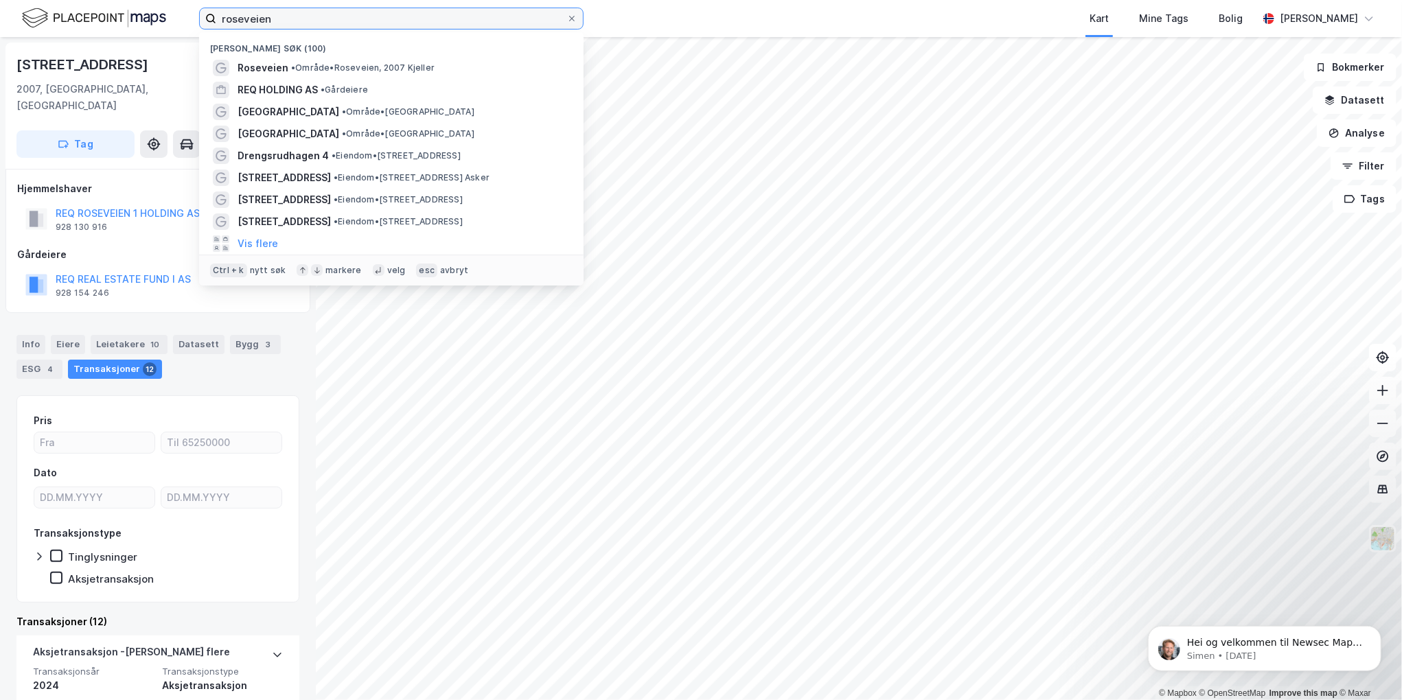
drag, startPoint x: 294, startPoint y: 13, endPoint x: 179, endPoint y: 21, distance: 114.9
click at [179, 21] on div "roseveien Nylige søk (100) Roseveien • Område • Roseveien, 2007 Kjeller REQ HOL…" at bounding box center [701, 18] width 1402 height 37
type input "sørlandsparken"
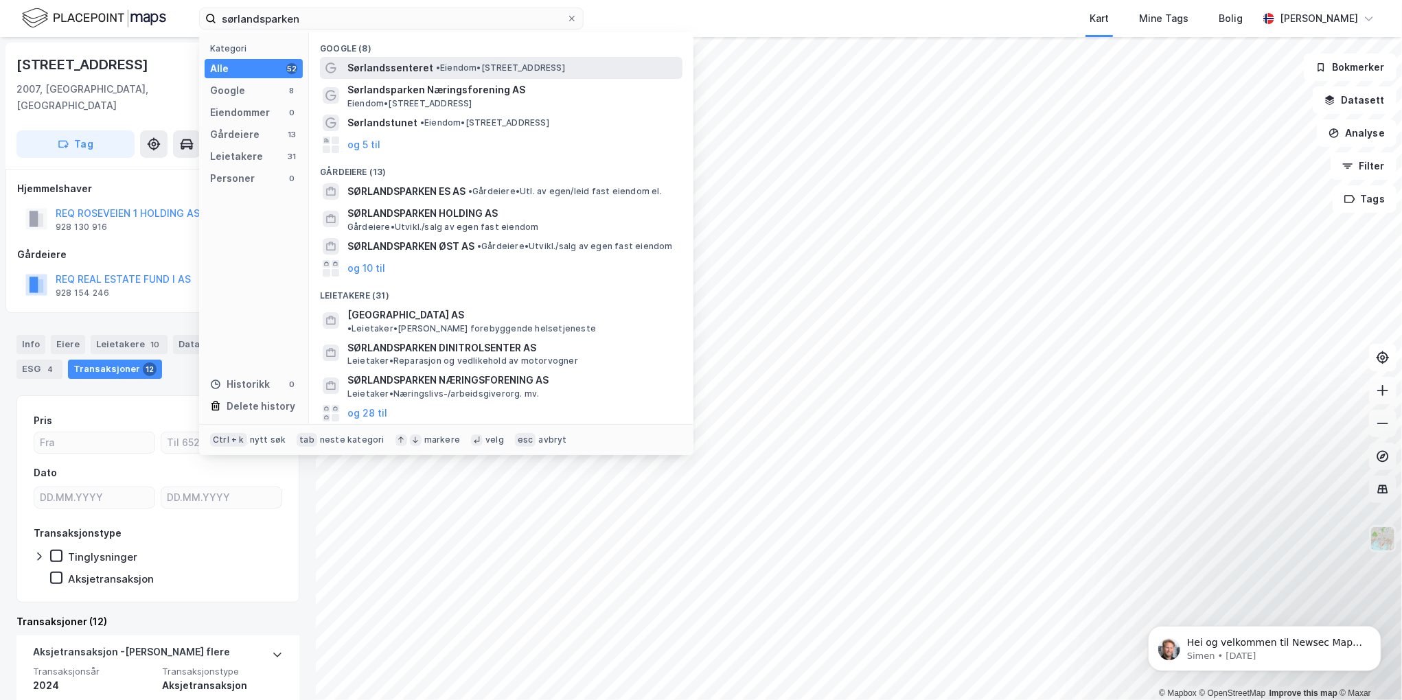
click at [373, 68] on span "Sørlandssenteret" at bounding box center [390, 68] width 86 height 16
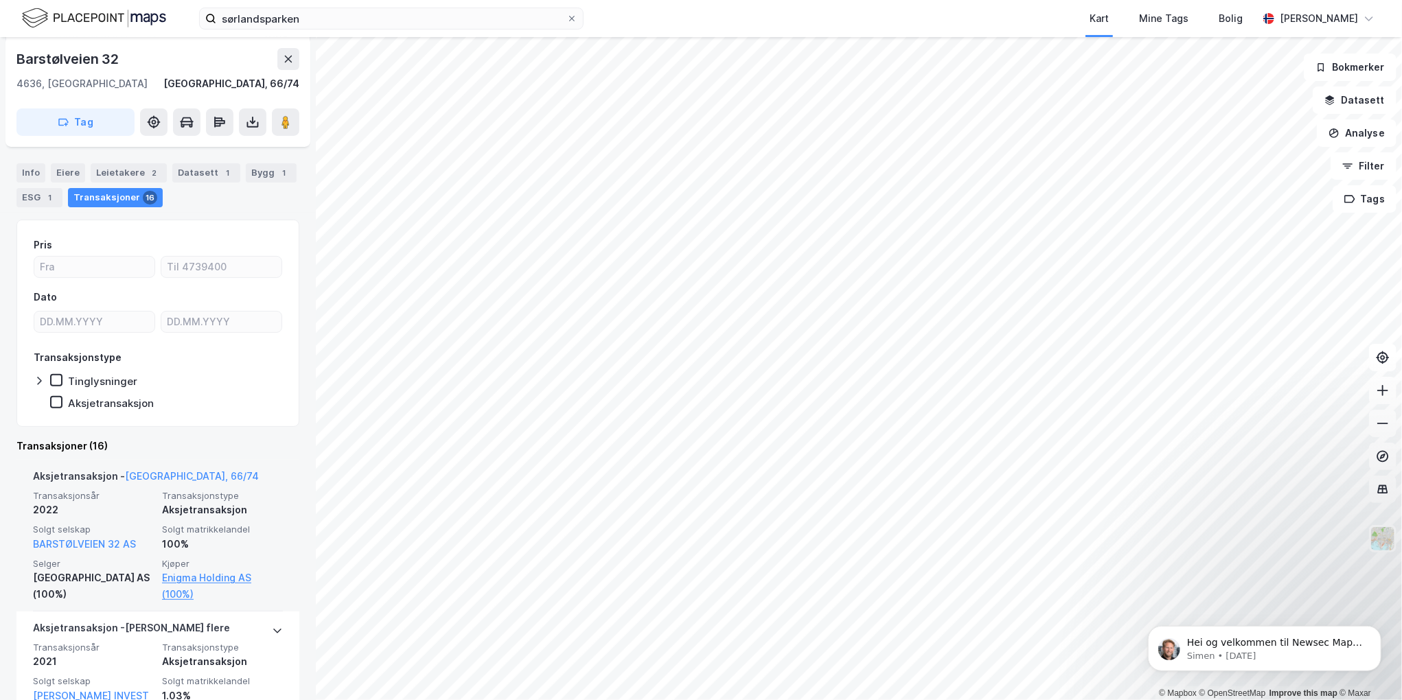
scroll to position [275, 0]
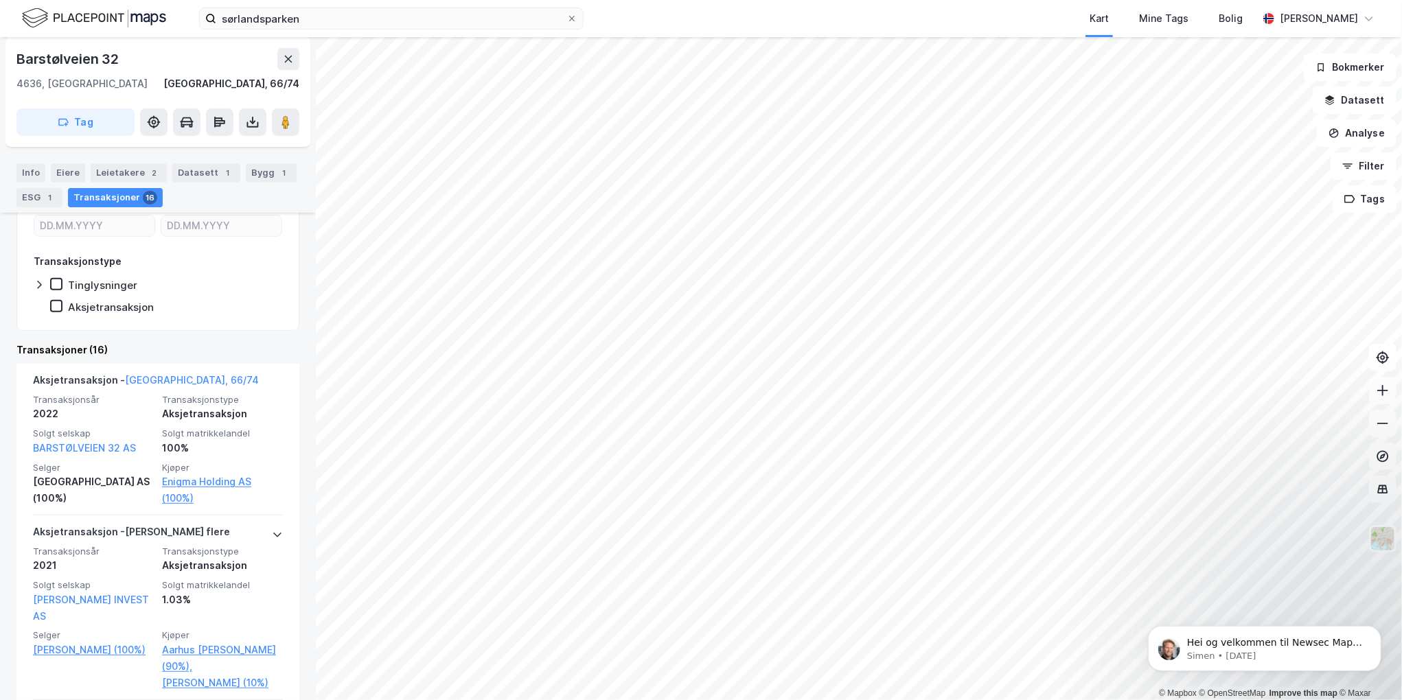
scroll to position [275, 0]
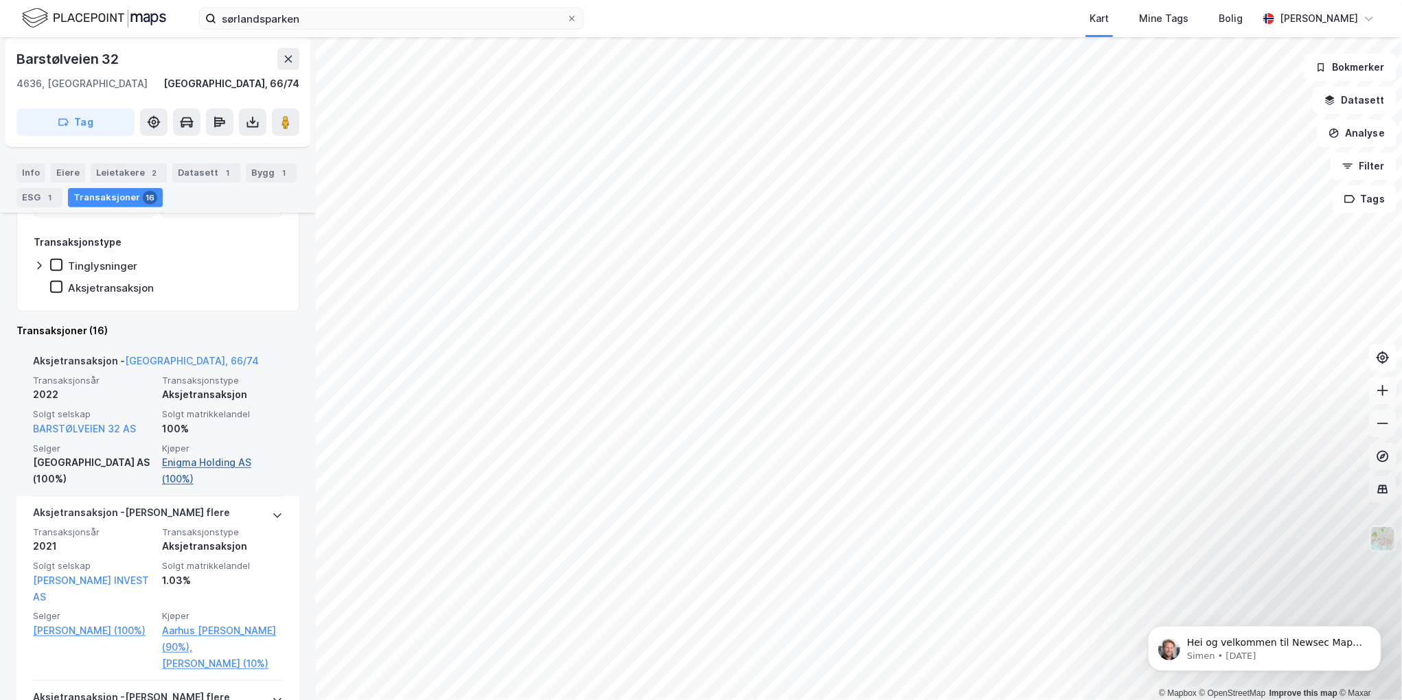
click at [178, 470] on link "Enigma Holding AS (100%)" at bounding box center [222, 470] width 121 height 33
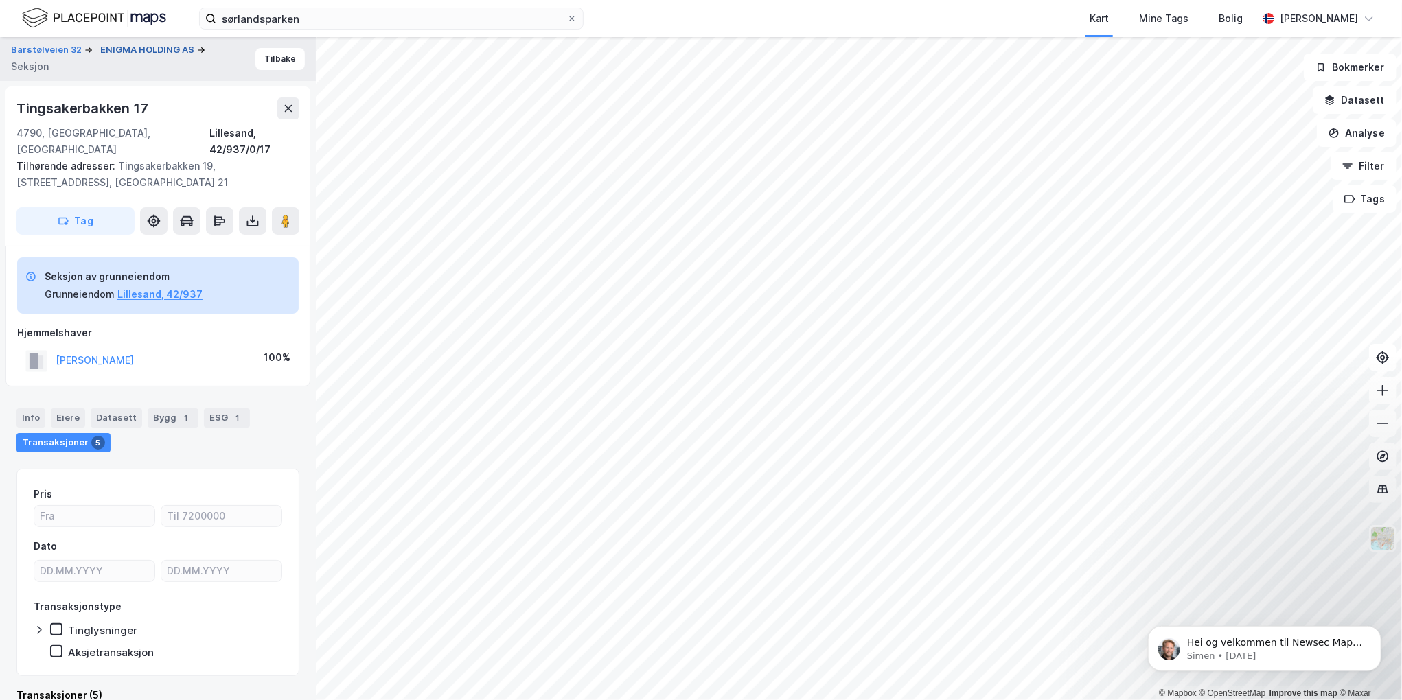
click at [135, 47] on button "ENIGMA HOLDING AS" at bounding box center [148, 50] width 97 height 14
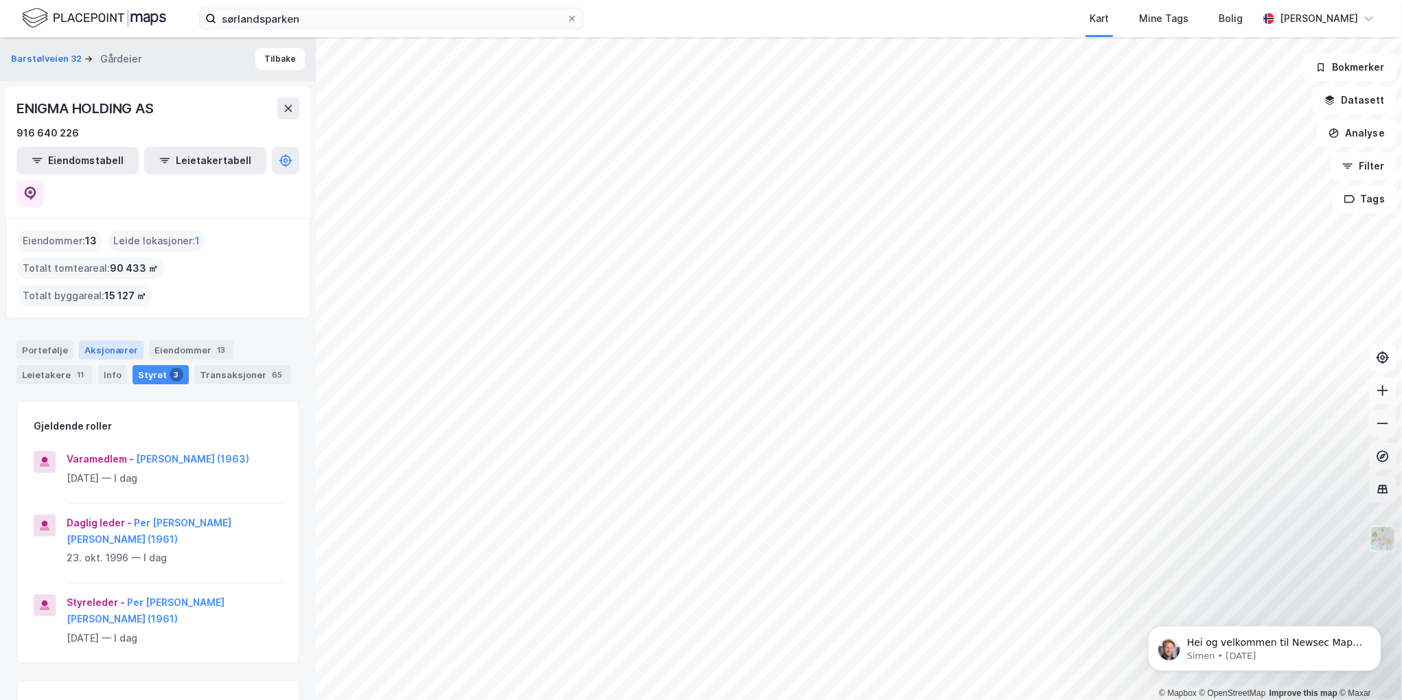
click at [107, 341] on div "Aksjonærer" at bounding box center [111, 350] width 65 height 19
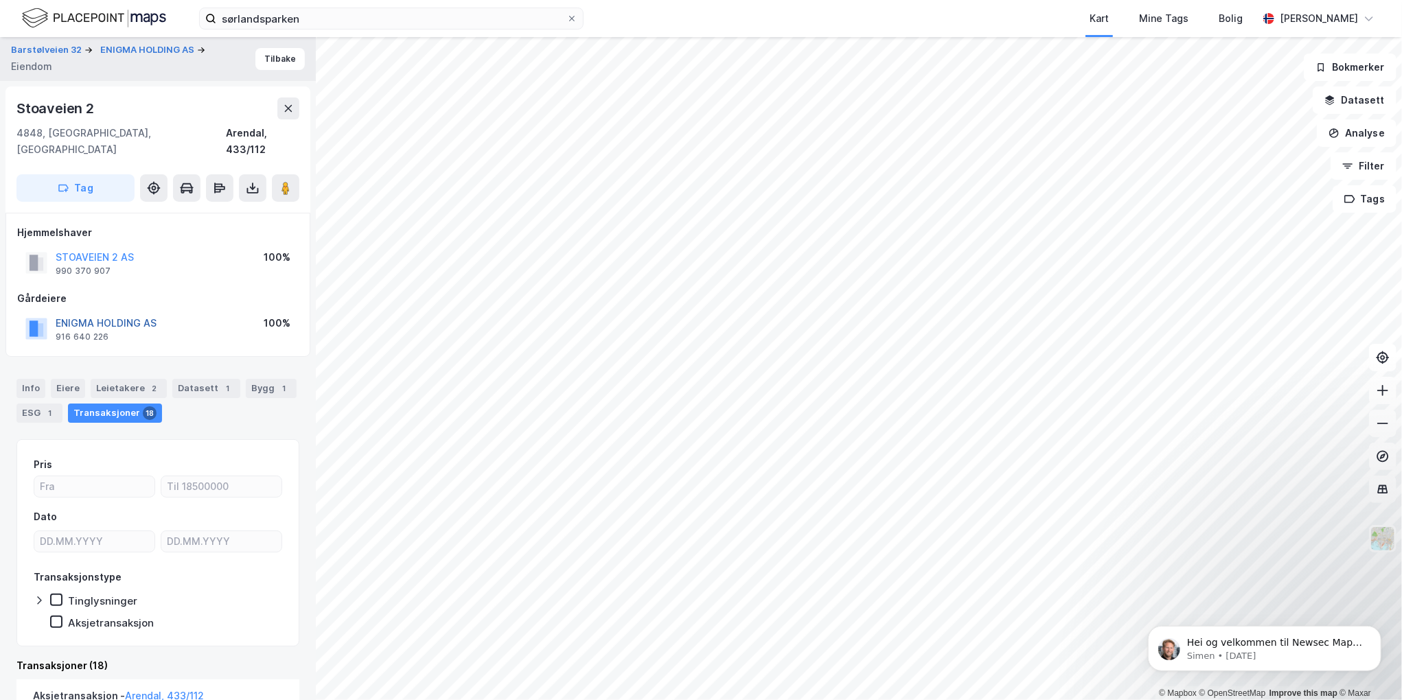
click at [0, 0] on button "ENIGMA HOLDING AS" at bounding box center [0, 0] width 0 height 0
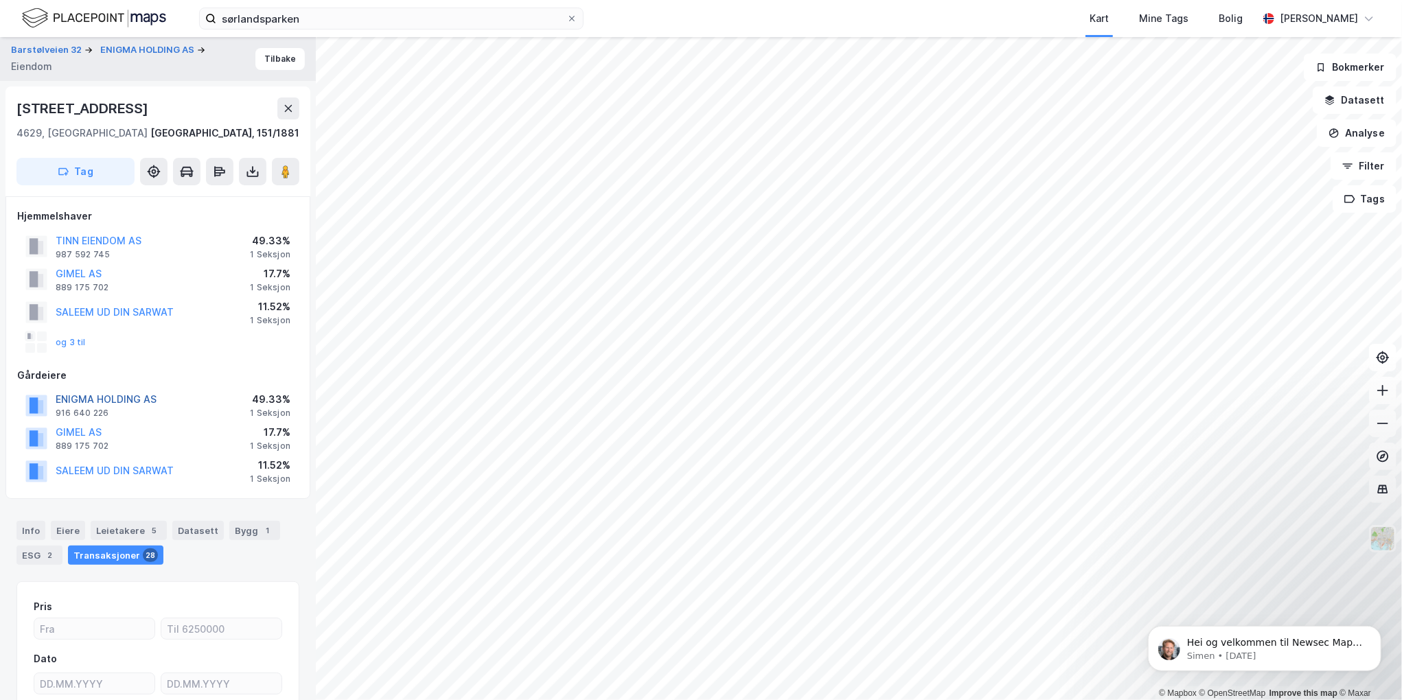
click at [0, 0] on button "ENIGMA HOLDING AS" at bounding box center [0, 0] width 0 height 0
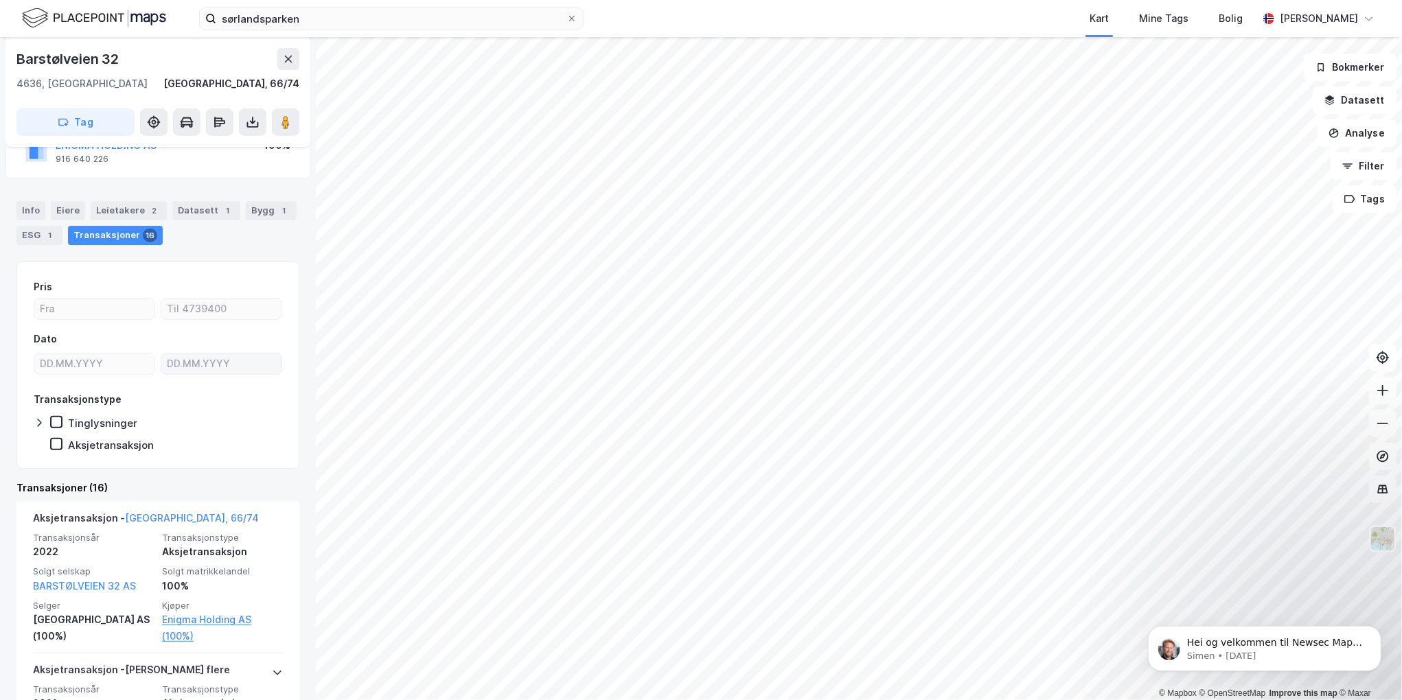
scroll to position [137, 0]
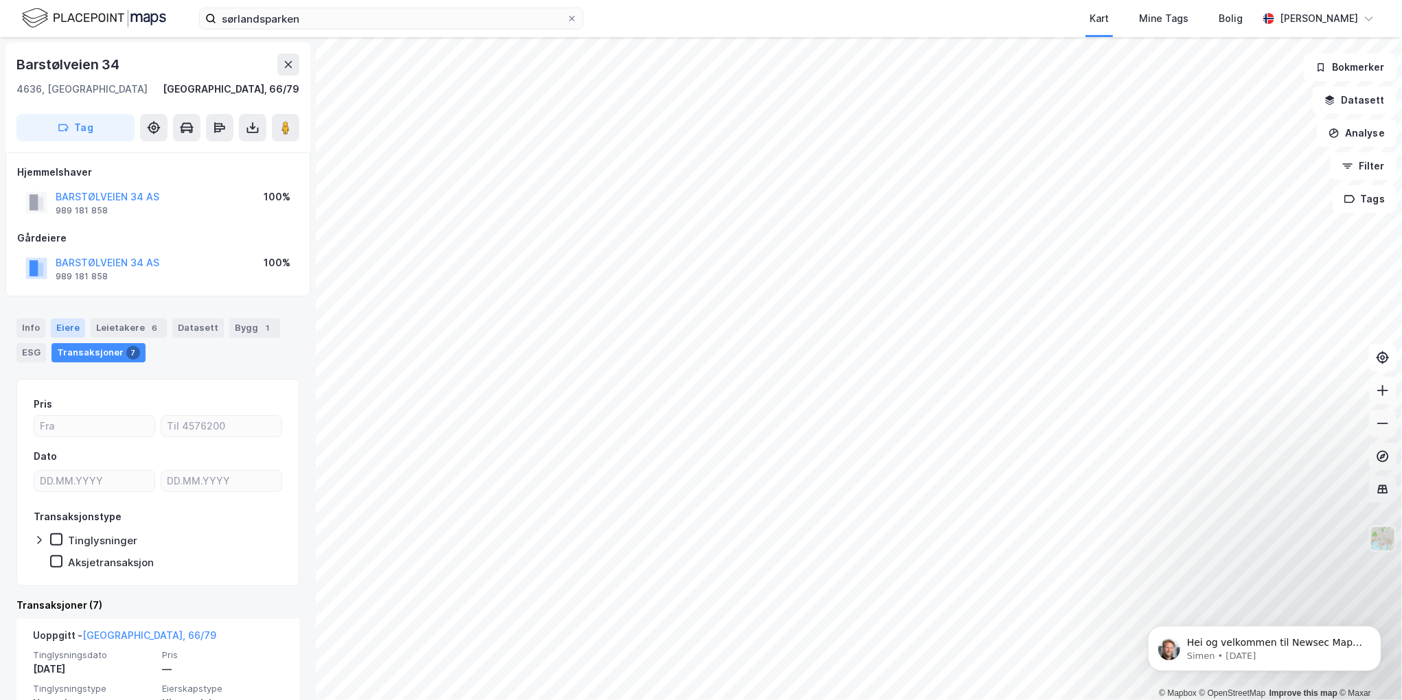
click at [68, 322] on div "Eiere" at bounding box center [68, 328] width 34 height 19
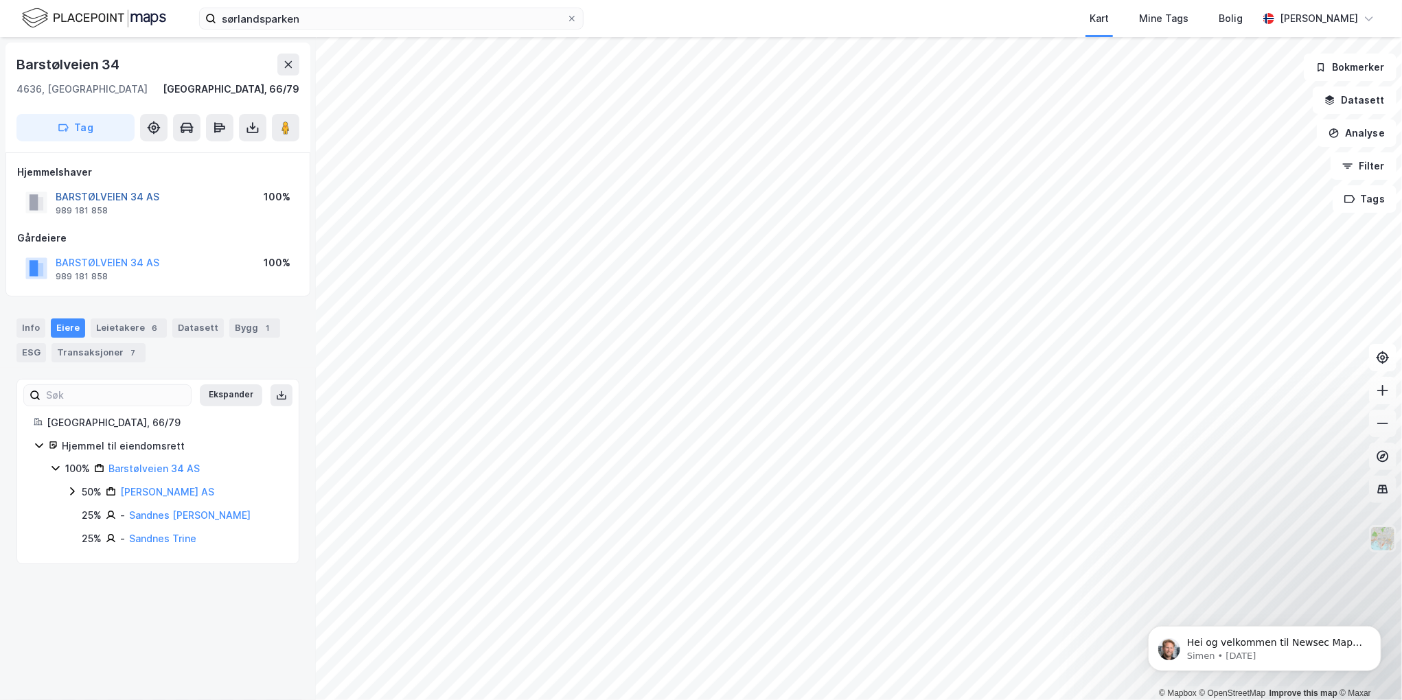
click at [0, 0] on button "BARSTØLVEIEN 34 AS" at bounding box center [0, 0] width 0 height 0
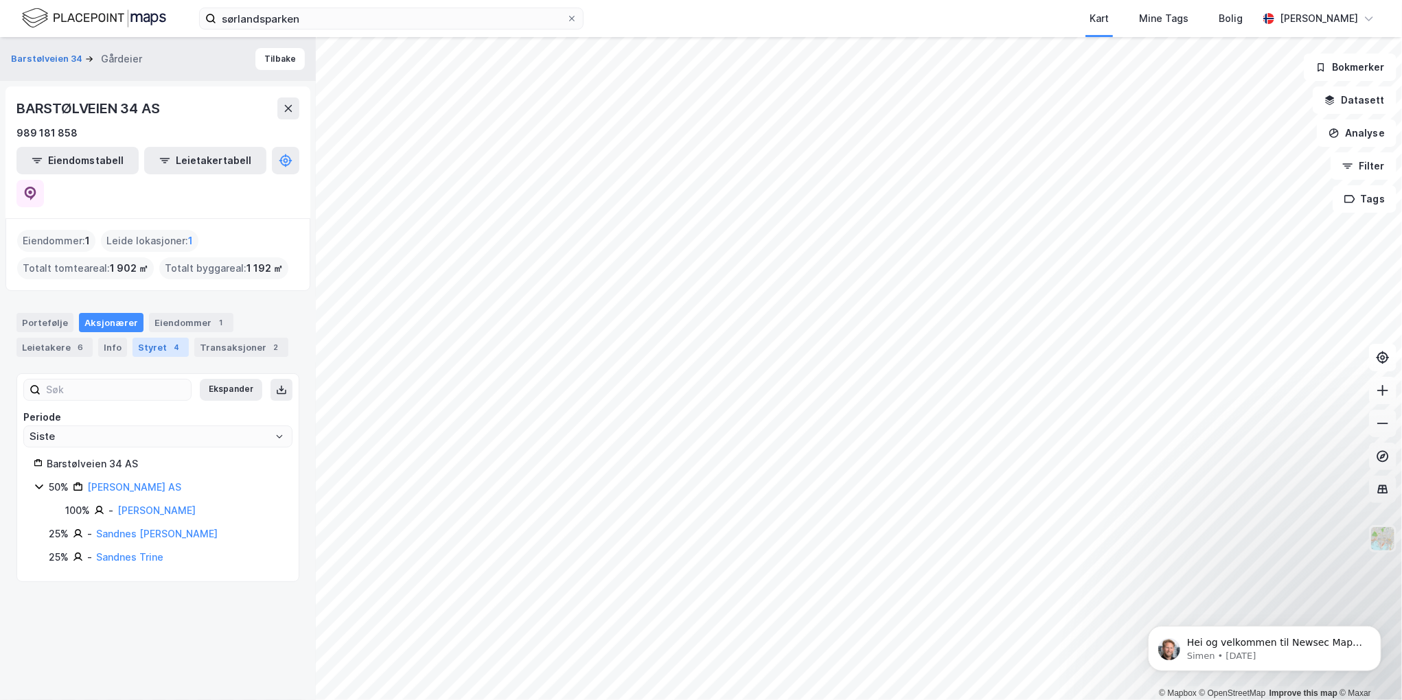
click at [148, 338] on div "Styret 4" at bounding box center [161, 347] width 56 height 19
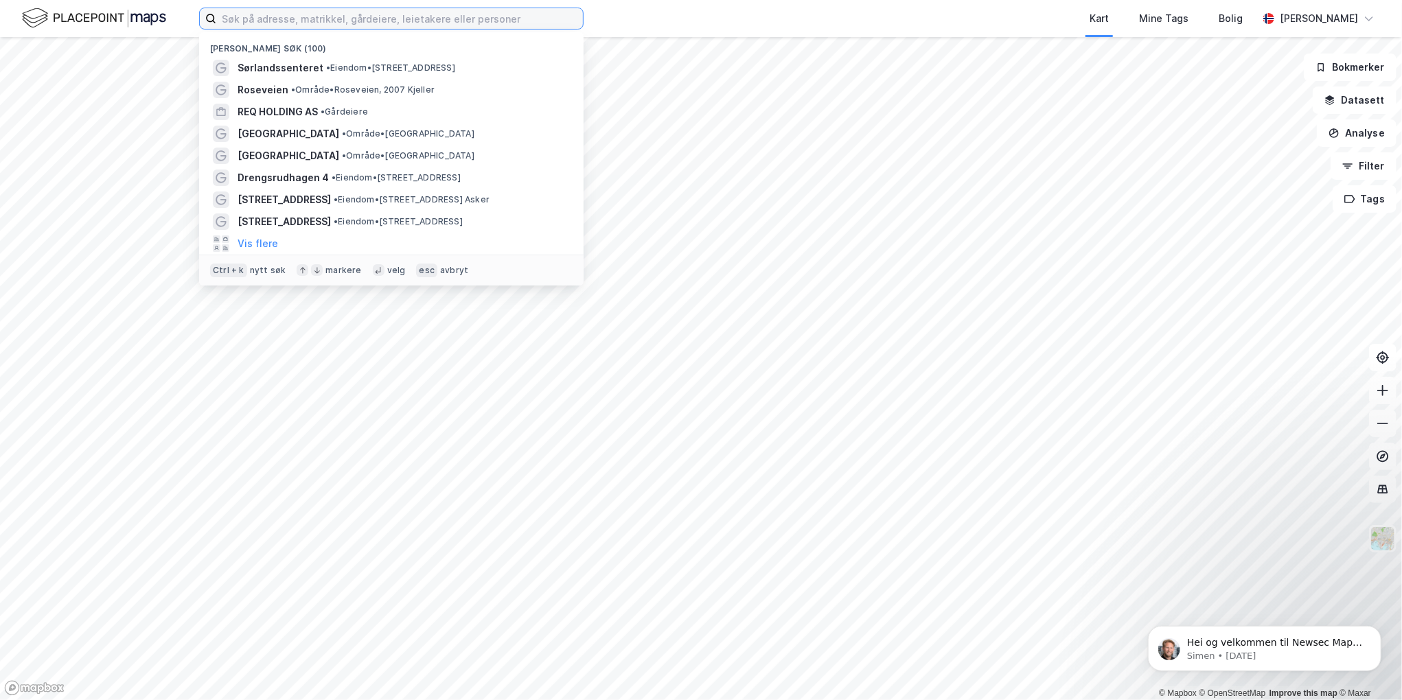
click at [401, 16] on input at bounding box center [399, 18] width 367 height 21
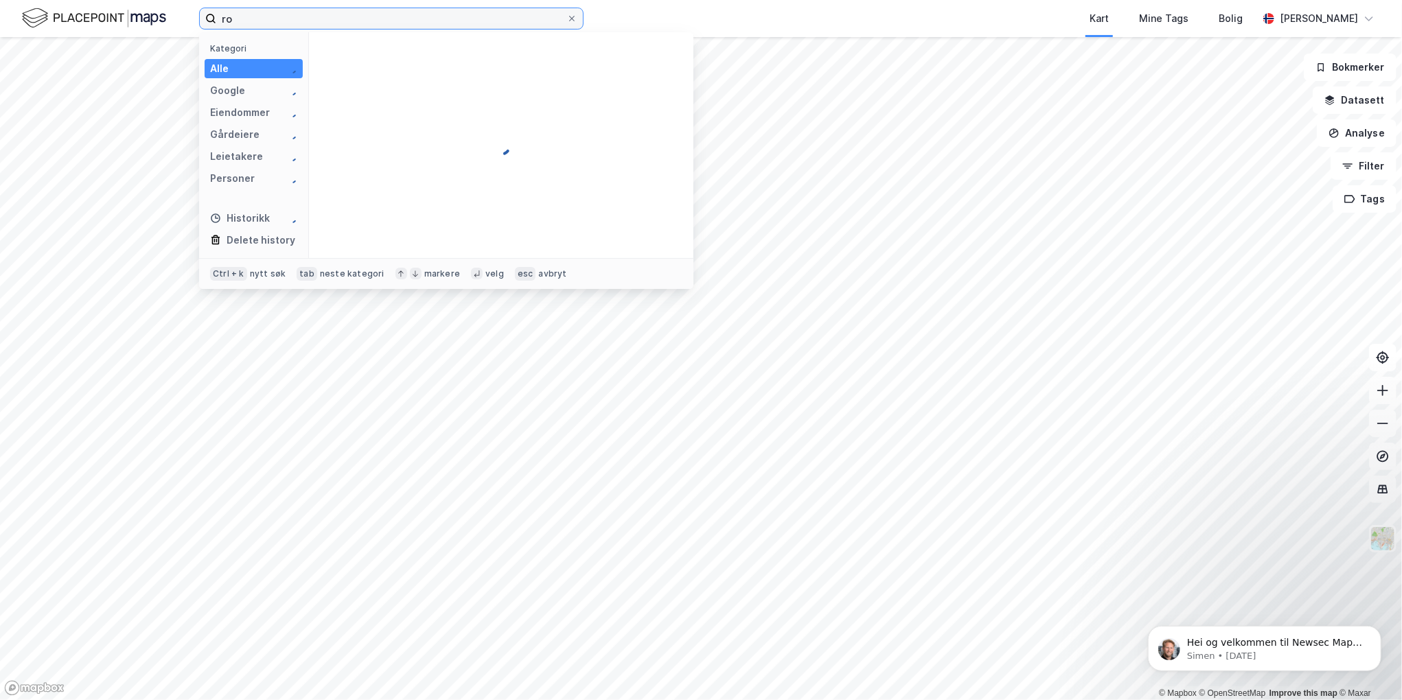
type input "r"
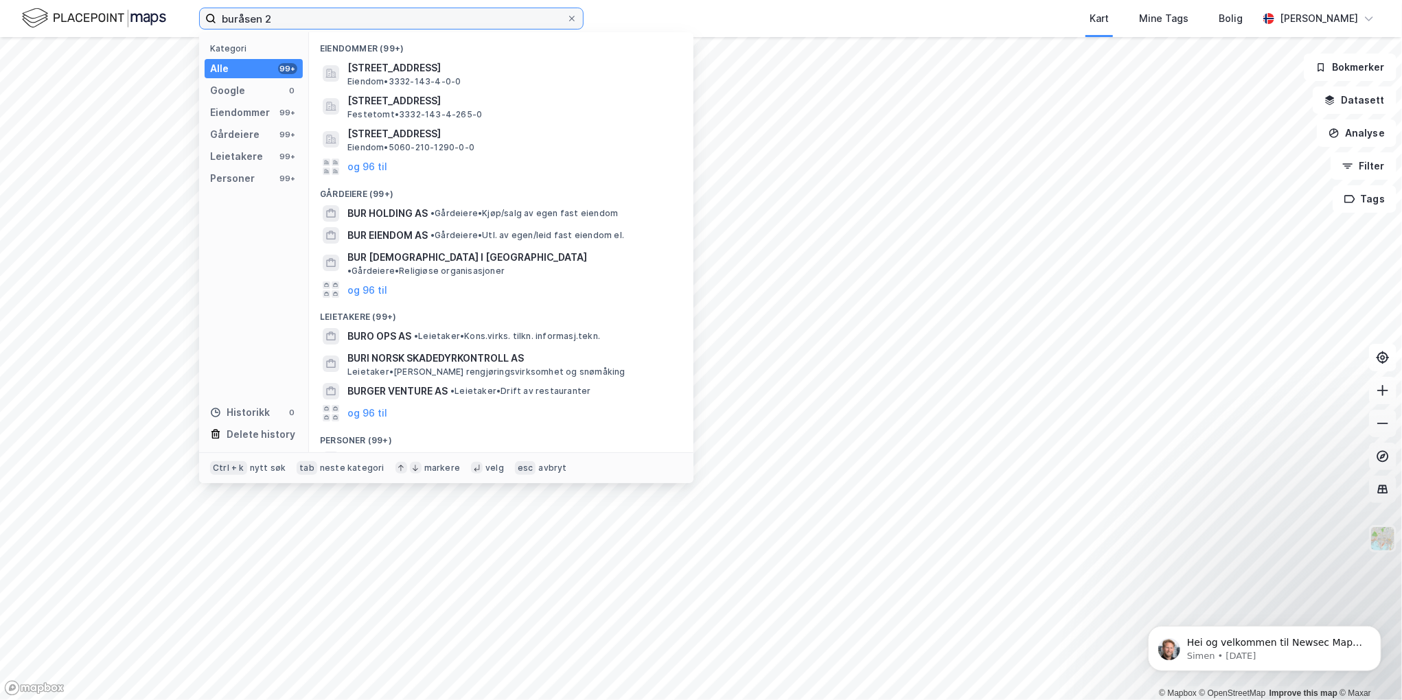
type input "buråsen 2"
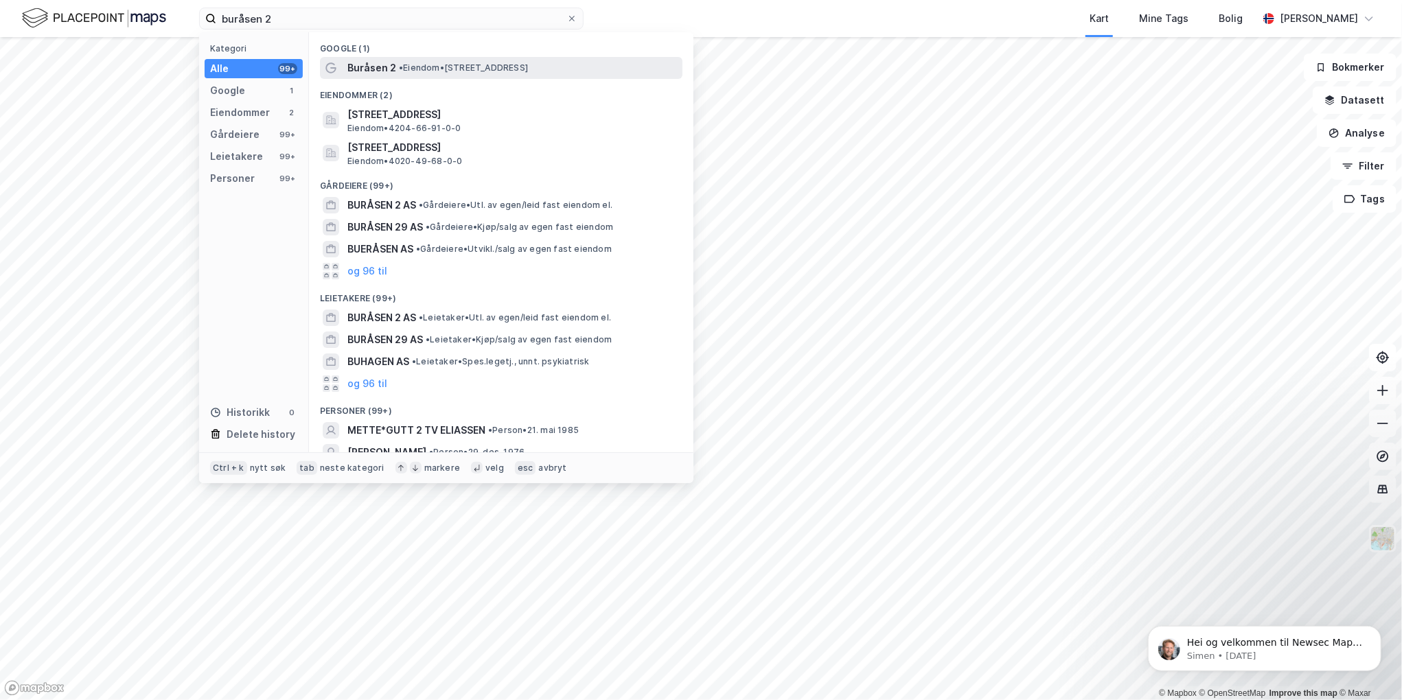
click at [354, 69] on span "Buråsen 2" at bounding box center [371, 68] width 49 height 16
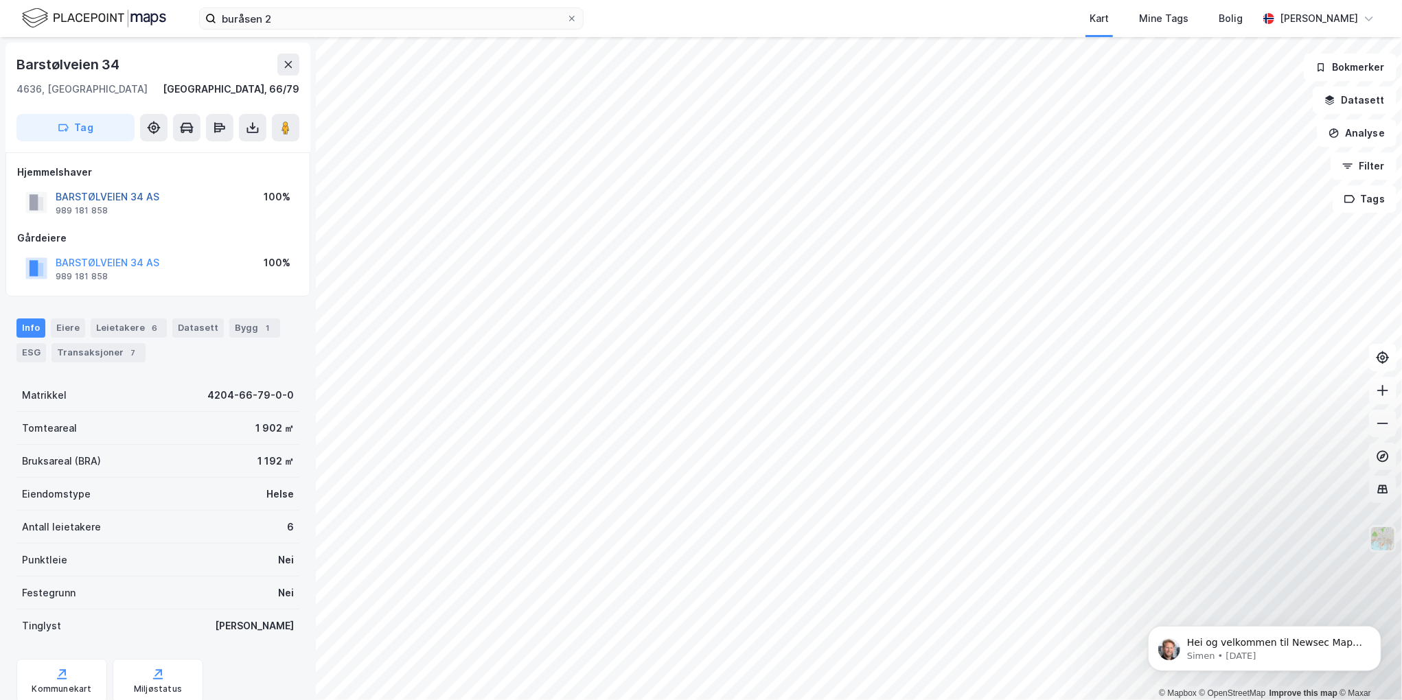
click at [0, 0] on button "BARSTØLVEIEN 34 AS" at bounding box center [0, 0] width 0 height 0
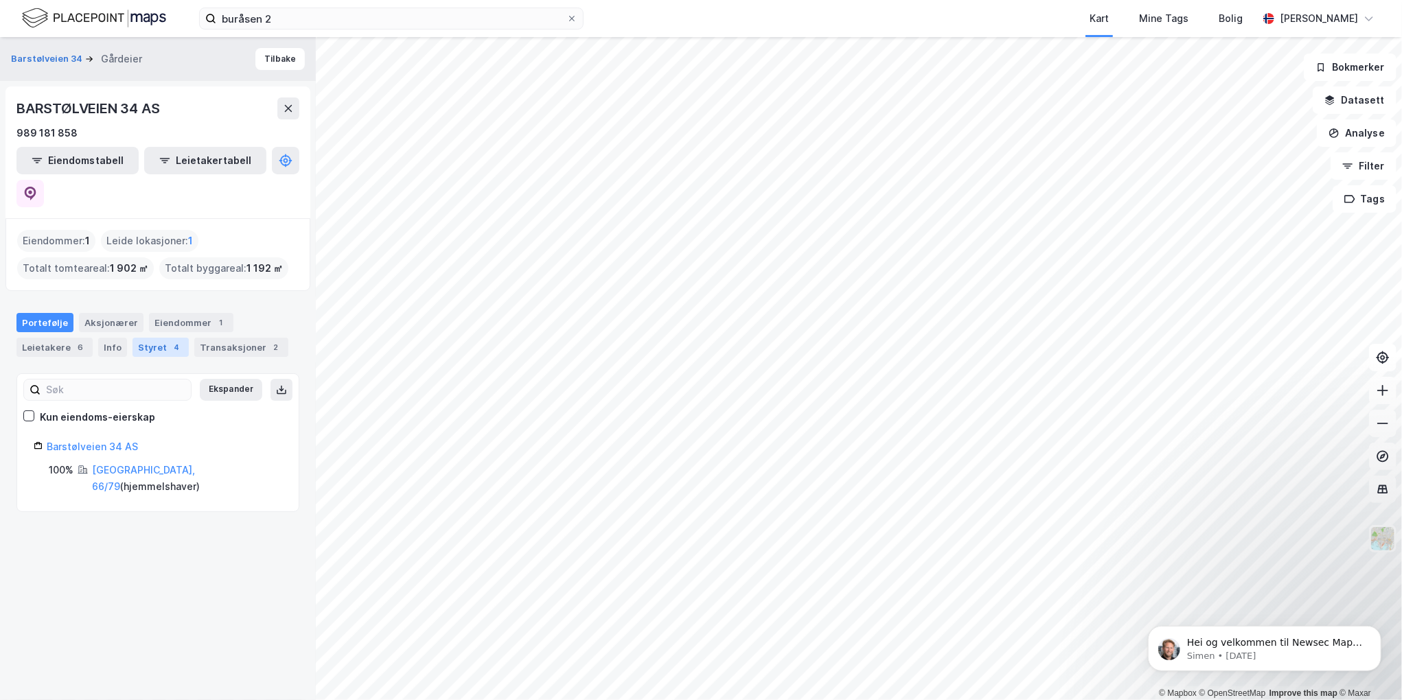
click at [148, 338] on div "Styret 4" at bounding box center [161, 347] width 56 height 19
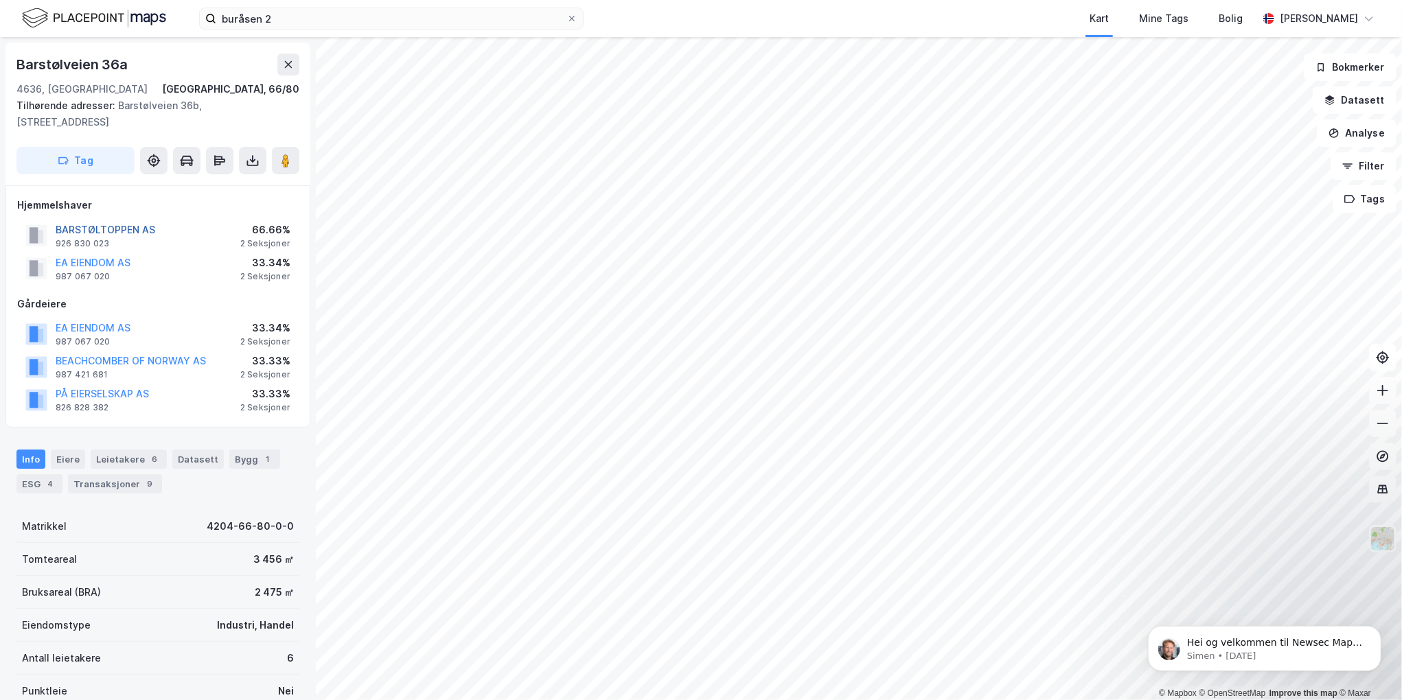
click at [0, 0] on button "BARSTØLTOPPEN AS" at bounding box center [0, 0] width 0 height 0
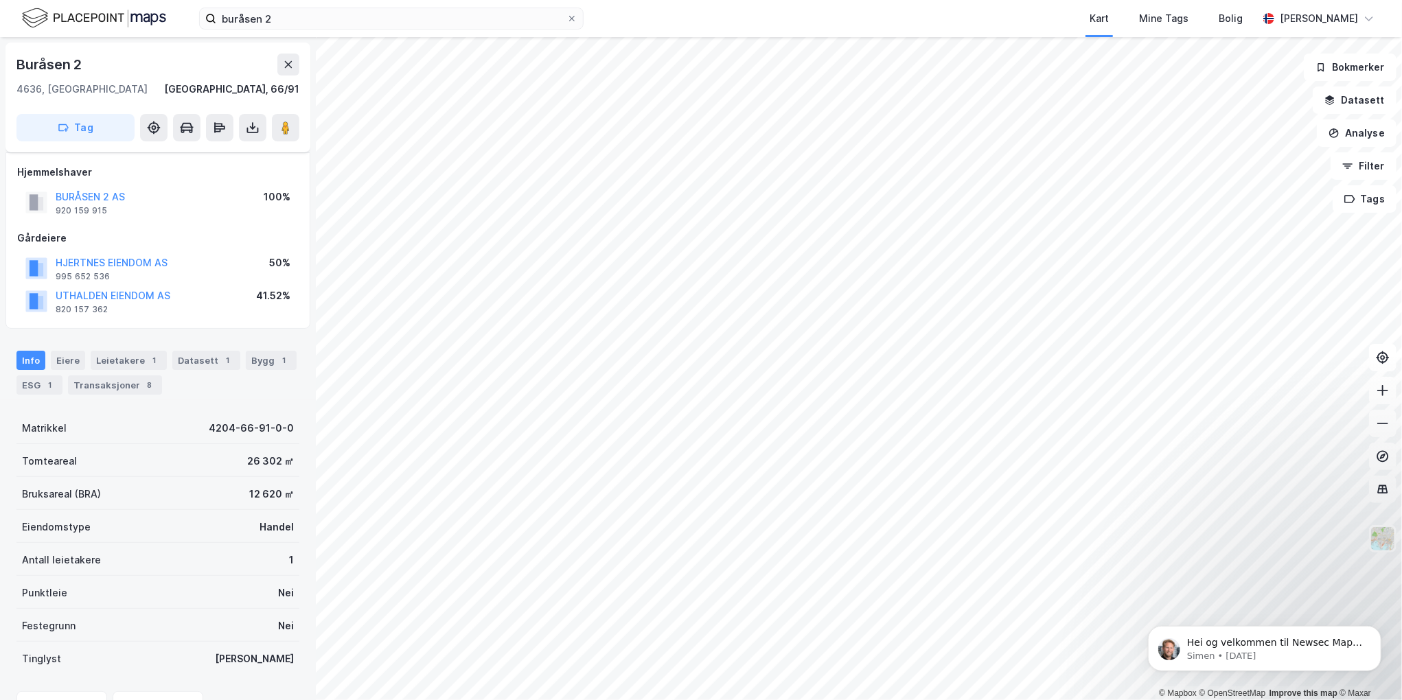
scroll to position [79, 0]
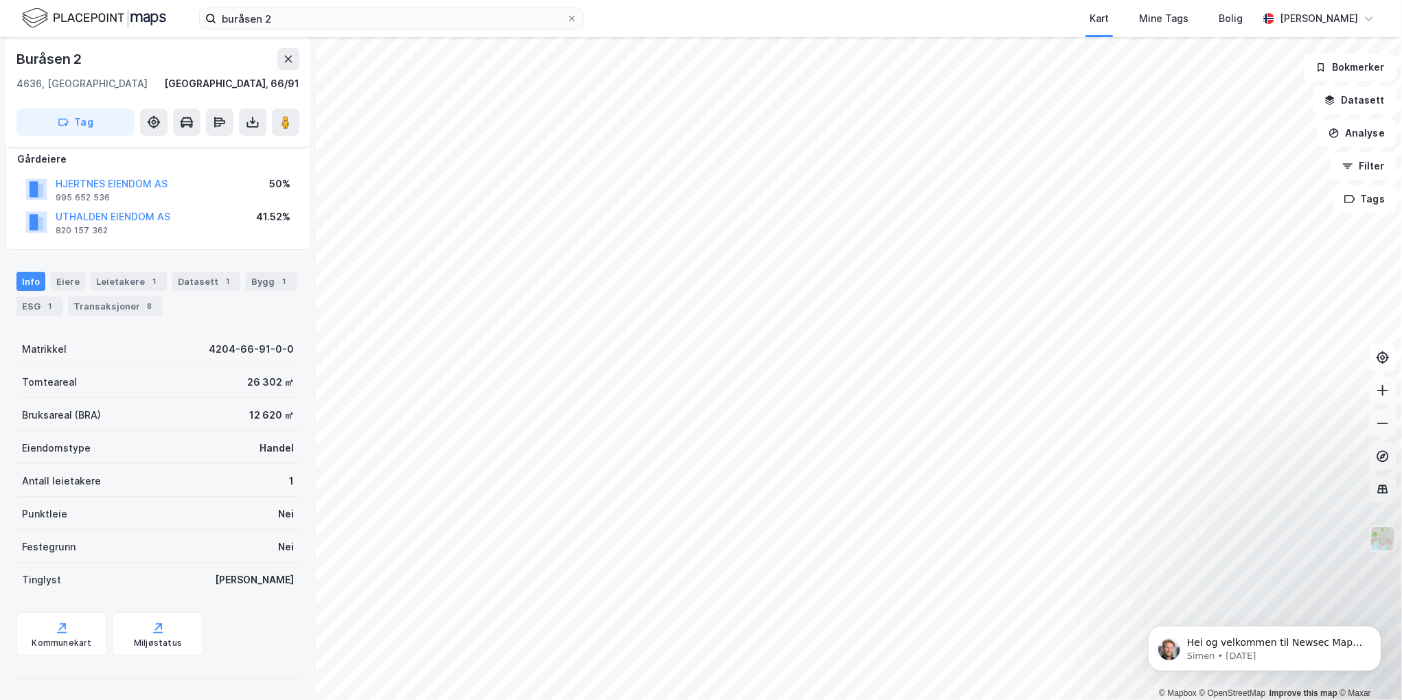
scroll to position [62, 0]
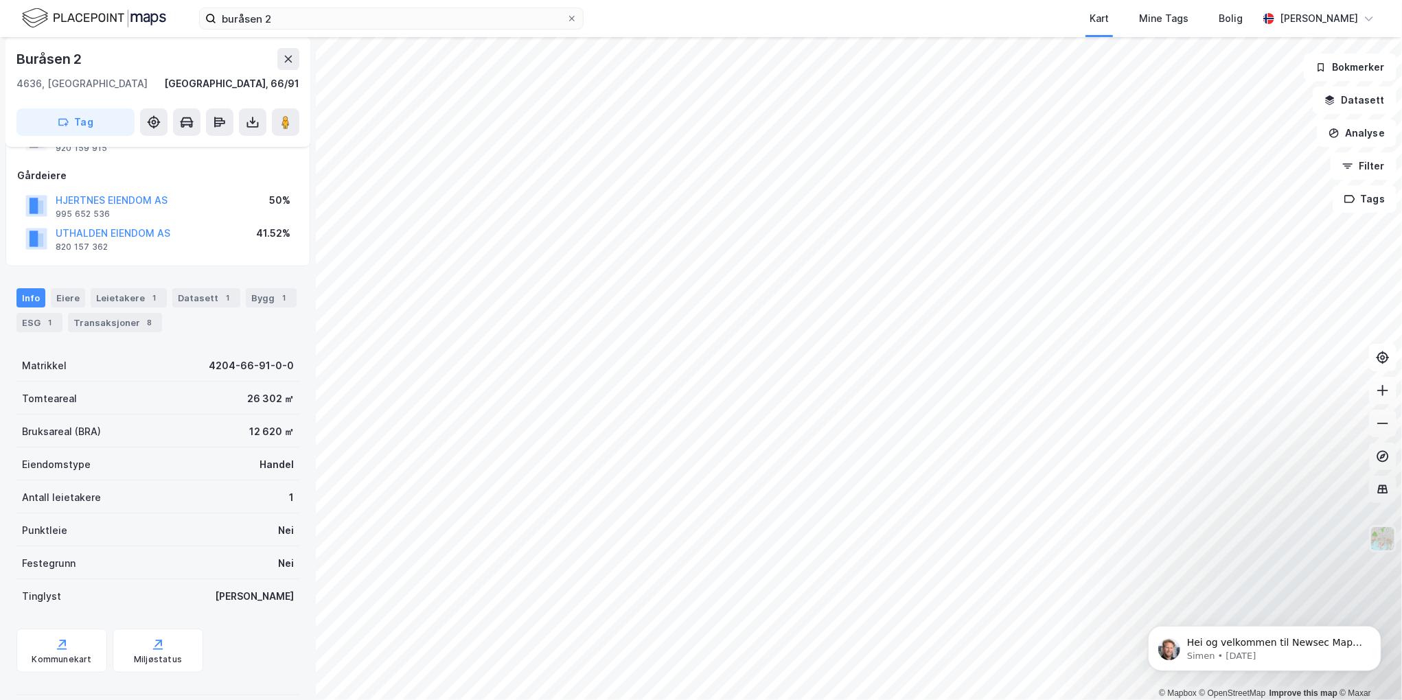
scroll to position [62, 0]
click at [0, 0] on button "UTHALDEN EIENDOM AS" at bounding box center [0, 0] width 0 height 0
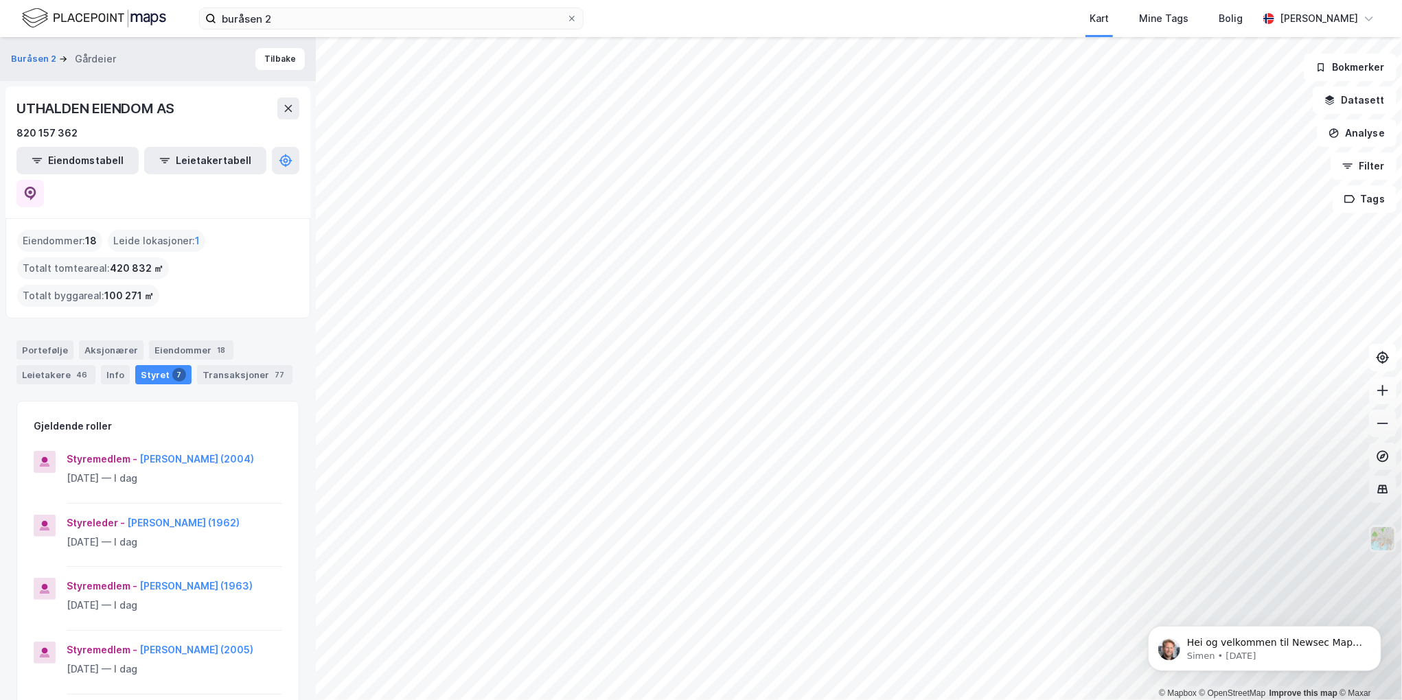
click at [651, 0] on html "buråsen 2 Kart Mine Tags Bolig Erlend Aagesen © Mapbox © OpenStreetMap Improve …" at bounding box center [701, 350] width 1402 height 700
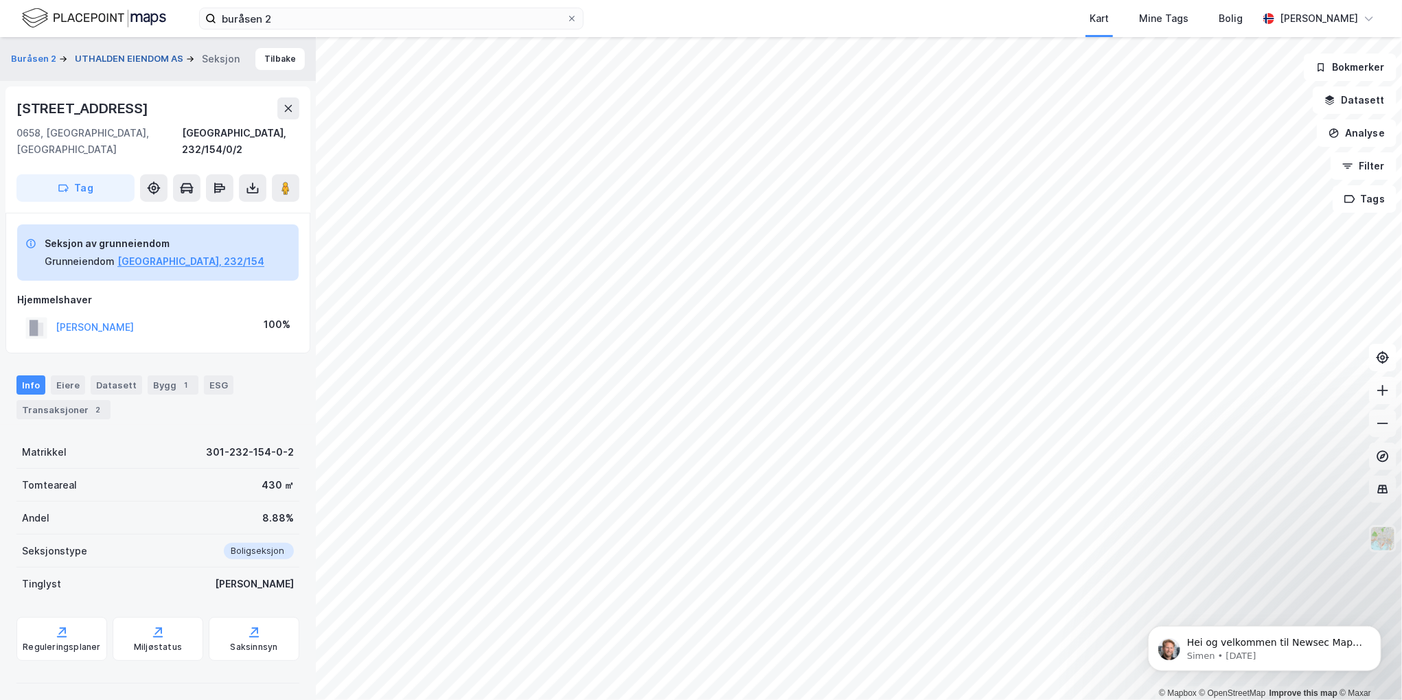
click at [129, 59] on button "UTHALDEN EIENDOM AS" at bounding box center [130, 59] width 111 height 14
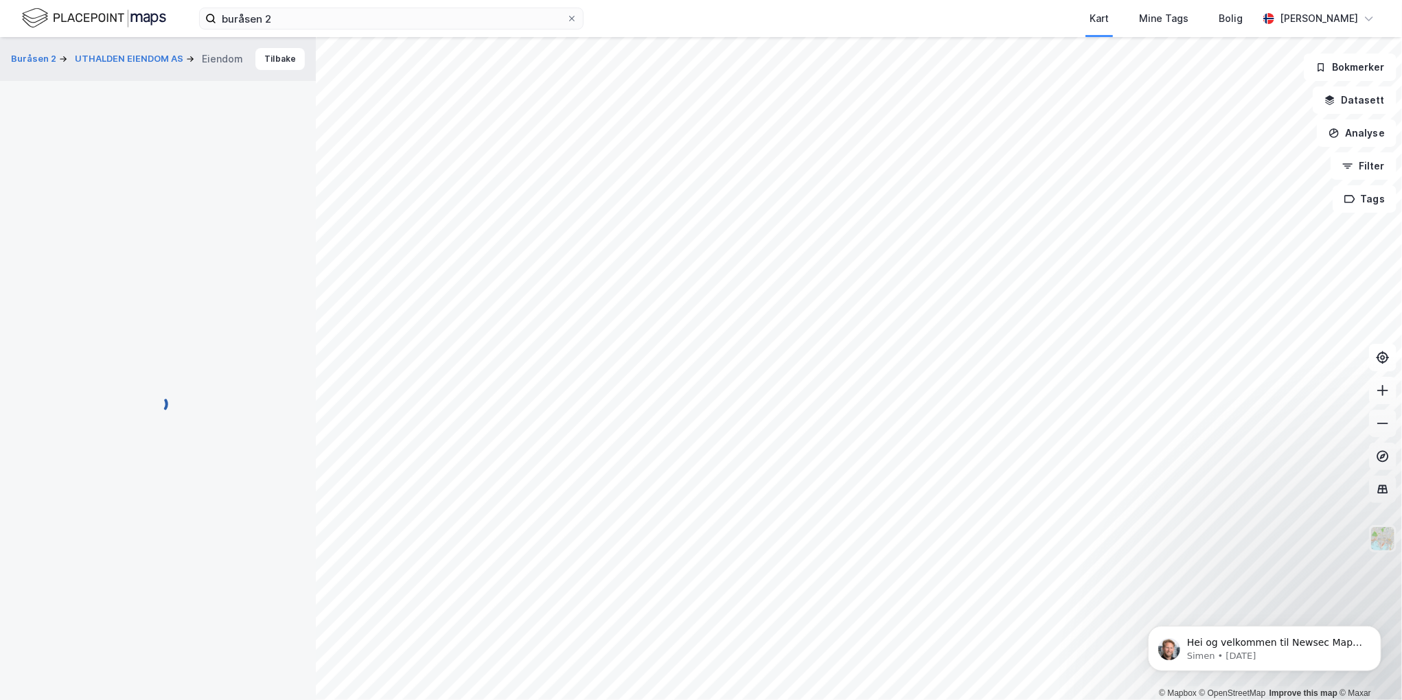
scroll to position [62, 0]
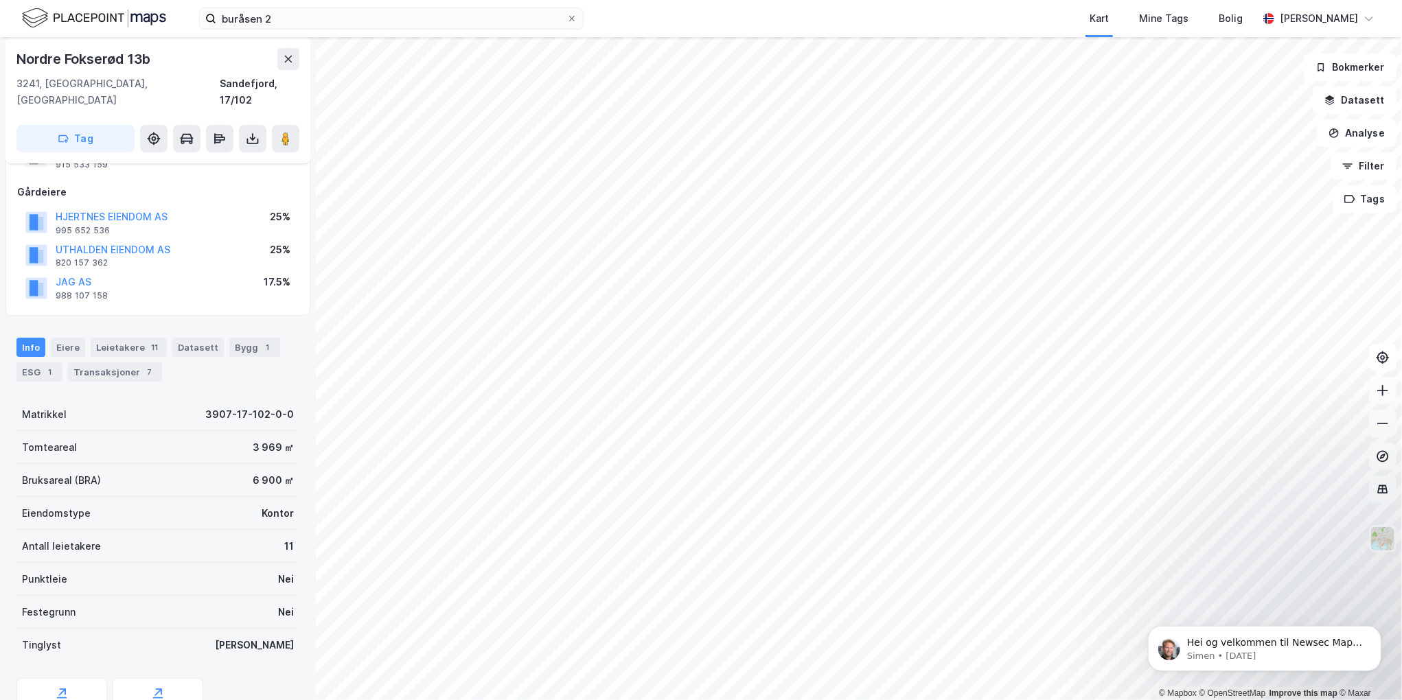
scroll to position [62, 0]
click at [0, 0] on button "UTHALDEN EIENDOM AS" at bounding box center [0, 0] width 0 height 0
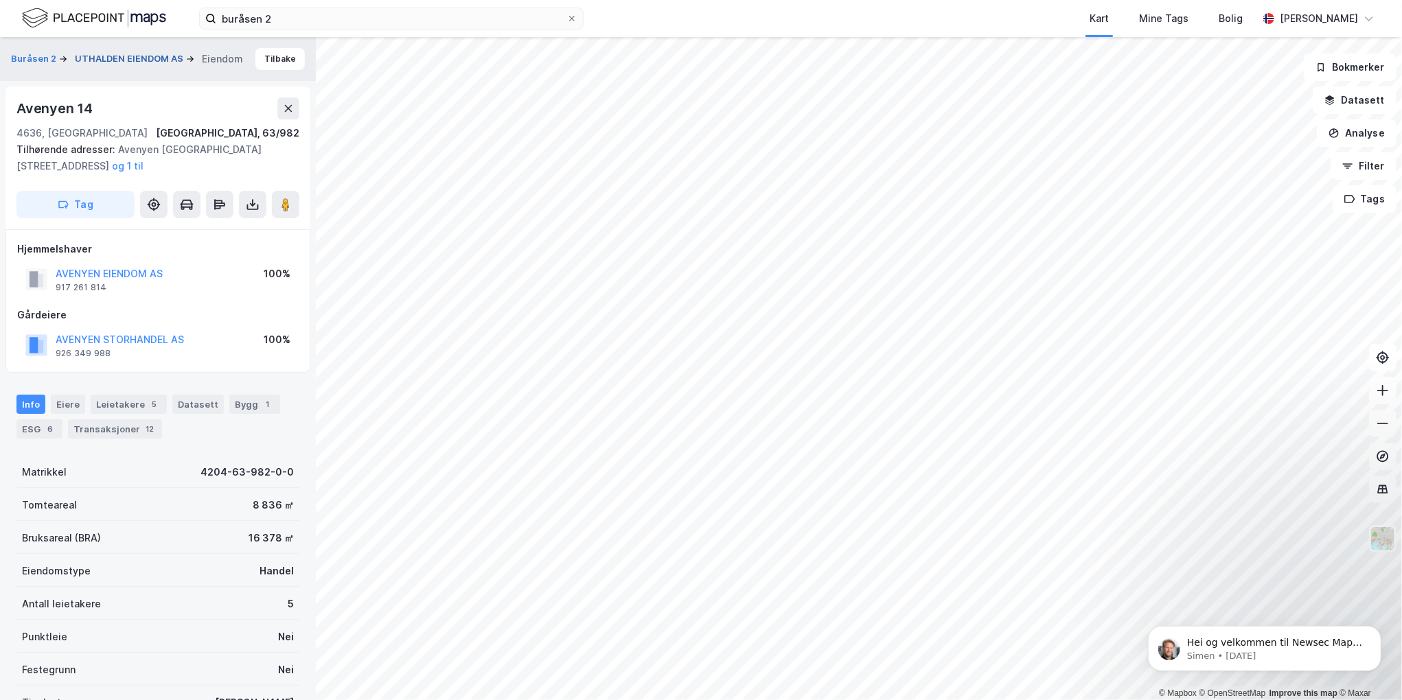
click at [103, 52] on button "UTHALDEN EIENDOM AS" at bounding box center [130, 59] width 111 height 14
